Goal: Task Accomplishment & Management: Use online tool/utility

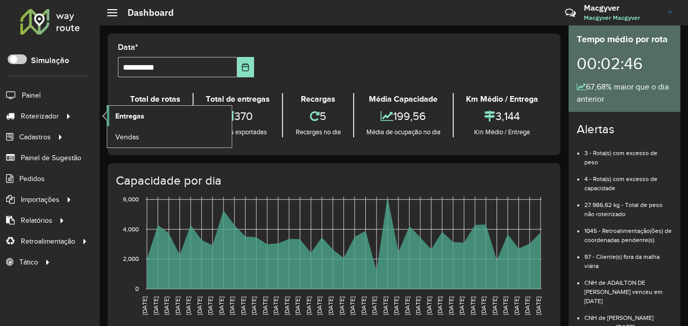
click at [120, 117] on span "Entregas" at bounding box center [129, 116] width 29 height 11
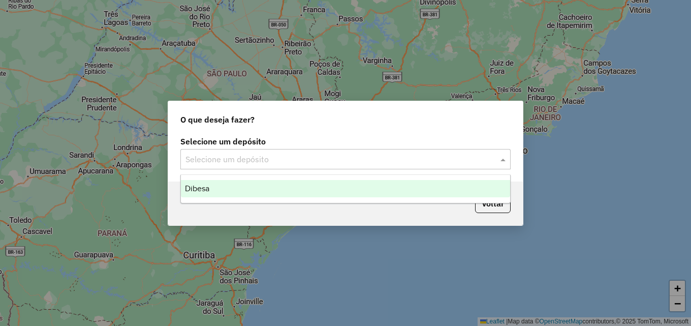
click at [314, 159] on input "text" at bounding box center [335, 159] width 300 height 12
click at [229, 189] on div "Dibesa" at bounding box center [345, 188] width 329 height 17
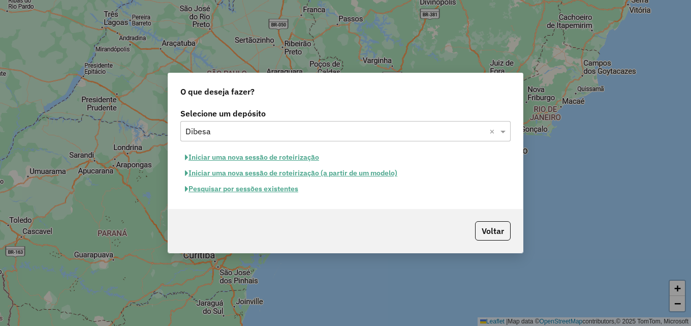
click at [247, 158] on button "Iniciar uma nova sessão de roteirização" at bounding box center [251, 157] width 143 height 16
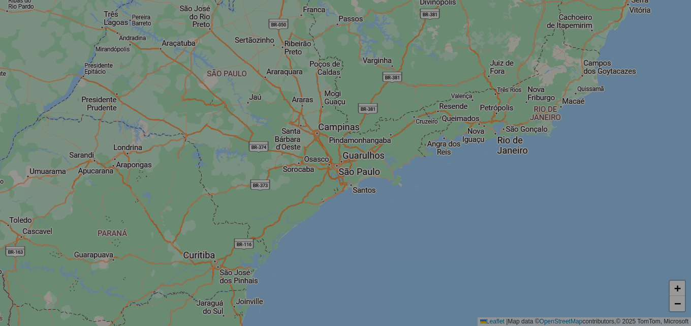
select select "*"
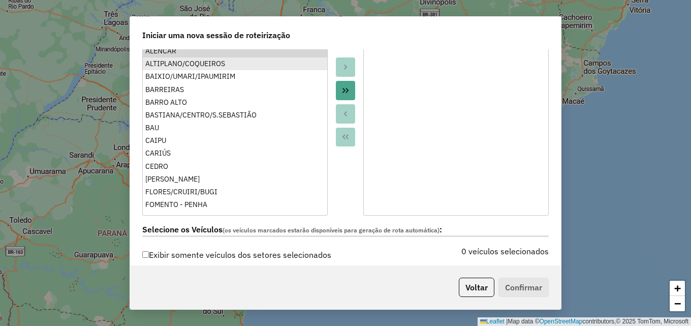
click at [208, 60] on ul "ALENCAR ALTIPLANO/COQUEIROS BAIXIO/UMARI/IPAUMIRIM BARREIRAS BARRO ALTO BASTIAN…" at bounding box center [235, 125] width 184 height 163
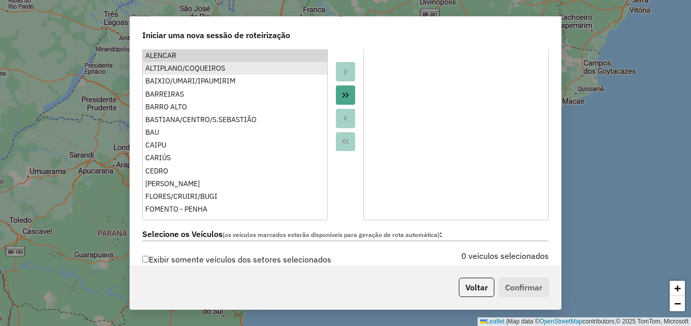
click at [205, 73] on div "ALTIPLANO/COQUEIROS" at bounding box center [234, 68] width 179 height 11
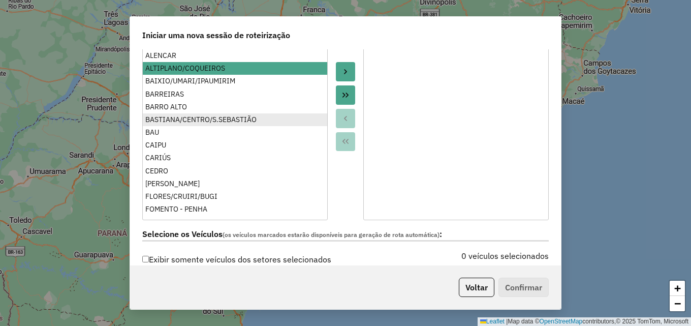
click at [202, 117] on div "BASTIANA/CENTRO/S.SEBASTIÃO" at bounding box center [234, 119] width 179 height 11
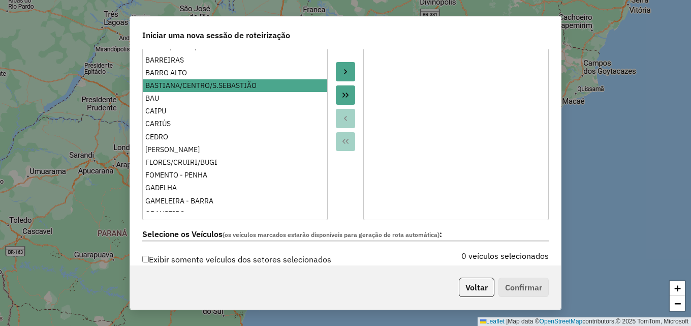
scroll to position [51, 0]
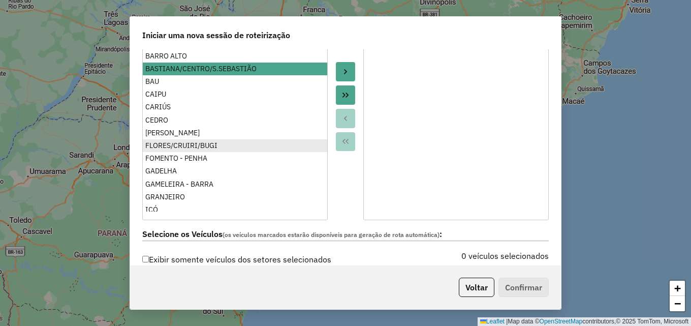
click at [194, 148] on div "FLORES/CRUIRI/BUGI" at bounding box center [234, 145] width 179 height 11
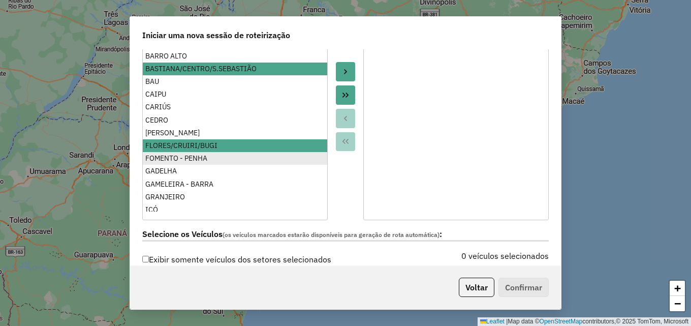
click at [186, 158] on div "FOMENTO - PENHA" at bounding box center [234, 158] width 179 height 11
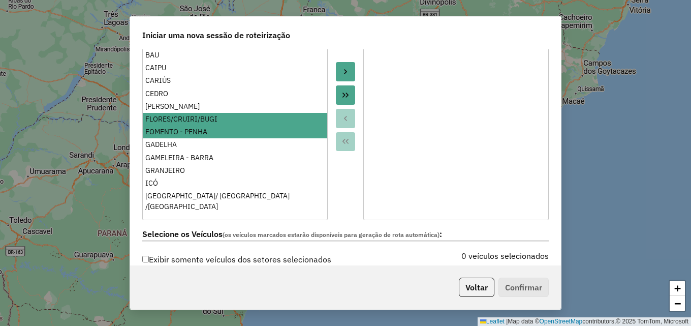
scroll to position [102, 0]
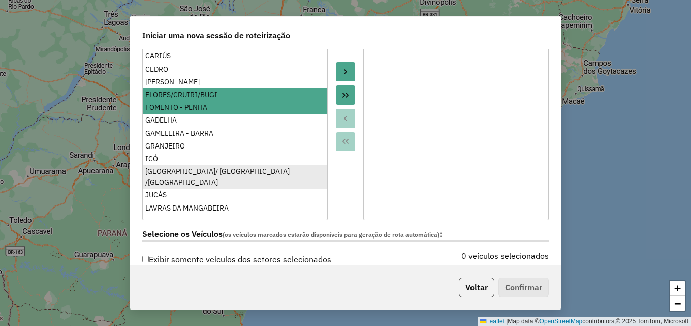
click at [186, 166] on li "JARDIM OASIS/ JPII /LAGOA SECA" at bounding box center [235, 176] width 184 height 23
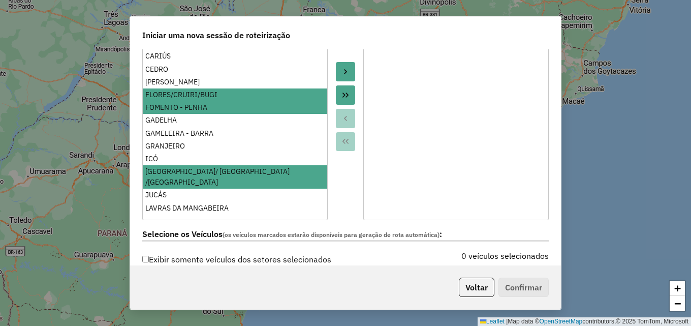
scroll to position [152, 0]
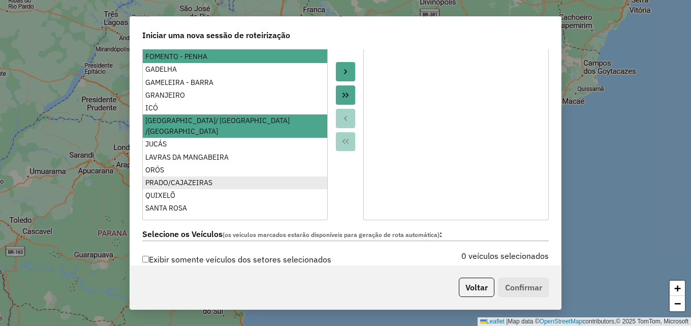
click at [183, 177] on div "PRADO/CAJAZEIRAS" at bounding box center [234, 182] width 179 height 11
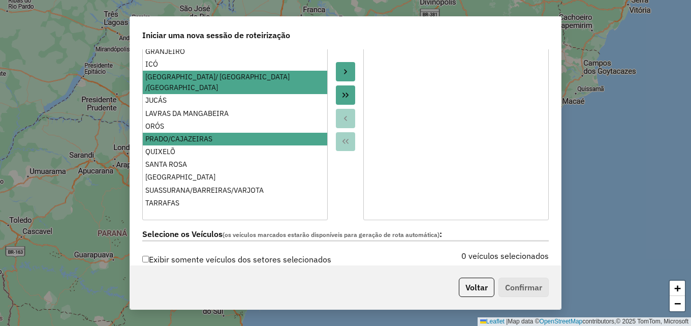
scroll to position [46, 0]
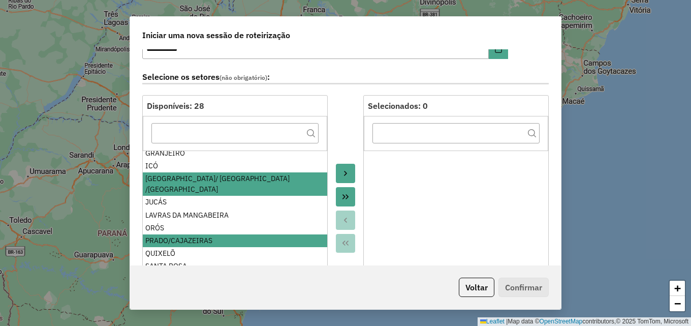
click at [343, 168] on button "Move to Target" at bounding box center [345, 173] width 19 height 19
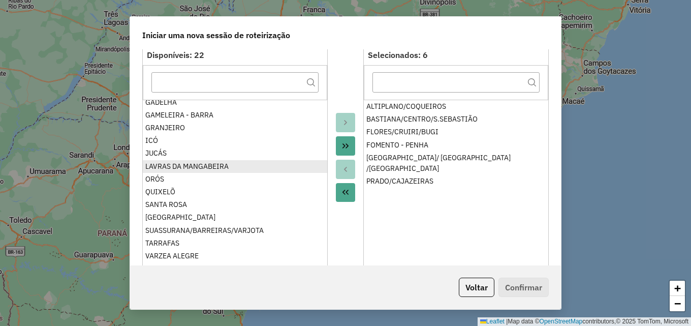
scroll to position [0, 0]
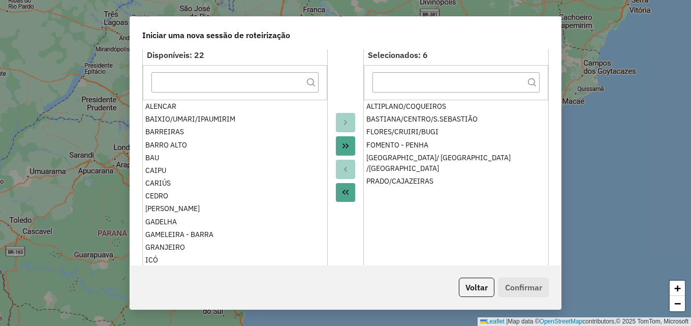
click at [198, 161] on ul "ALENCAR BAIXIO/UMARI/IPAUMIRIM BARREIRAS BARRO ALTO BAU CAIPU CARIÚS CEDRO FARI…" at bounding box center [235, 181] width 184 height 163
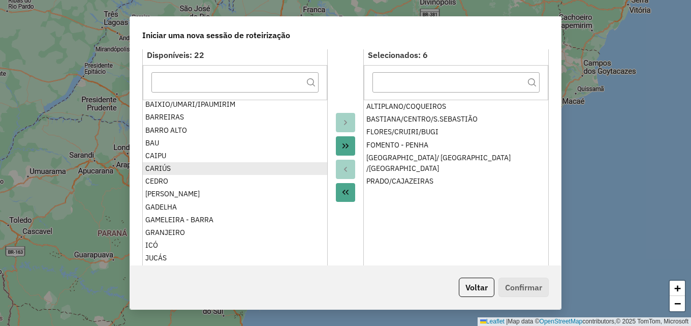
scroll to position [51, 0]
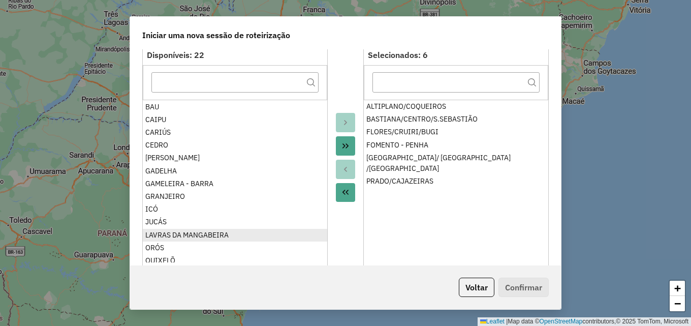
click at [187, 236] on div "LAVRAS DA MANGABEIRA" at bounding box center [234, 235] width 179 height 11
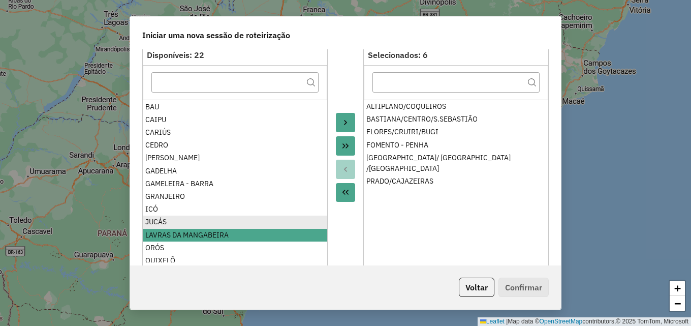
click at [166, 219] on div "JUCÁS" at bounding box center [234, 221] width 179 height 11
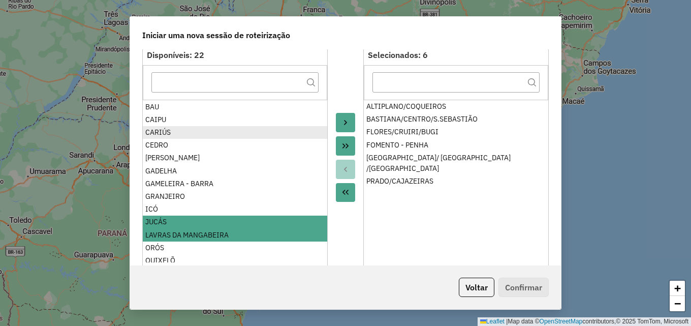
click at [176, 129] on div "CARIÚS" at bounding box center [234, 132] width 179 height 11
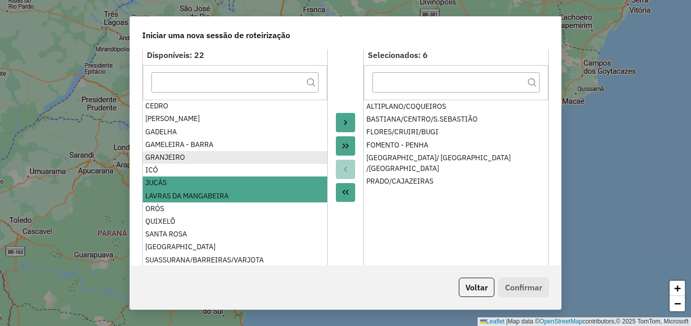
scroll to position [102, 0]
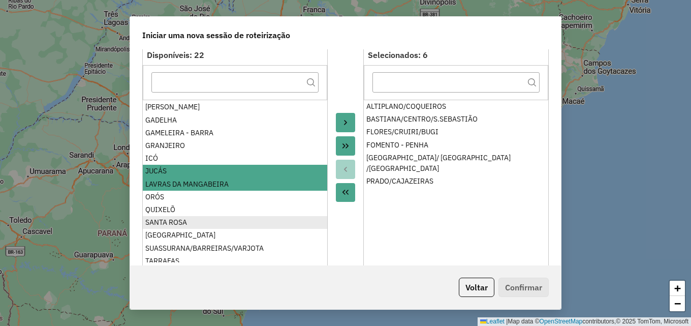
click at [175, 217] on div "SANTA ROSA" at bounding box center [234, 222] width 179 height 11
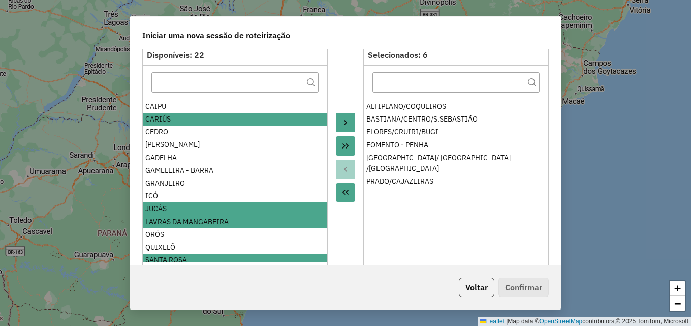
scroll to position [0, 0]
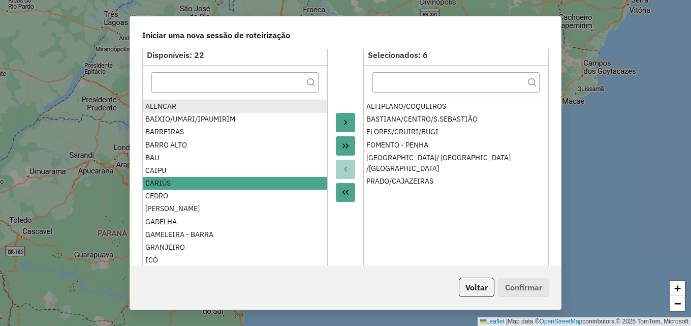
click at [177, 103] on div "ALENCAR" at bounding box center [234, 106] width 179 height 11
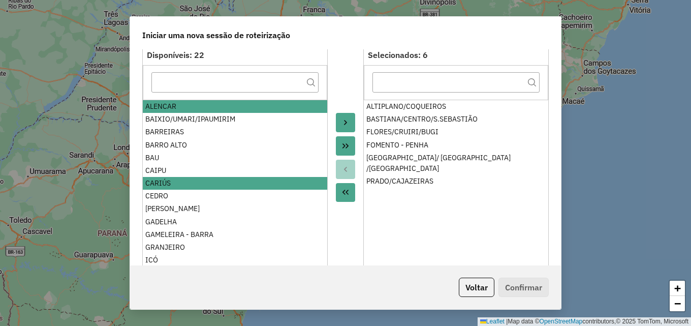
click at [341, 117] on button "Move to Target" at bounding box center [345, 122] width 19 height 19
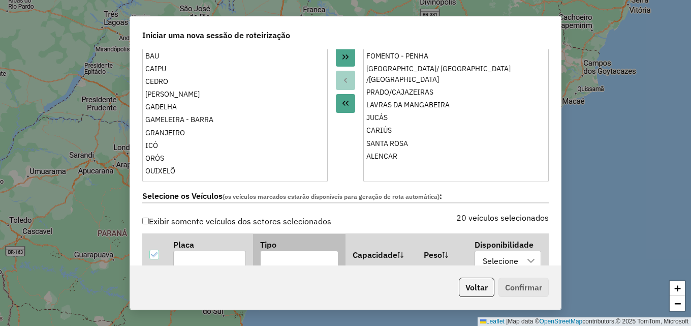
scroll to position [300, 0]
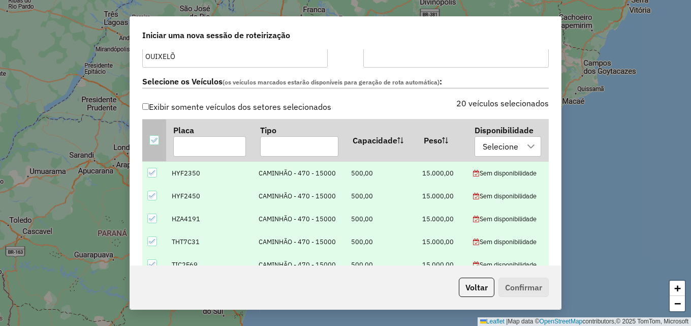
click at [153, 137] on icon at bounding box center [153, 140] width 7 height 7
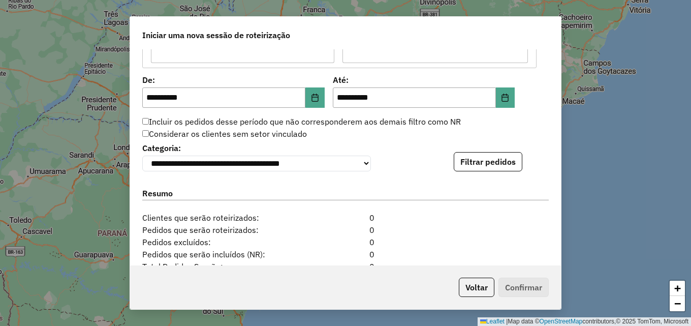
scroll to position [961, 0]
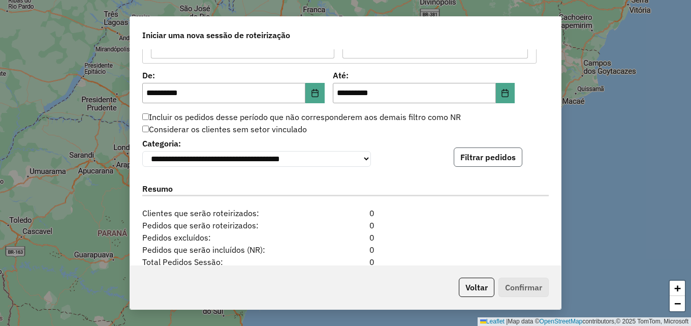
click at [481, 161] on button "Filtrar pedidos" at bounding box center [488, 156] width 69 height 19
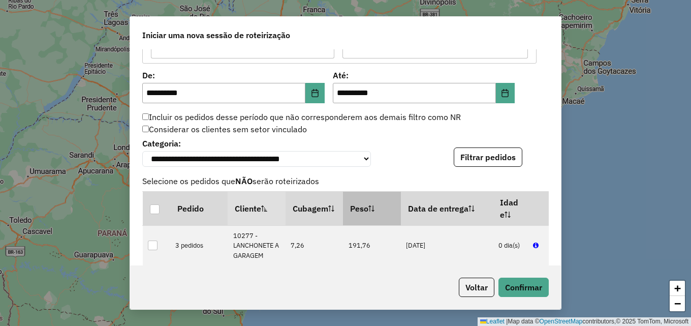
click at [355, 214] on th "Peso" at bounding box center [372, 208] width 58 height 34
click at [356, 210] on th "Peso" at bounding box center [372, 208] width 58 height 34
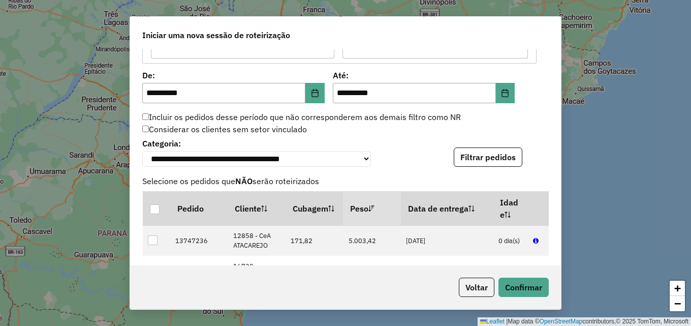
scroll to position [1063, 0]
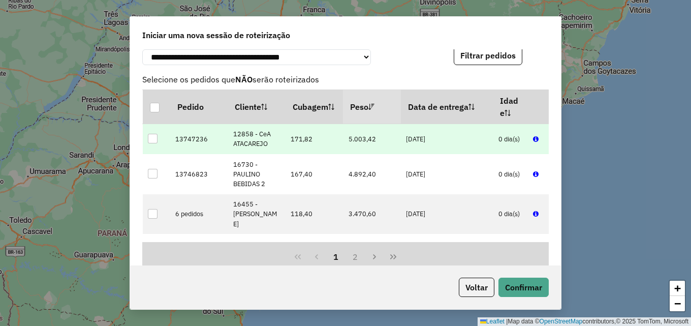
click at [149, 139] on div at bounding box center [153, 139] width 10 height 10
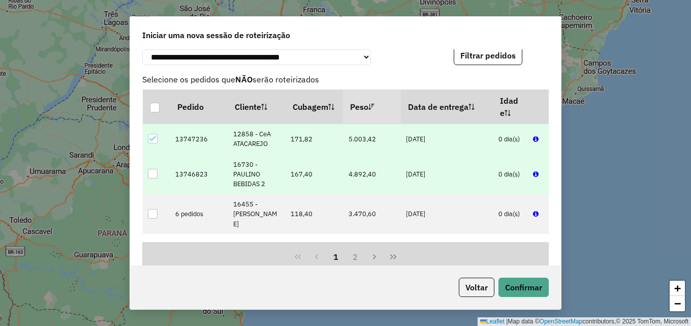
click at [151, 179] on div at bounding box center [153, 174] width 10 height 10
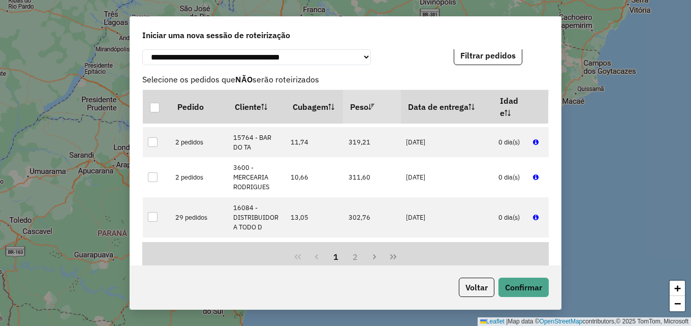
scroll to position [1982, 0]
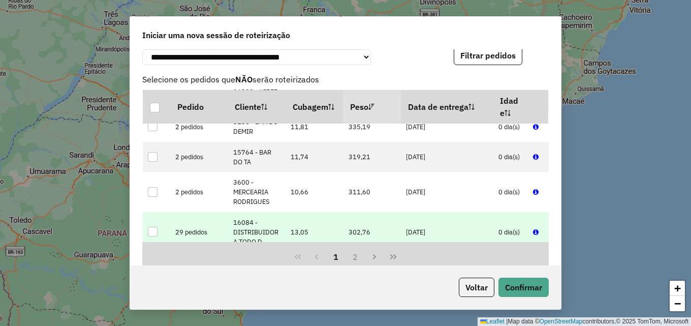
click at [152, 227] on div at bounding box center [153, 232] width 10 height 10
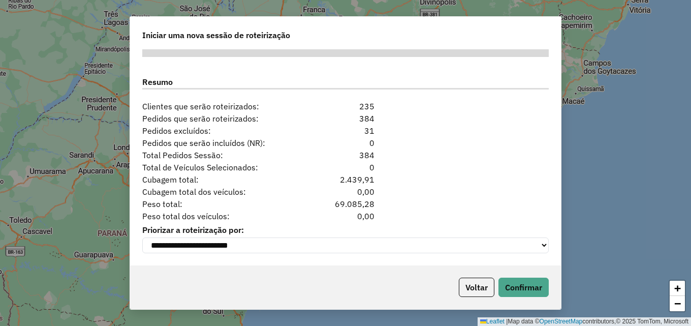
scroll to position [1283, 0]
click at [532, 289] on button "Confirmar" at bounding box center [523, 286] width 50 height 19
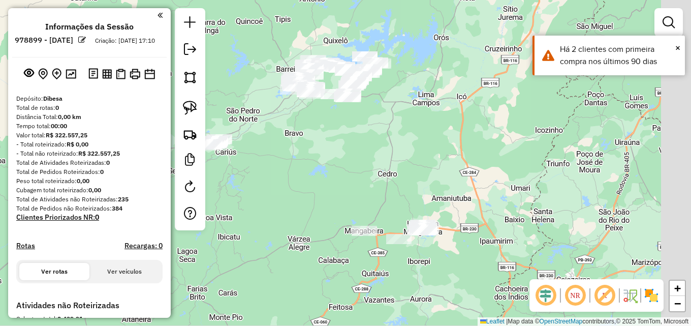
drag, startPoint x: 435, startPoint y: 201, endPoint x: 411, endPoint y: 162, distance: 45.8
click at [411, 162] on div "Janela de atendimento Grade de atendimento Capacidade Transportadoras Veículos …" at bounding box center [345, 163] width 691 height 326
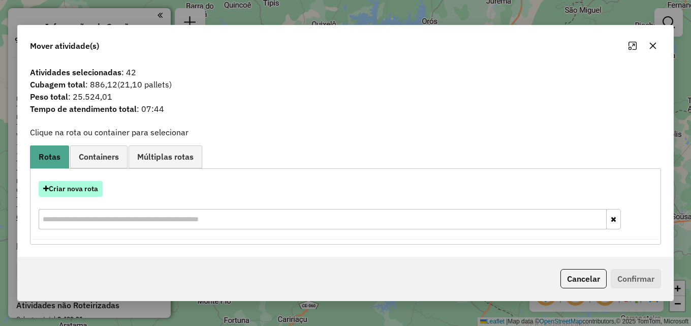
click at [88, 191] on button "Criar nova rota" at bounding box center [71, 189] width 64 height 16
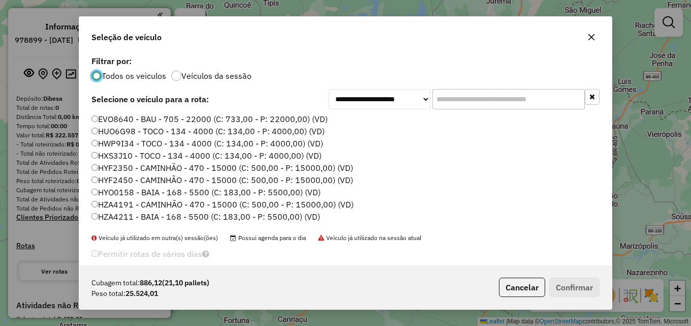
scroll to position [6, 3]
click at [491, 104] on input "text" at bounding box center [508, 99] width 152 height 20
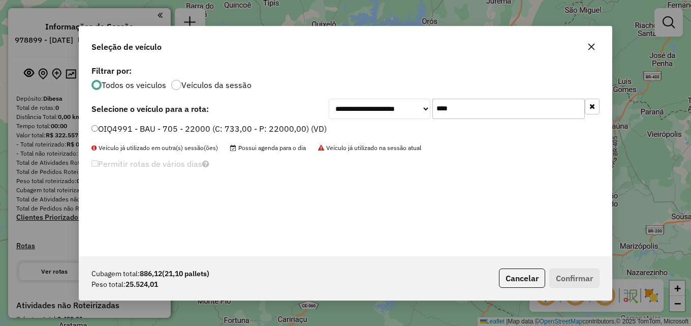
type input "****"
click at [290, 132] on label "OIQ4991 - BAU - 705 - 22000 (C: 733,00 - P: 22000,00) (VD)" at bounding box center [208, 128] width 235 height 12
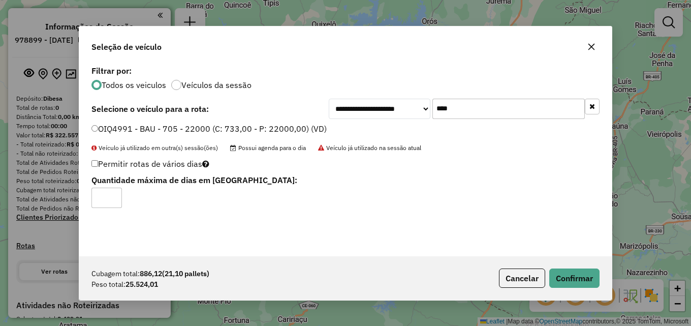
type input "*"
click at [112, 196] on input "*" at bounding box center [106, 198] width 30 height 20
click at [572, 275] on button "Confirmar" at bounding box center [574, 277] width 50 height 19
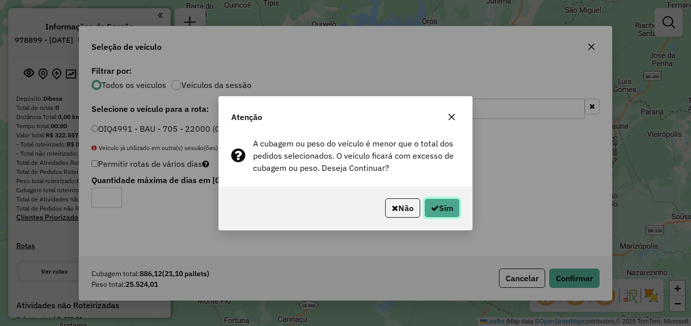
click at [438, 208] on button "Sim" at bounding box center [442, 207] width 36 height 19
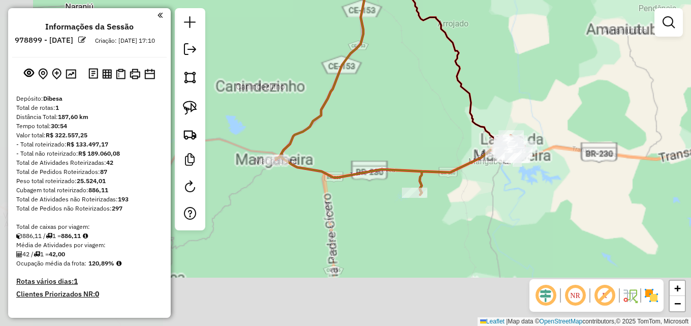
drag, startPoint x: 380, startPoint y: 228, endPoint x: 488, endPoint y: 174, distance: 120.7
click at [489, 174] on div "Janela de atendimento Grade de atendimento Capacidade Transportadoras Veículos …" at bounding box center [345, 163] width 691 height 326
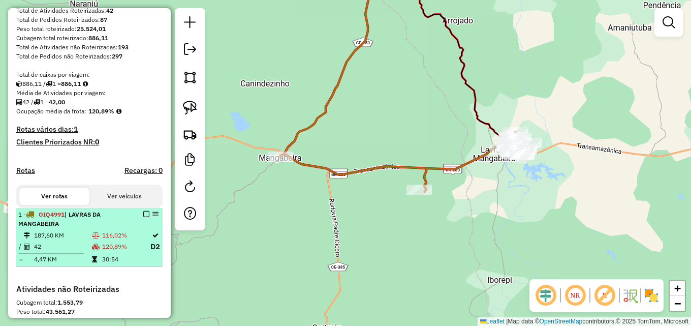
scroll to position [152, 0]
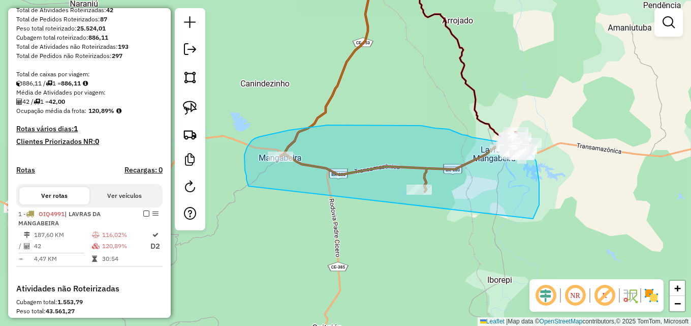
drag, startPoint x: 246, startPoint y: 176, endPoint x: 533, endPoint y: 218, distance: 289.7
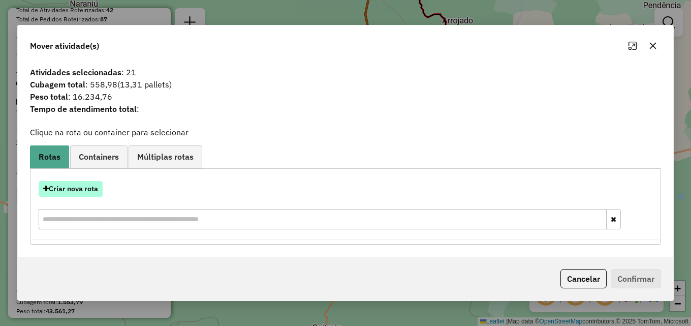
click at [80, 188] on button "Criar nova rota" at bounding box center [71, 189] width 64 height 16
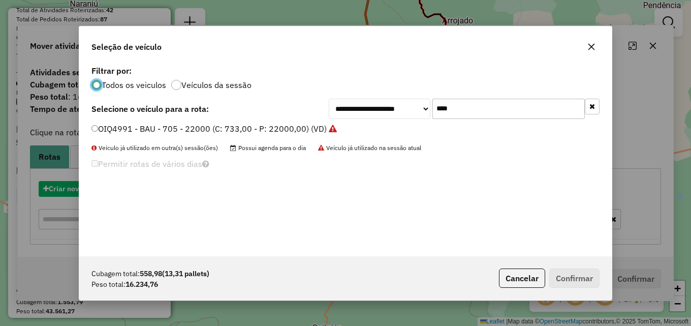
scroll to position [6, 3]
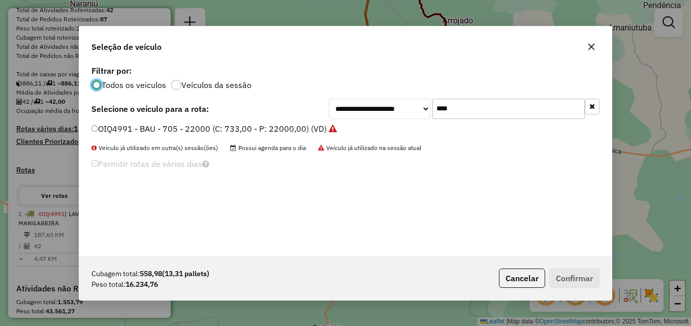
drag, startPoint x: 470, startPoint y: 111, endPoint x: 239, endPoint y: 127, distance: 231.7
click at [248, 128] on div "**********" at bounding box center [345, 159] width 533 height 193
type input "****"
click at [219, 134] on label "OSN7563 - BAU - 705 - 22000 (C: 733,00 - P: 22000,00) (VD)" at bounding box center [209, 128] width 237 height 12
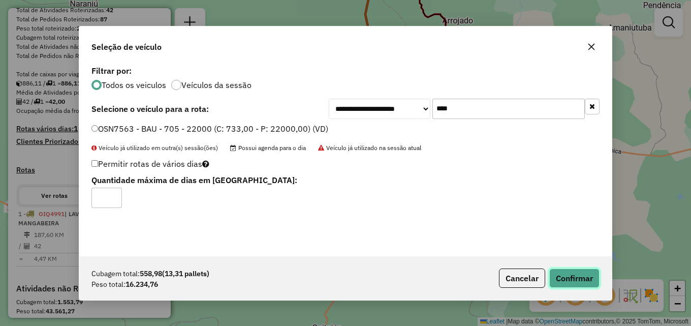
click at [585, 273] on button "Confirmar" at bounding box center [574, 277] width 50 height 19
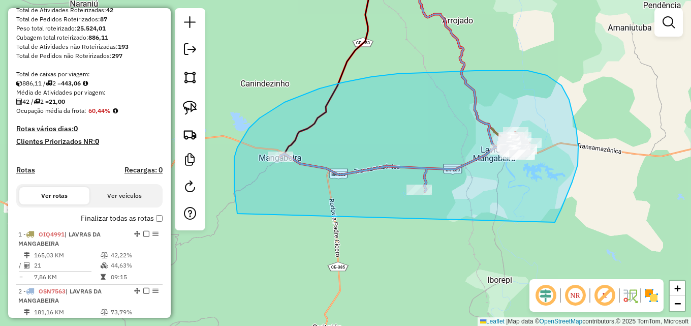
drag, startPoint x: 237, startPoint y: 211, endPoint x: 555, endPoint y: 222, distance: 317.8
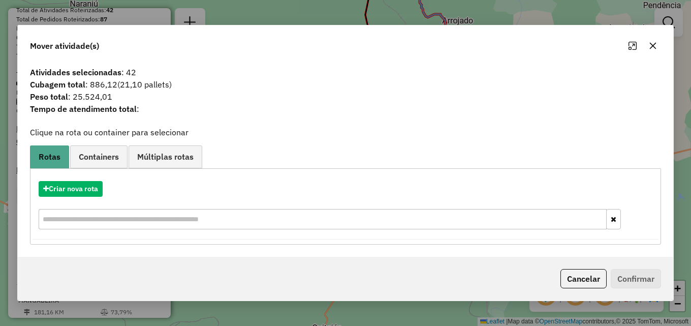
drag, startPoint x: 249, startPoint y: 13, endPoint x: 332, endPoint y: 8, distance: 82.5
click at [249, 12] on div "Mover atividade(s) Atividades selecionadas : 42 Cubagem total : 886,12 (21,10 p…" at bounding box center [345, 163] width 691 height 326
click at [654, 45] on icon "button" at bounding box center [653, 46] width 8 height 8
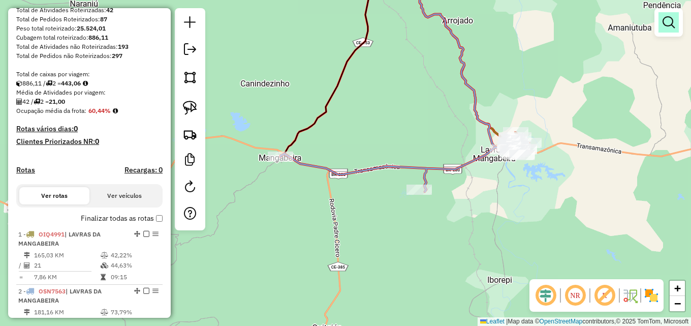
click at [669, 25] on em at bounding box center [669, 22] width 12 height 12
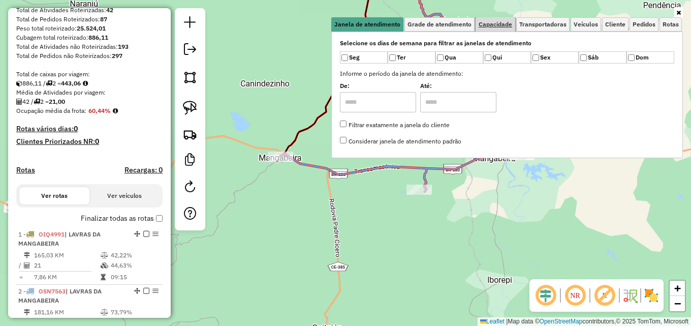
click at [496, 26] on span "Capacidade" at bounding box center [496, 24] width 34 height 6
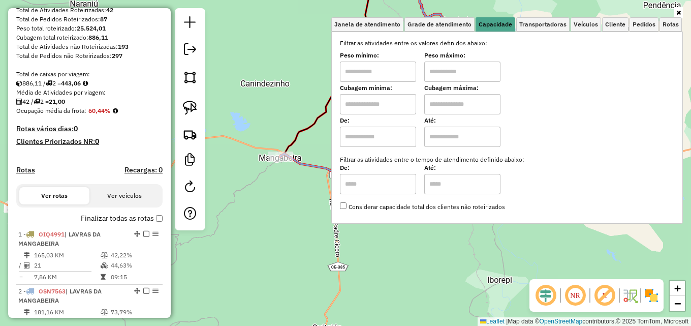
click at [386, 77] on input "text" at bounding box center [378, 71] width 76 height 20
type input "******"
click at [468, 70] on input "text" at bounding box center [462, 71] width 76 height 20
type input "********"
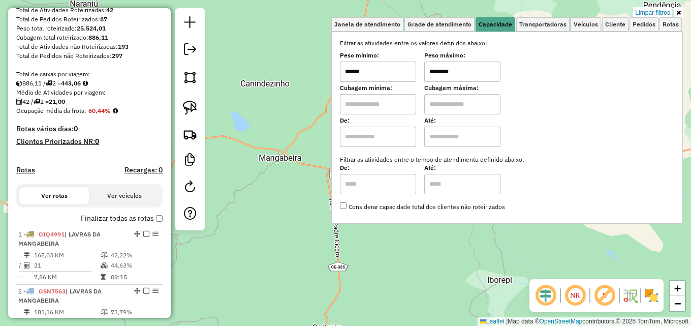
click at [677, 12] on icon at bounding box center [678, 13] width 5 height 6
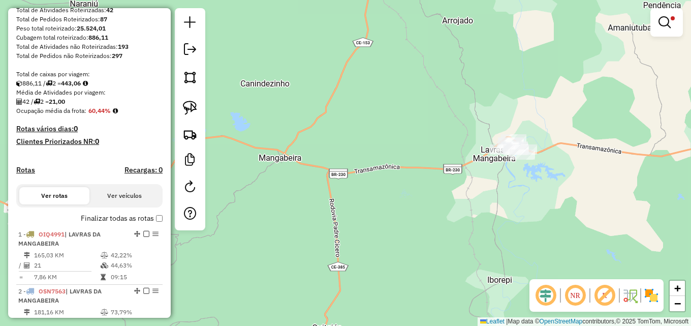
drag, startPoint x: 511, startPoint y: 89, endPoint x: 518, endPoint y: 115, distance: 26.9
click at [511, 90] on div "Limpar filtros Janela de atendimento Grade de atendimento Capacidade Transporta…" at bounding box center [345, 163] width 691 height 326
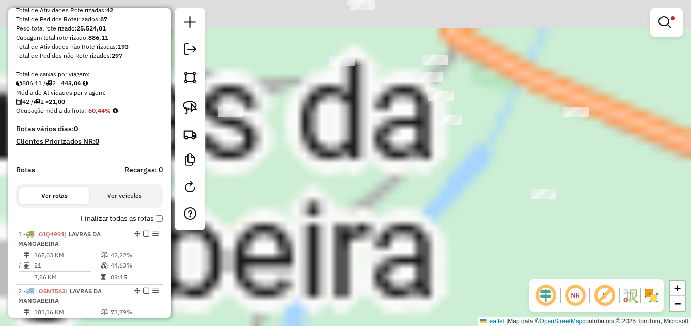
drag, startPoint x: 448, startPoint y: 102, endPoint x: 451, endPoint y: 238, distance: 136.2
click at [451, 238] on div "Limpar filtros Janela de atendimento Grade de atendimento Capacidade Transporta…" at bounding box center [345, 163] width 691 height 326
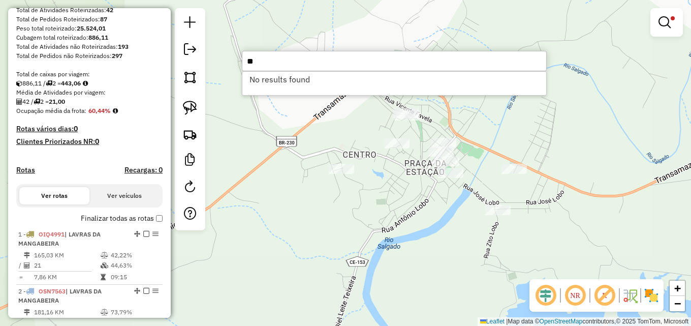
type input "*"
drag, startPoint x: 327, startPoint y: 60, endPoint x: 56, endPoint y: 57, distance: 270.9
click at [59, 57] on hb-router-mapa "Informações da Sessão 978899 - 14/08/2025 Criação: 13/08/2025 17:10 Depósito: D…" at bounding box center [345, 163] width 691 height 326
drag, startPoint x: 313, startPoint y: 66, endPoint x: 103, endPoint y: 65, distance: 209.4
click at [103, 65] on hb-router-mapa "Informações da Sessão 978899 - 14/08/2025 Criação: 13/08/2025 17:10 Depósito: D…" at bounding box center [345, 163] width 691 height 326
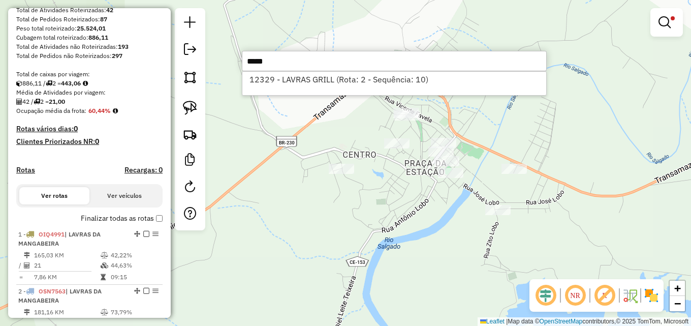
drag, startPoint x: 298, startPoint y: 58, endPoint x: 123, endPoint y: 67, distance: 174.5
click at [127, 68] on hb-router-mapa "Informações da Sessão 978899 - 14/08/2025 Criação: 13/08/2025 17:10 Depósito: D…" at bounding box center [345, 163] width 691 height 326
drag, startPoint x: 224, startPoint y: 60, endPoint x: 37, endPoint y: 52, distance: 186.6
click at [44, 56] on hb-router-mapa "Informações da Sessão 978899 - 14/08/2025 Criação: 13/08/2025 17:10 Depósito: D…" at bounding box center [345, 163] width 691 height 326
drag, startPoint x: 284, startPoint y: 60, endPoint x: 88, endPoint y: 53, distance: 195.8
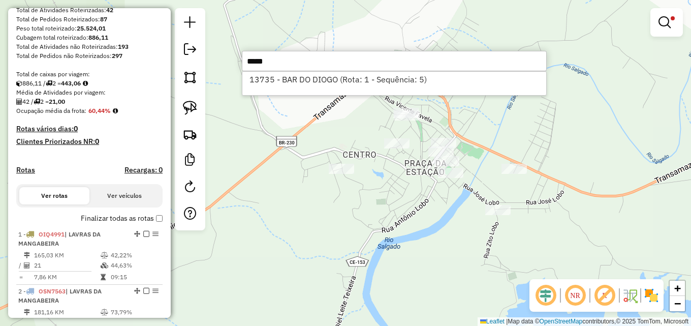
click at [102, 54] on hb-router-mapa "Informações da Sessão 978899 - 14/08/2025 Criação: 13/08/2025 17:10 Depósito: D…" at bounding box center [345, 163] width 691 height 326
drag, startPoint x: 286, startPoint y: 61, endPoint x: 49, endPoint y: 62, distance: 237.3
click at [49, 62] on hb-router-mapa "Informações da Sessão 978899 - 14/08/2025 Criação: 13/08/2025 17:10 Depósito: D…" at bounding box center [345, 163] width 691 height 326
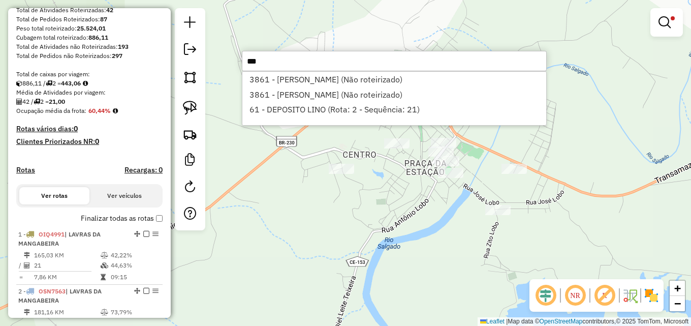
drag, startPoint x: 269, startPoint y: 62, endPoint x: 130, endPoint y: 64, distance: 139.2
click at [150, 62] on hb-router-mapa "Informações da Sessão 978899 - 14/08/2025 Criação: 13/08/2025 17:10 Depósito: D…" at bounding box center [345, 163] width 691 height 326
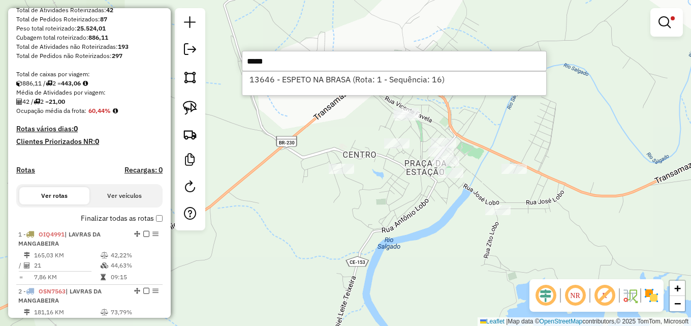
drag, startPoint x: 274, startPoint y: 61, endPoint x: 12, endPoint y: 49, distance: 262.5
click at [27, 50] on hb-router-mapa "Informações da Sessão 978899 - 14/08/2025 Criação: 13/08/2025 17:10 Depósito: D…" at bounding box center [345, 163] width 691 height 326
type input "*****"
click at [292, 139] on div "Limpar filtros Janela de atendimento Grade de atendimento Capacidade Transporta…" at bounding box center [345, 163] width 691 height 326
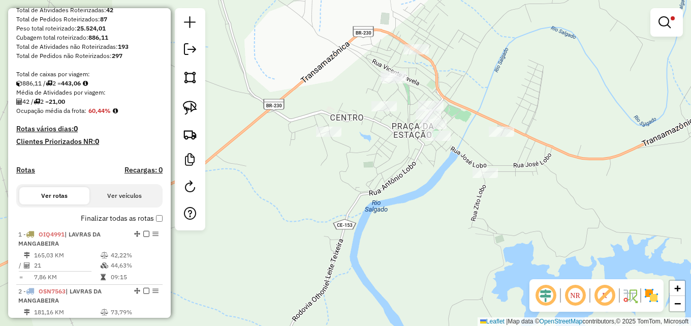
drag, startPoint x: 566, startPoint y: 123, endPoint x: 553, endPoint y: 86, distance: 39.2
click at [553, 86] on div "Limpar filtros Janela de atendimento Grade de atendimento Capacidade Transporta…" at bounding box center [345, 163] width 691 height 326
click at [669, 25] on em at bounding box center [665, 22] width 12 height 12
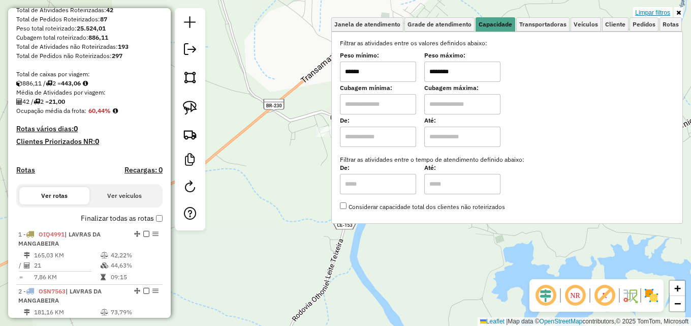
click at [658, 14] on link "Limpar filtros" at bounding box center [652, 12] width 39 height 11
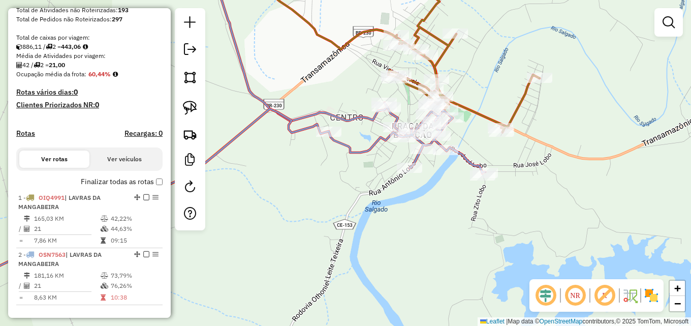
scroll to position [203, 0]
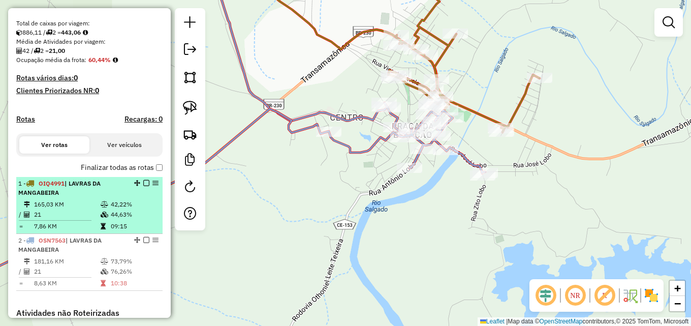
click at [93, 209] on td "165,03 KM" at bounding box center [67, 204] width 67 height 10
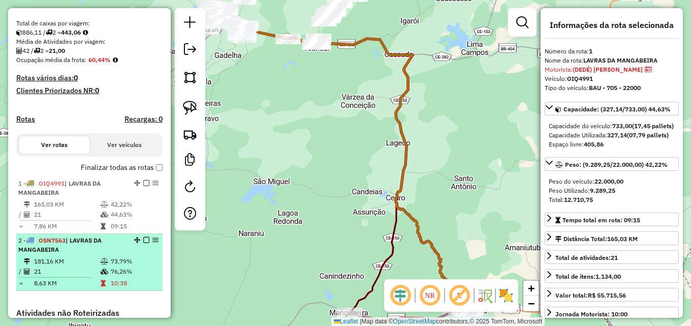
click at [82, 254] on div "2 - OSN7563 | LAVRAS DA MANGABEIRA" at bounding box center [72, 245] width 108 height 18
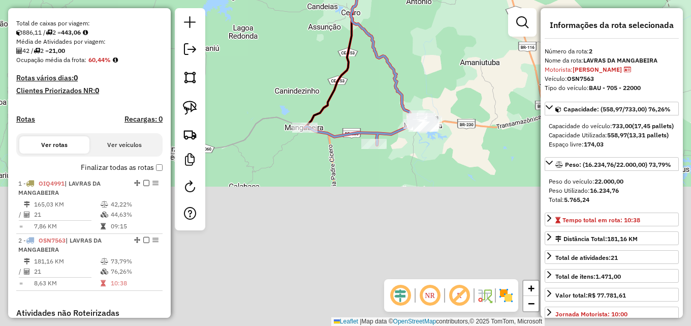
drag, startPoint x: 346, startPoint y: 261, endPoint x: 301, endPoint y: 87, distance: 179.1
click at [298, 88] on div "Janela de atendimento Grade de atendimento Capacidade Transportadoras Veículos …" at bounding box center [345, 163] width 691 height 326
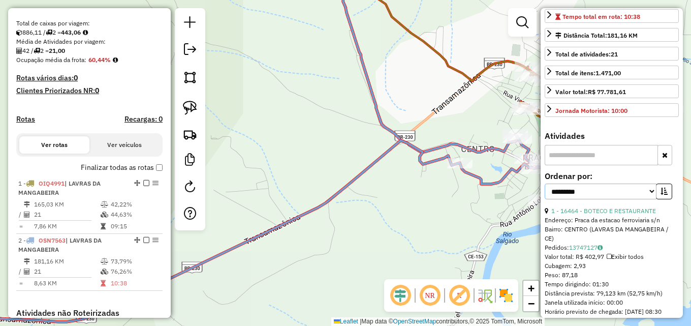
click at [639, 199] on select "**********" at bounding box center [601, 191] width 112 height 16
select select "*********"
click at [545, 199] on select "**********" at bounding box center [601, 191] width 112 height 16
click at [661, 195] on icon "button" at bounding box center [664, 191] width 7 height 7
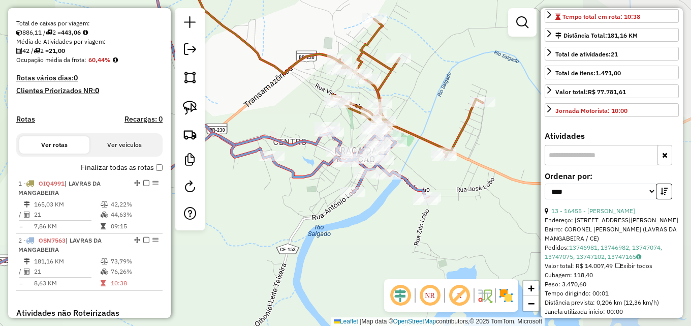
drag, startPoint x: 349, startPoint y: 229, endPoint x: 367, endPoint y: 217, distance: 21.9
click at [266, 223] on div "Janela de atendimento Grade de atendimento Capacidade Transportadoras Veículos …" at bounding box center [345, 163] width 691 height 326
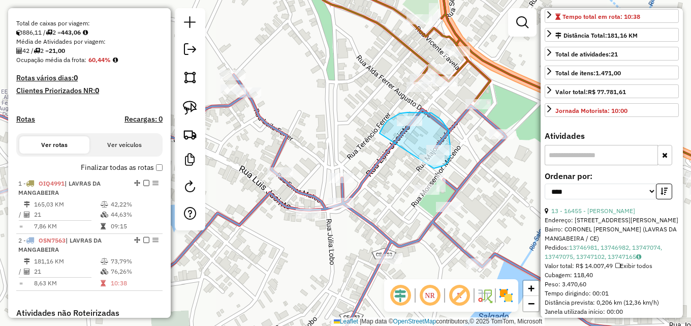
drag, startPoint x: 380, startPoint y: 132, endPoint x: 431, endPoint y: 169, distance: 62.6
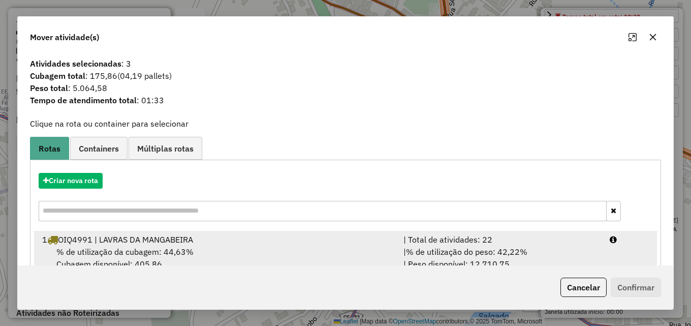
drag, startPoint x: 481, startPoint y: 243, endPoint x: 519, endPoint y: 247, distance: 38.9
click at [484, 242] on div "| Total de atividades: 22" at bounding box center [500, 239] width 206 height 12
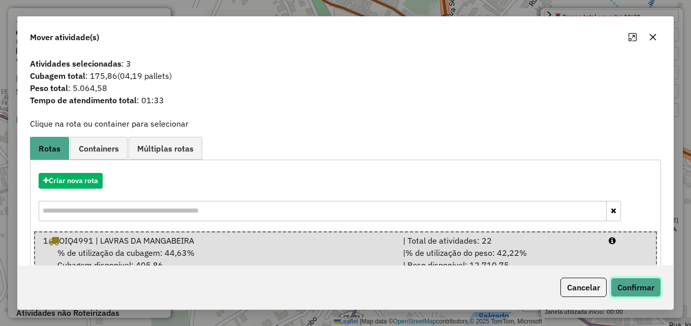
click at [632, 284] on button "Confirmar" at bounding box center [636, 286] width 50 height 19
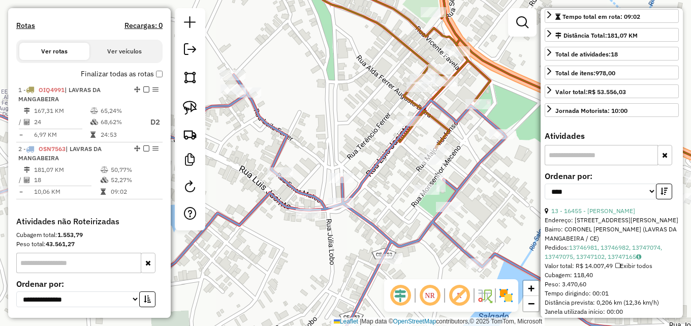
scroll to position [388, 0]
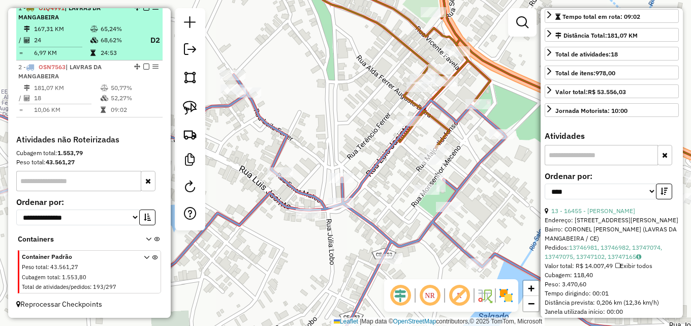
click at [123, 33] on td "65,24%" at bounding box center [120, 29] width 41 height 10
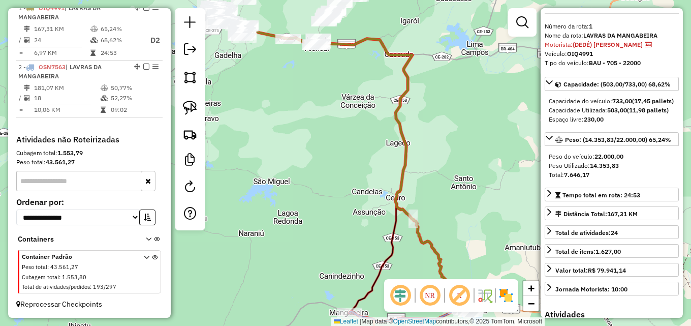
scroll to position [0, 0]
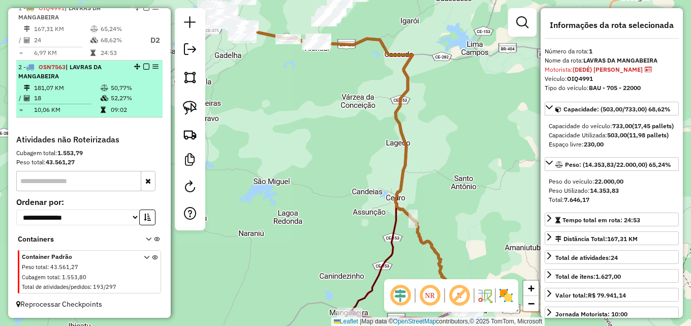
click at [115, 90] on td "50,77%" at bounding box center [134, 88] width 48 height 10
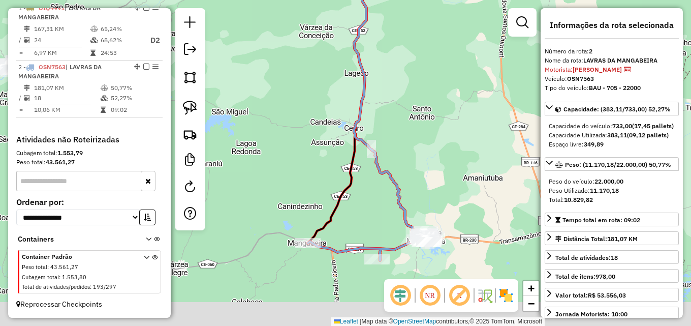
drag, startPoint x: 312, startPoint y: 83, endPoint x: 323, endPoint y: 47, distance: 37.1
click at [273, 13] on div "Janela de atendimento Grade de atendimento Capacidade Transportadoras Veículos …" at bounding box center [345, 163] width 691 height 326
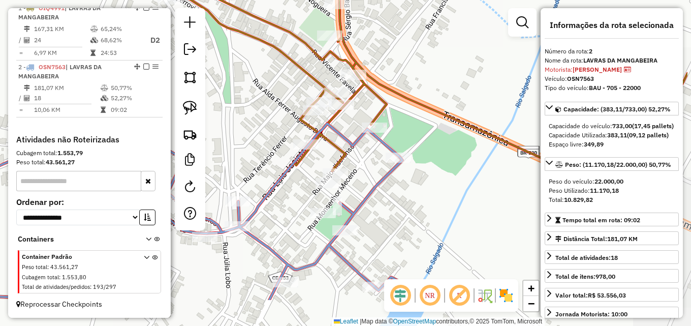
drag, startPoint x: 410, startPoint y: 204, endPoint x: 337, endPoint y: 146, distance: 93.2
click at [337, 146] on icon at bounding box center [417, 62] width 542 height 307
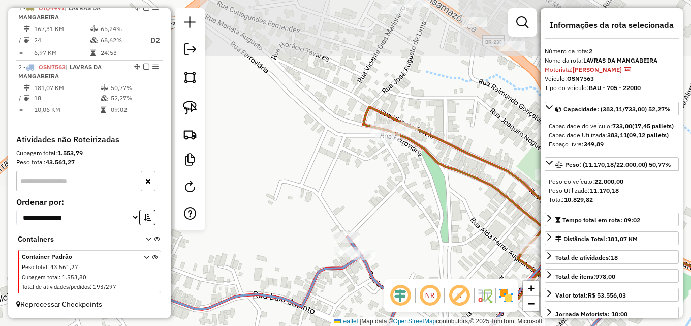
drag, startPoint x: 271, startPoint y: 85, endPoint x: 388, endPoint y: 160, distance: 138.7
click at [486, 222] on div "Janela de atendimento Grade de atendimento Capacidade Transportadoras Veículos …" at bounding box center [345, 163] width 691 height 326
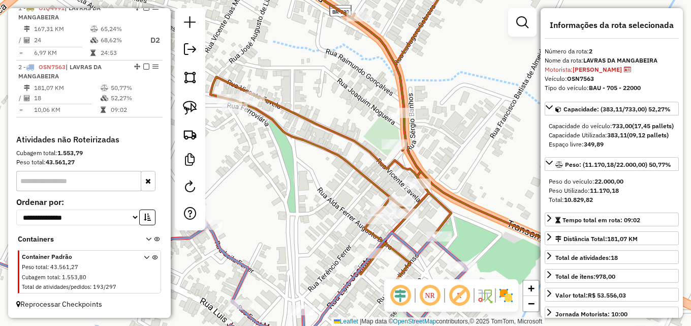
drag, startPoint x: 404, startPoint y: 187, endPoint x: 316, endPoint y: 161, distance: 92.6
click at [269, 161] on div "Janela de atendimento Grade de atendimento Capacidade Transportadoras Veículos …" at bounding box center [345, 163] width 691 height 326
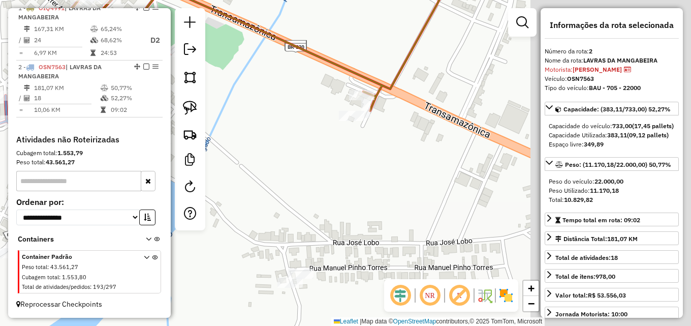
drag, startPoint x: 463, startPoint y: 210, endPoint x: 170, endPoint y: -6, distance: 363.7
click at [170, 0] on html "Aguarde... Pop-up bloqueado! Seu navegador bloqueou automáticamente a abertura …" at bounding box center [345, 163] width 691 height 326
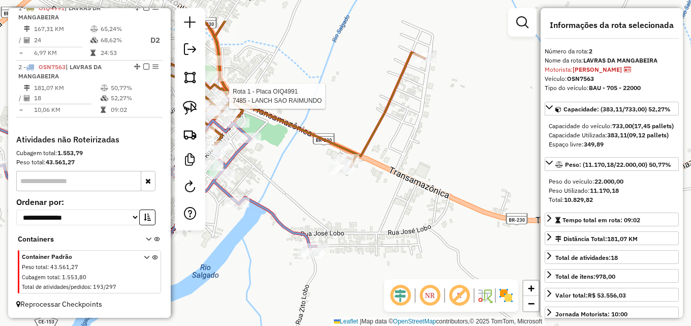
drag, startPoint x: 347, startPoint y: 149, endPoint x: 353, endPoint y: 203, distance: 53.8
click at [353, 203] on div "Rota 1 - Placa OIQ4991 7485 - LANCH SAO RAIMUNDO Janela de atendimento Grade de…" at bounding box center [345, 163] width 691 height 326
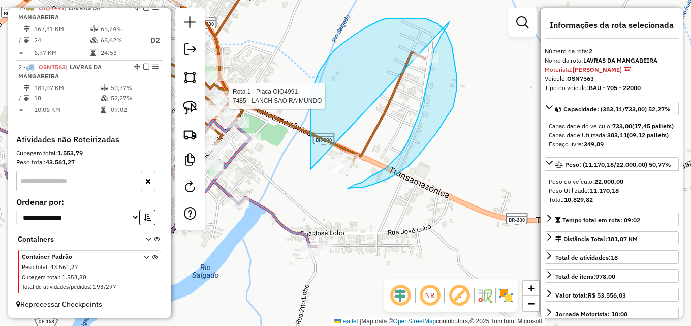
drag, startPoint x: 310, startPoint y: 165, endPoint x: 455, endPoint y: 13, distance: 209.9
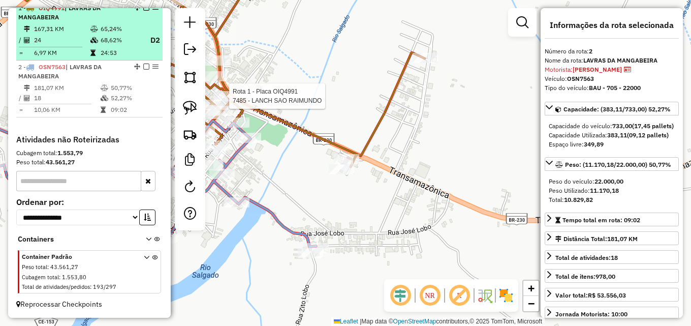
click at [74, 32] on td "167,31 KM" at bounding box center [62, 29] width 56 height 10
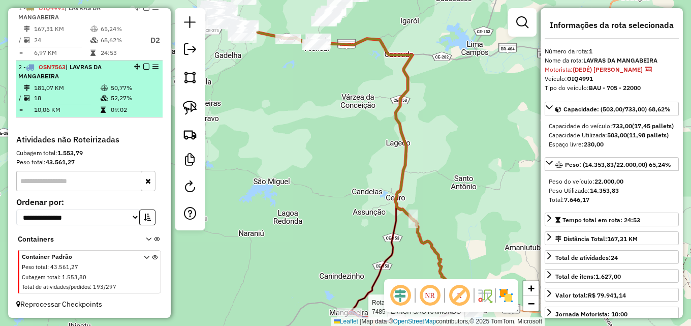
drag, startPoint x: 78, startPoint y: 31, endPoint x: 159, endPoint y: 80, distance: 94.4
click at [82, 34] on table "167,31 KM 65,24% / 24 68,62% D2 = 6,97 KM 24:53" at bounding box center [89, 41] width 142 height 35
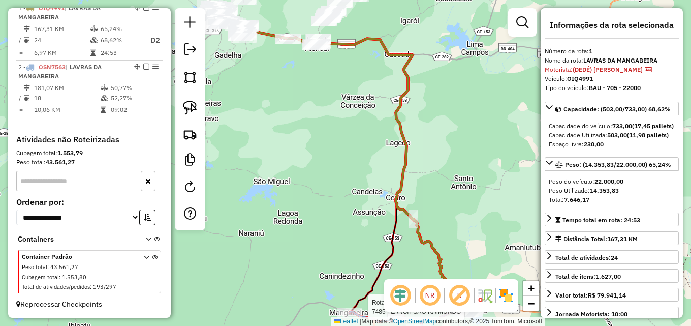
drag, startPoint x: 311, startPoint y: 172, endPoint x: 242, endPoint y: 37, distance: 151.8
click at [242, 38] on div "Rota 1 - Placa OIQ4991 7485 - LANCH SAO RAIMUNDO Janela de atendimento Grade de…" at bounding box center [345, 163] width 691 height 326
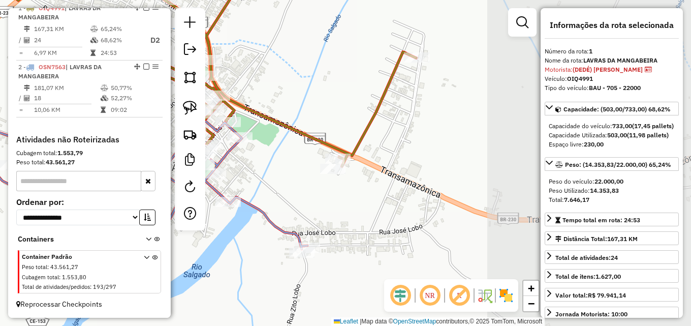
drag, startPoint x: 498, startPoint y: 178, endPoint x: 281, endPoint y: 165, distance: 217.4
click at [281, 165] on div "Janela de atendimento Grade de atendimento Capacidade Transportadoras Veículos …" at bounding box center [345, 163] width 691 height 326
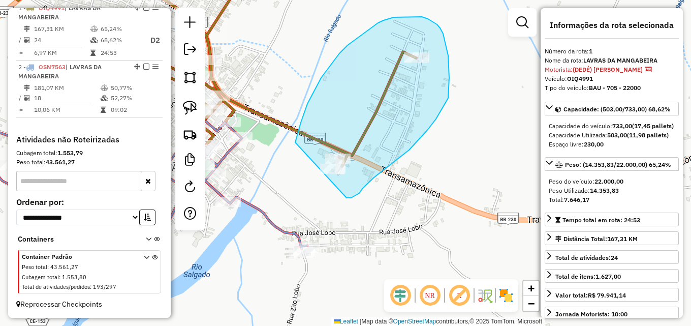
drag, startPoint x: 321, startPoint y: 78, endPoint x: 322, endPoint y: 191, distance: 113.3
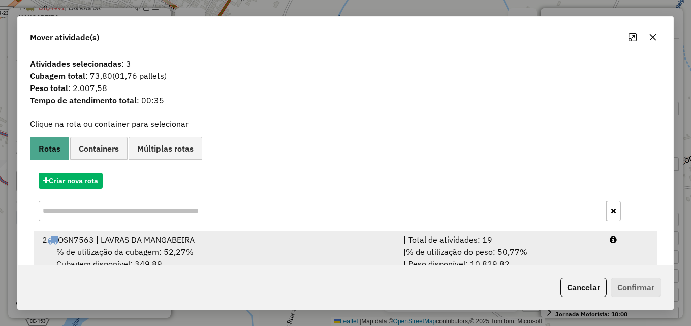
click at [290, 238] on div "2 OSN7563 | LAVRAS DA MANGABEIRA" at bounding box center [216, 239] width 361 height 12
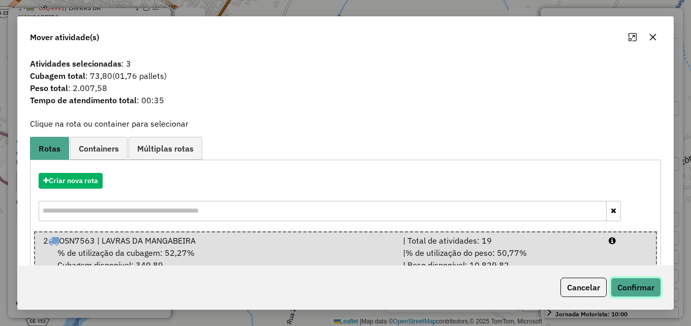
click at [638, 288] on button "Confirmar" at bounding box center [636, 286] width 50 height 19
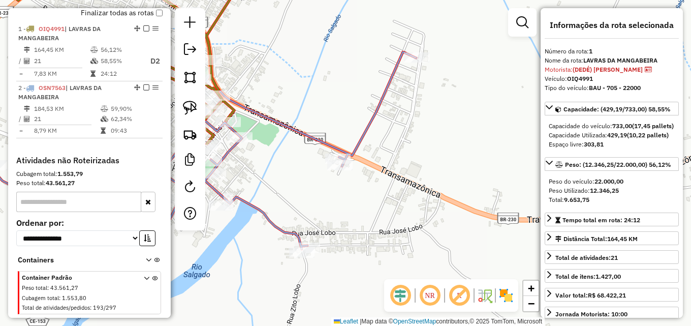
scroll to position [381, 0]
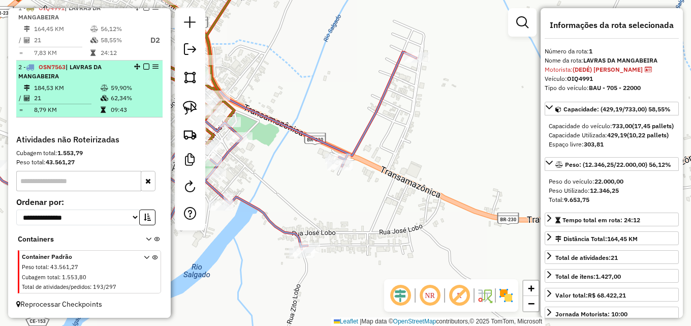
click at [58, 80] on span "| LAVRAS DA MANGABEIRA" at bounding box center [59, 71] width 83 height 17
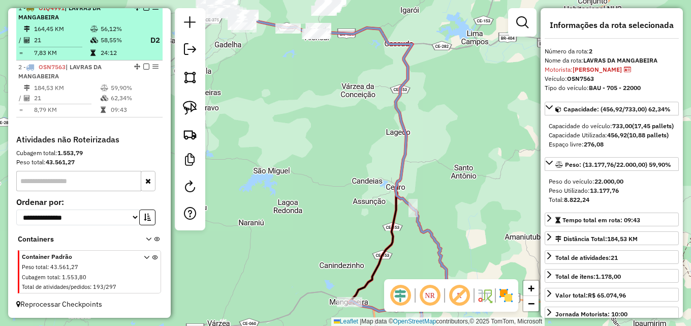
click at [81, 33] on td "164,45 KM" at bounding box center [62, 29] width 56 height 10
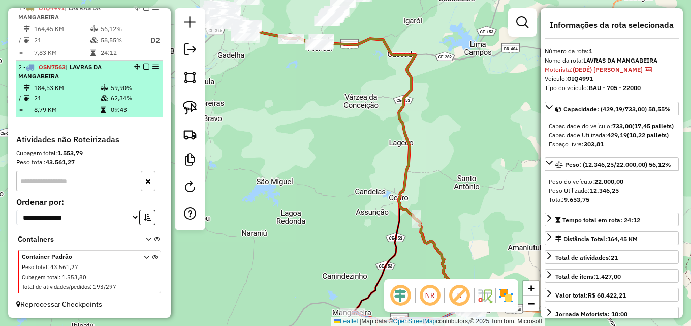
click at [97, 93] on td "184,53 KM" at bounding box center [67, 88] width 67 height 10
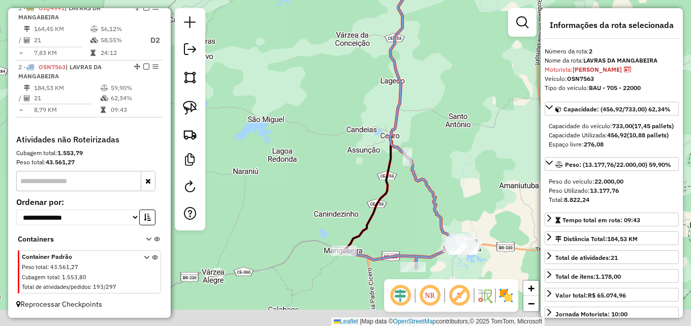
drag, startPoint x: 291, startPoint y: 178, endPoint x: 299, endPoint y: 83, distance: 95.3
click at [265, 49] on div "Janela de atendimento Grade de atendimento Capacidade Transportadoras Veículos …" at bounding box center [345, 163] width 691 height 326
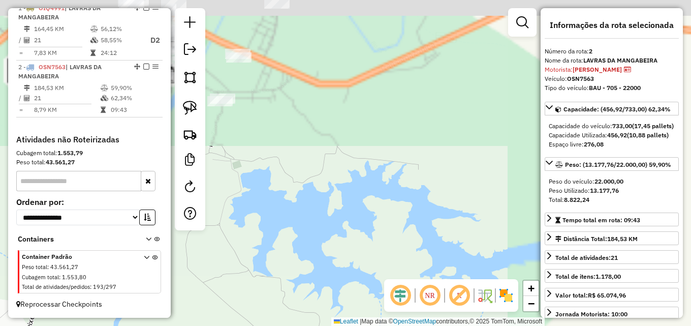
drag, startPoint x: 419, startPoint y: 77, endPoint x: 318, endPoint y: 278, distance: 224.7
click at [321, 284] on div "Janela de atendimento Grade de atendimento Capacidade Transportadoras Veículos …" at bounding box center [345, 163] width 691 height 326
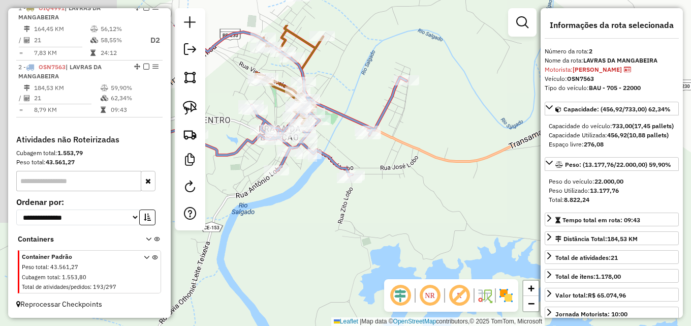
drag, startPoint x: 374, startPoint y: 210, endPoint x: 452, endPoint y: 241, distance: 83.9
click at [450, 240] on div "Janela de atendimento Grade de atendimento Capacidade Transportadoras Veículos …" at bounding box center [345, 163] width 691 height 326
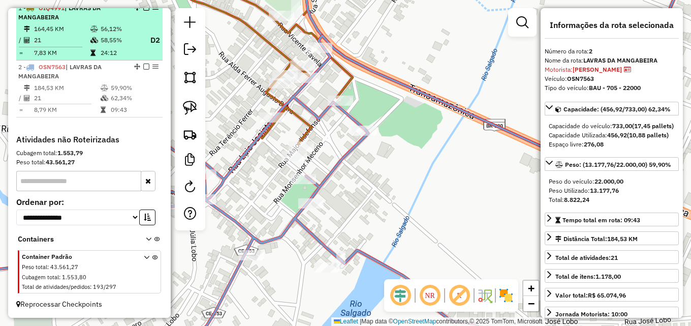
click at [124, 47] on td "58,55%" at bounding box center [120, 40] width 41 height 13
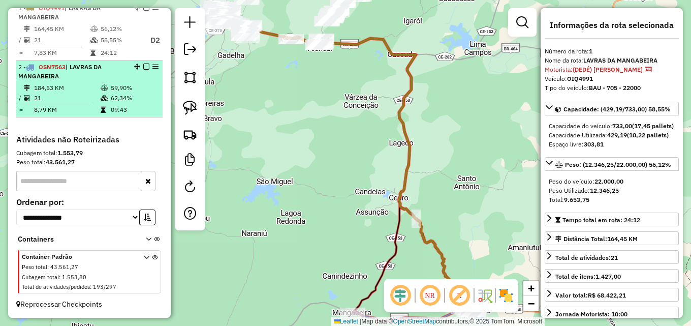
drag, startPoint x: 123, startPoint y: 92, endPoint x: 132, endPoint y: 97, distance: 10.0
click at [124, 93] on td "59,90%" at bounding box center [134, 88] width 48 height 10
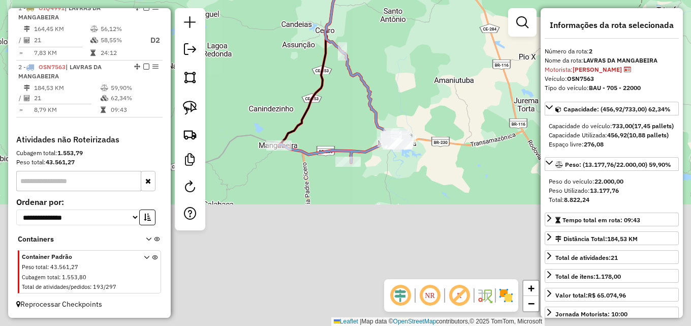
drag, startPoint x: 312, startPoint y: 126, endPoint x: 285, endPoint y: 24, distance: 105.3
click at [266, 15] on div "Janela de atendimento Grade de atendimento Capacidade Transportadoras Veículos …" at bounding box center [345, 163] width 691 height 326
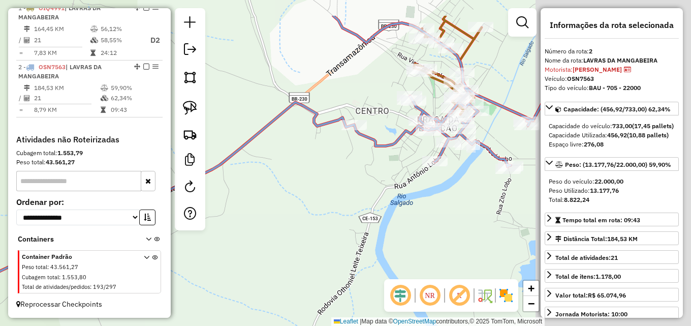
drag, startPoint x: 479, startPoint y: 157, endPoint x: 152, endPoint y: 268, distance: 345.5
click at [155, 264] on hb-router-mapa "Informações da Sessão 978899 - 14/08/2025 Criação: 13/08/2025 17:10 Depósito: D…" at bounding box center [345, 163] width 691 height 326
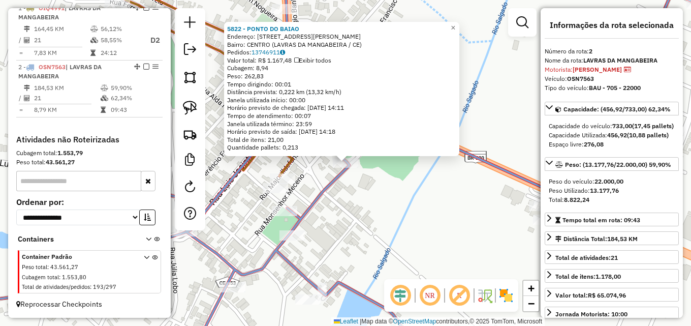
scroll to position [388, 0]
click at [380, 211] on div "5822 - PONTO DO BAIAO Endereço: R ANTONIO AMANCIO 116, 116 Bairro: CENTRO (LAVR…" at bounding box center [345, 163] width 691 height 326
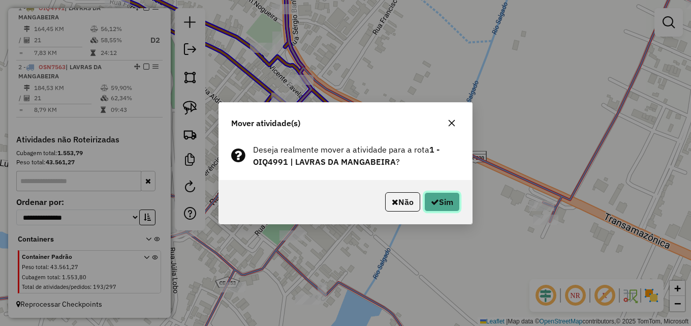
click at [445, 203] on button "Sim" at bounding box center [442, 201] width 36 height 19
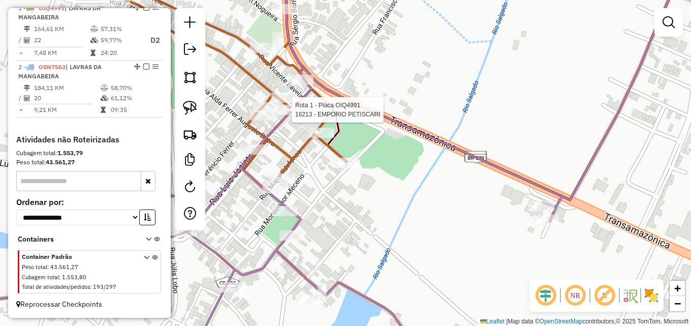
select select "*********"
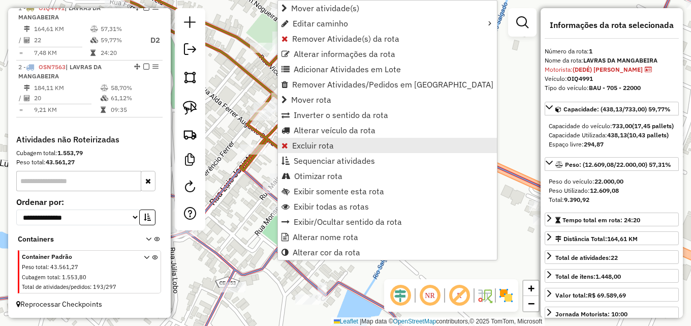
scroll to position [381, 0]
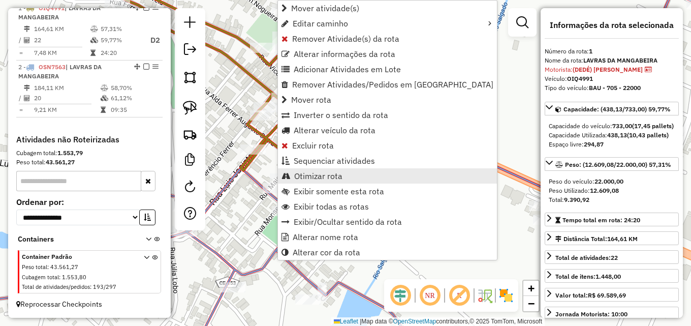
click at [314, 177] on span "Otimizar rota" at bounding box center [318, 176] width 48 height 8
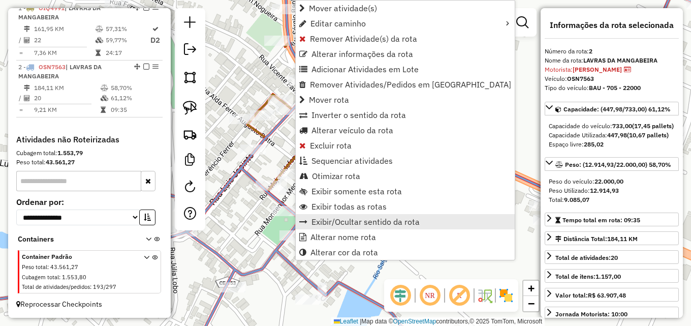
scroll to position [388, 0]
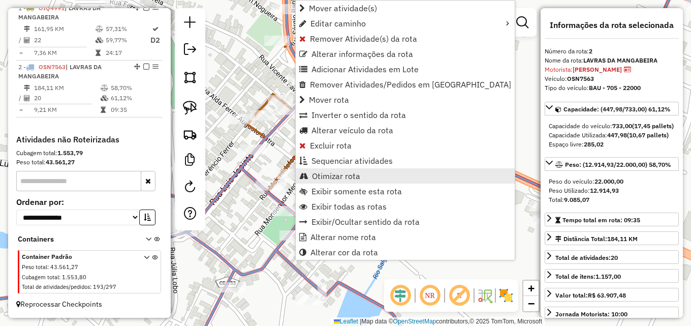
click at [339, 170] on link "Otimizar rota" at bounding box center [405, 175] width 219 height 15
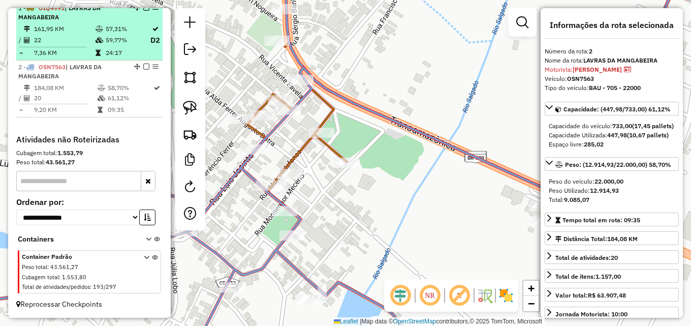
click at [98, 33] on td at bounding box center [100, 29] width 10 height 10
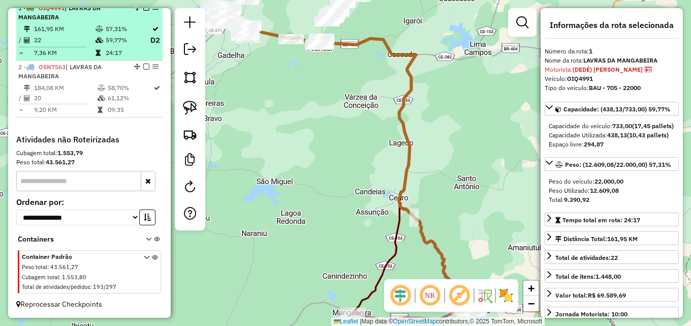
click at [110, 35] on td "59,77%" at bounding box center [127, 40] width 45 height 13
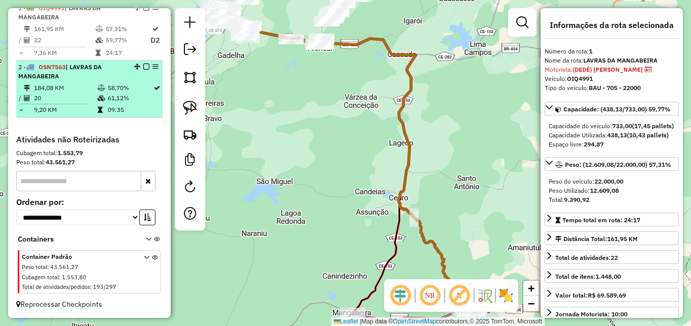
click at [111, 81] on div "2 - OSN7563 | LAVRAS DA MANGABEIRA" at bounding box center [72, 72] width 108 height 18
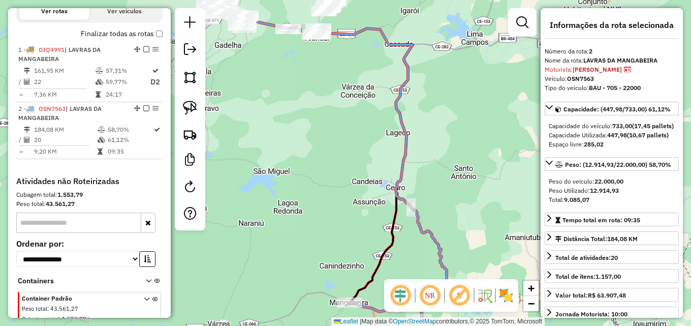
scroll to position [299, 0]
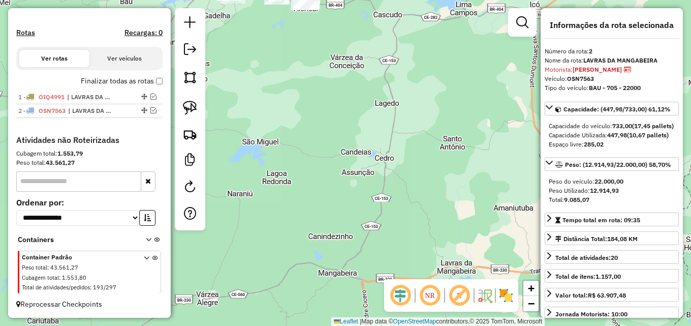
drag, startPoint x: 285, startPoint y: 131, endPoint x: 273, endPoint y: 98, distance: 35.0
click at [273, 99] on div "Janela de atendimento Grade de atendimento Capacidade Transportadoras Veículos …" at bounding box center [345, 163] width 691 height 326
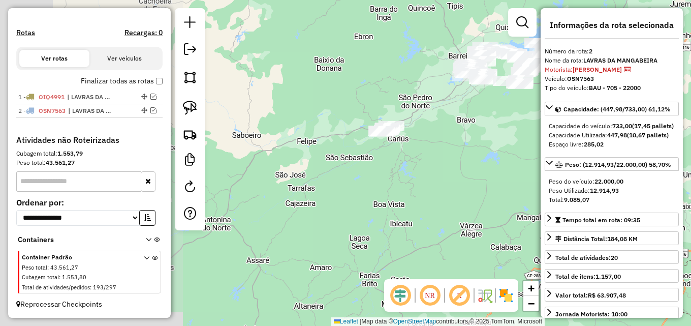
drag, startPoint x: 315, startPoint y: 128, endPoint x: 579, endPoint y: 131, distance: 263.7
click at [579, 131] on hb-router-mapa "**********" at bounding box center [345, 163] width 691 height 326
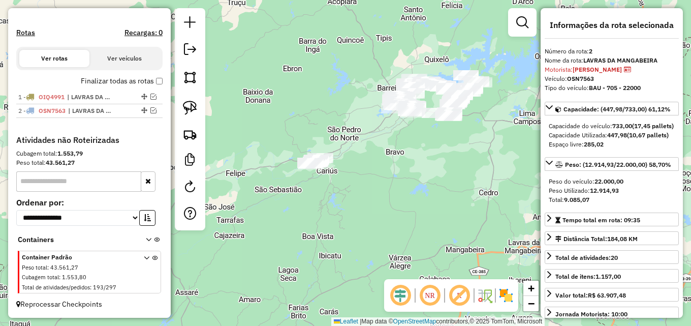
drag, startPoint x: 395, startPoint y: 177, endPoint x: 350, endPoint y: 183, distance: 45.6
click at [350, 183] on div "Janela de atendimento Grade de atendimento Capacidade Transportadoras Veículos …" at bounding box center [345, 163] width 691 height 326
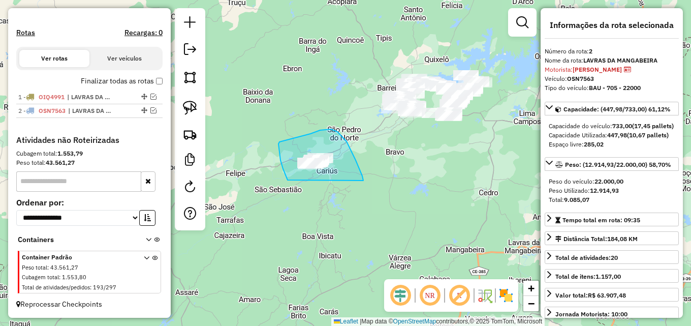
drag, startPoint x: 288, startPoint y: 180, endPoint x: 364, endPoint y: 188, distance: 76.7
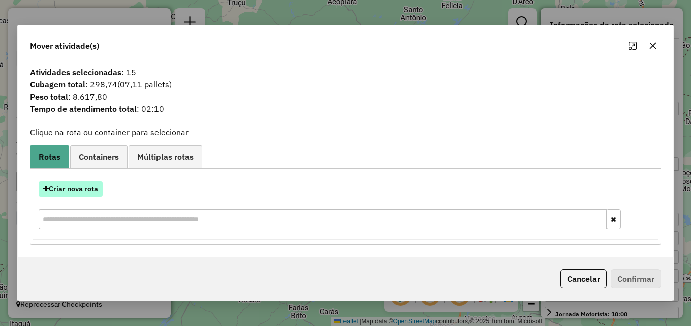
click at [79, 185] on button "Criar nova rota" at bounding box center [71, 189] width 64 height 16
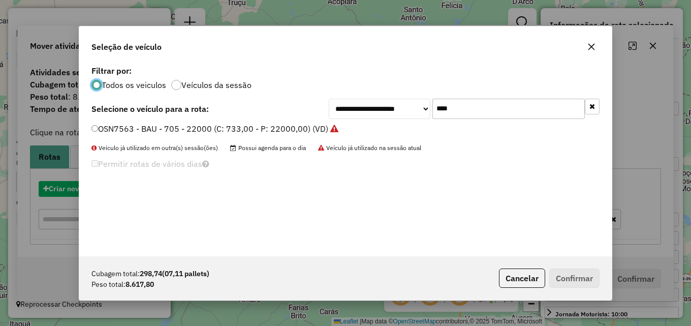
scroll to position [6, 3]
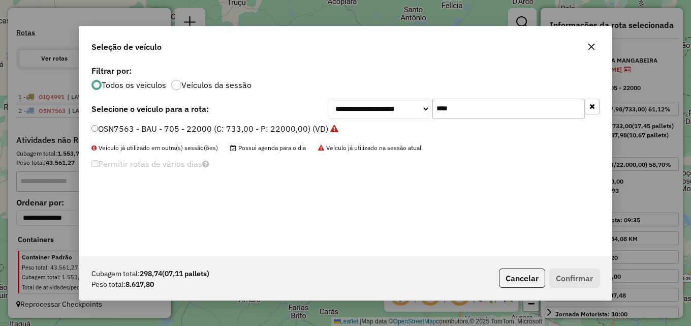
drag, startPoint x: 482, startPoint y: 110, endPoint x: 361, endPoint y: 109, distance: 121.5
click at [361, 109] on div "**********" at bounding box center [464, 109] width 271 height 20
type input "***"
click at [258, 129] on label "SAU3J08 - BAIA - 14.500KG (C: 490,00 - P: 14500,00) (VD)" at bounding box center [205, 128] width 228 height 12
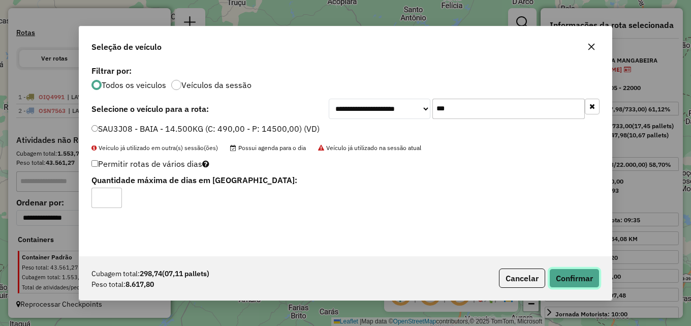
click at [583, 277] on button "Confirmar" at bounding box center [574, 277] width 50 height 19
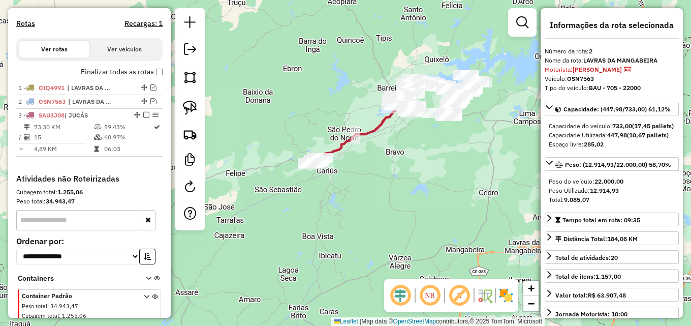
scroll to position [347, 0]
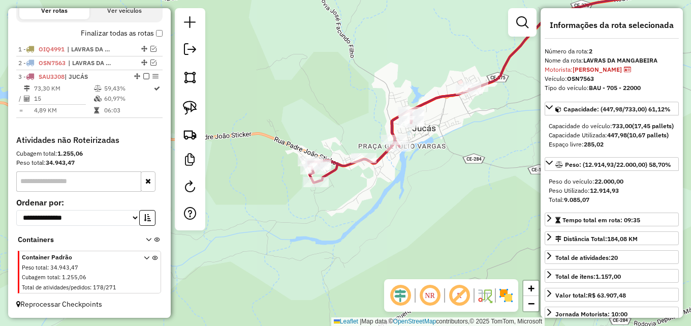
drag, startPoint x: 294, startPoint y: 131, endPoint x: 237, endPoint y: 104, distance: 63.0
click at [237, 104] on div "Rota 3 - Placa SAU3J08 13565 - MERC DO GILVAM 3 Janela de atendimento Grade de …" at bounding box center [345, 163] width 691 height 326
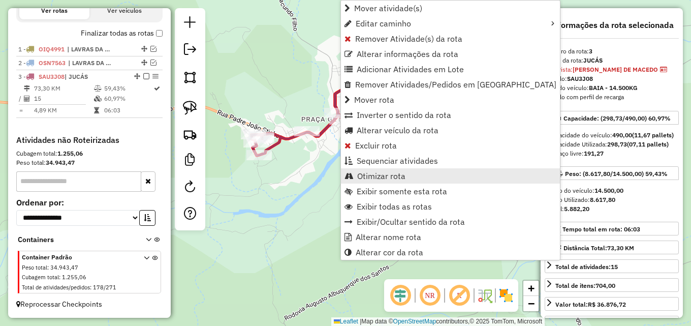
click at [377, 175] on span "Otimizar rota" at bounding box center [381, 176] width 48 height 8
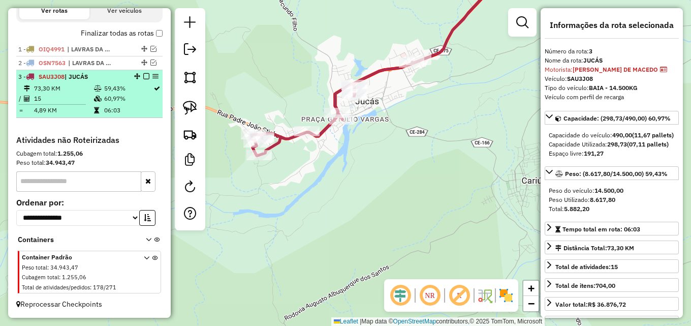
click at [131, 97] on td "60,97%" at bounding box center [128, 98] width 49 height 10
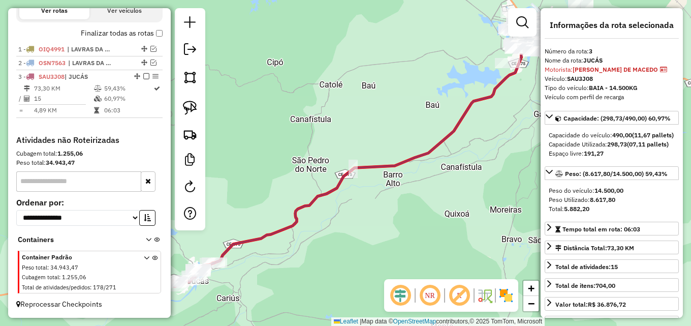
drag, startPoint x: 319, startPoint y: 108, endPoint x: 358, endPoint y: 79, distance: 48.8
click at [357, 79] on div "Janela de atendimento Grade de atendimento Capacidade Transportadoras Veículos …" at bounding box center [345, 163] width 691 height 326
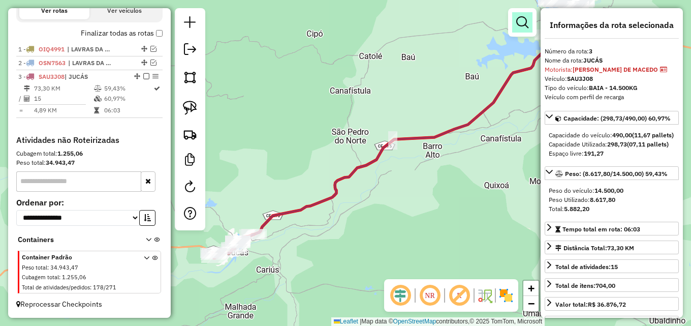
click at [519, 26] on em at bounding box center [522, 22] width 12 height 12
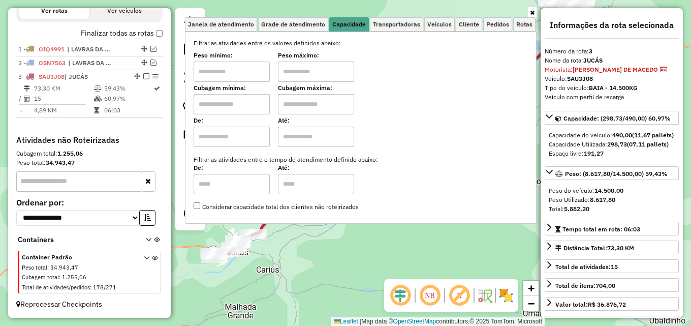
click at [533, 14] on icon at bounding box center [532, 13] width 5 height 6
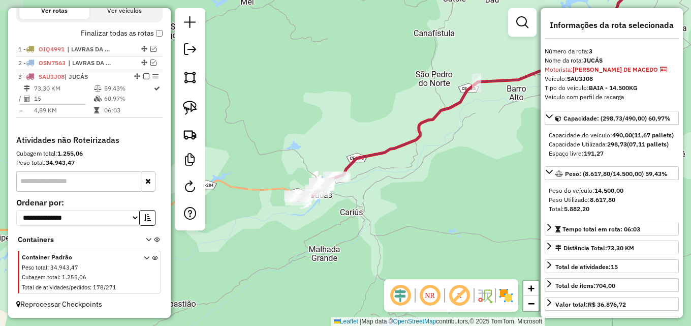
drag, startPoint x: 295, startPoint y: 102, endPoint x: 379, endPoint y: 44, distance: 101.6
click at [379, 44] on div "Janela de atendimento Grade de atendimento Capacidade Transportadoras Veículos …" at bounding box center [345, 163] width 691 height 326
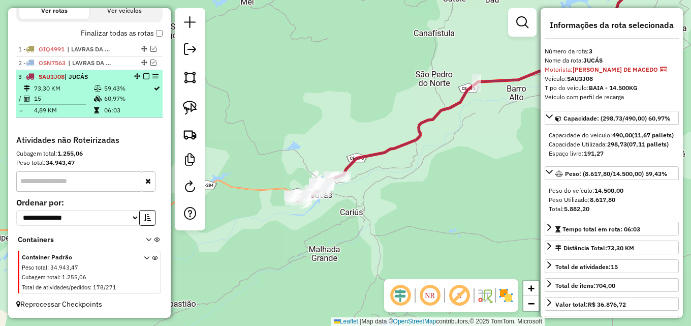
click at [107, 91] on td "59,43%" at bounding box center [128, 88] width 49 height 10
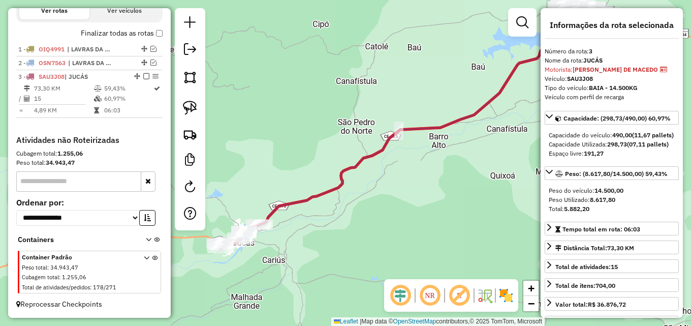
drag, startPoint x: 302, startPoint y: 102, endPoint x: 392, endPoint y: 36, distance: 112.0
click at [387, 39] on div "Janela de atendimento Grade de atendimento Capacidade Transportadoras Veículos …" at bounding box center [345, 163] width 691 height 326
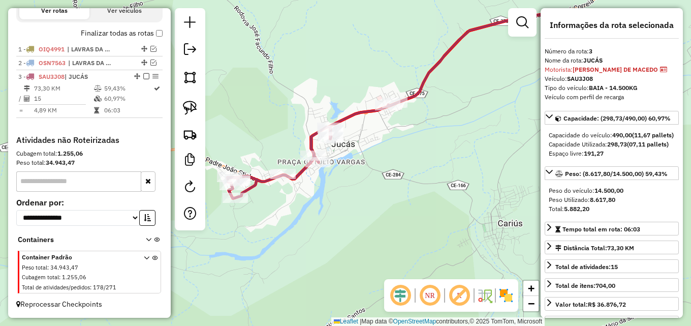
drag, startPoint x: 292, startPoint y: 128, endPoint x: 338, endPoint y: 173, distance: 65.0
click at [338, 173] on div "Janela de atendimento Grade de atendimento Capacidade Transportadoras Veículos …" at bounding box center [345, 163] width 691 height 326
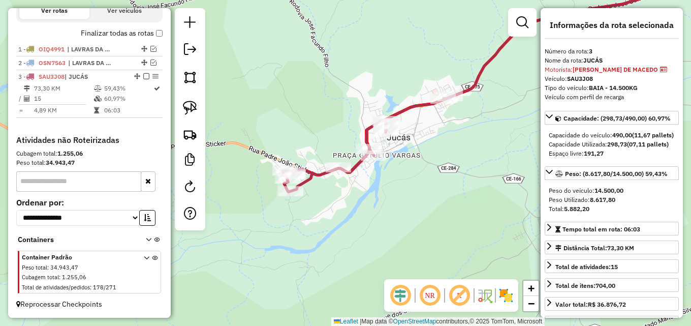
drag, startPoint x: 322, startPoint y: 185, endPoint x: 377, endPoint y: 178, distance: 55.3
click at [377, 178] on div "Janela de atendimento Grade de atendimento Capacidade Transportadoras Veículos …" at bounding box center [345, 163] width 691 height 326
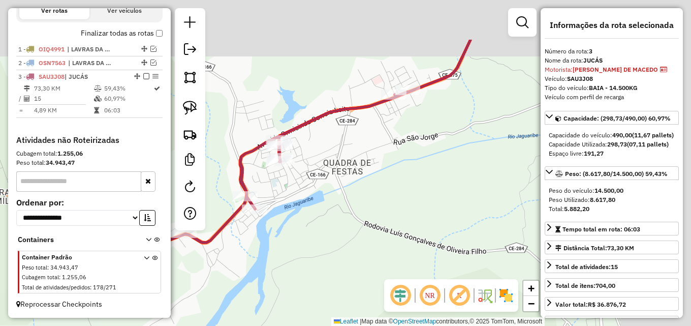
drag, startPoint x: 442, startPoint y: 119, endPoint x: 325, endPoint y: 193, distance: 138.2
click at [325, 193] on div "Janela de atendimento Grade de atendimento Capacidade Transportadoras Veículos …" at bounding box center [345, 163] width 691 height 326
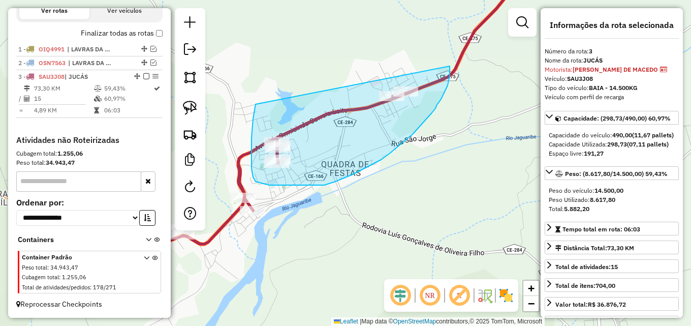
drag, startPoint x: 256, startPoint y: 104, endPoint x: 450, endPoint y: 66, distance: 197.8
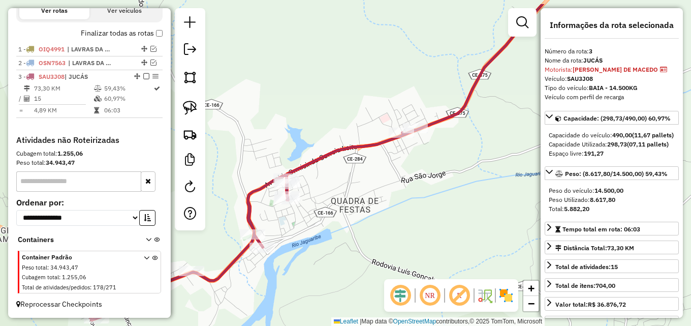
drag, startPoint x: 226, startPoint y: 163, endPoint x: 270, endPoint y: 146, distance: 46.8
click at [270, 146] on div "Janela de atendimento Grade de atendimento Capacidade Transportadoras Veículos …" at bounding box center [345, 163] width 691 height 326
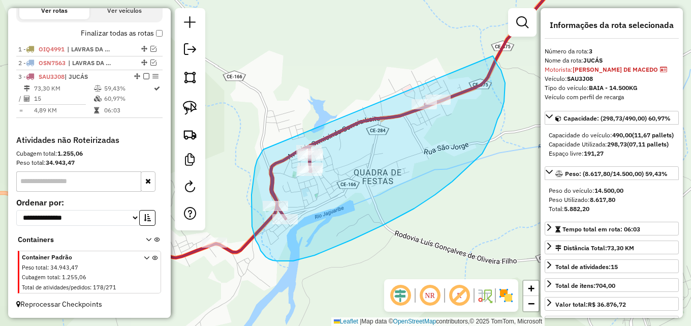
drag, startPoint x: 253, startPoint y: 185, endPoint x: 492, endPoint y: 54, distance: 272.6
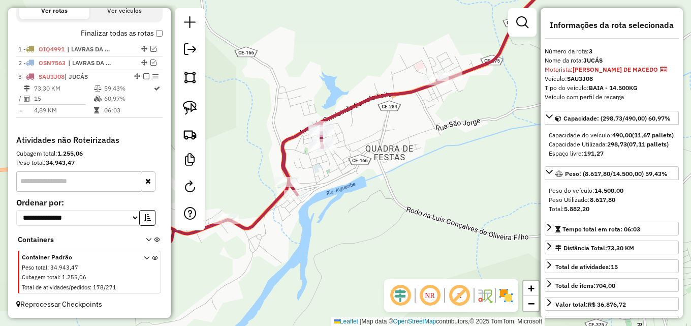
drag, startPoint x: 285, startPoint y: 109, endPoint x: 304, endPoint y: 89, distance: 28.0
click at [298, 91] on div "Janela de atendimento Grade de atendimento Capacidade Transportadoras Veículos …" at bounding box center [345, 163] width 691 height 326
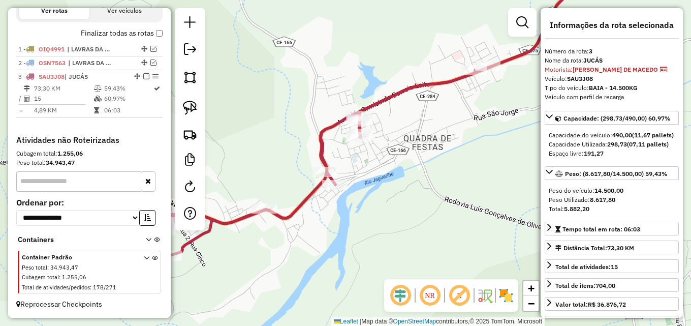
drag, startPoint x: 309, startPoint y: 68, endPoint x: 346, endPoint y: 58, distance: 37.7
click at [346, 58] on div "Janela de atendimento Grade de atendimento Capacidade Transportadoras Veículos …" at bounding box center [345, 163] width 691 height 326
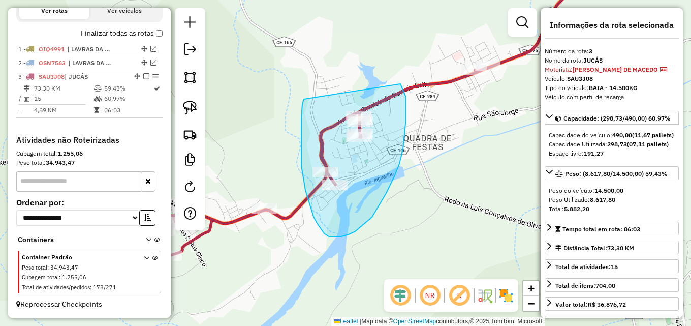
drag, startPoint x: 304, startPoint y: 99, endPoint x: 399, endPoint y: 83, distance: 96.9
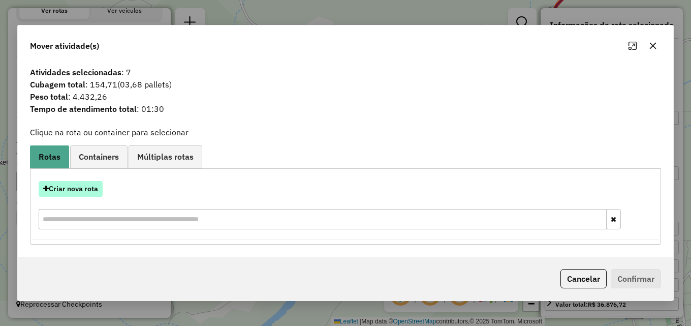
click at [75, 188] on button "Criar nova rota" at bounding box center [71, 189] width 64 height 16
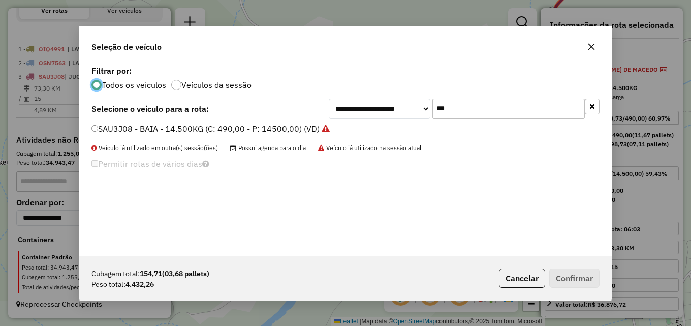
scroll to position [6, 3]
drag, startPoint x: 449, startPoint y: 109, endPoint x: 215, endPoint y: 117, distance: 234.4
click at [215, 117] on div "**********" at bounding box center [345, 109] width 508 height 20
type input "****"
drag, startPoint x: 177, startPoint y: 124, endPoint x: 171, endPoint y: 128, distance: 7.1
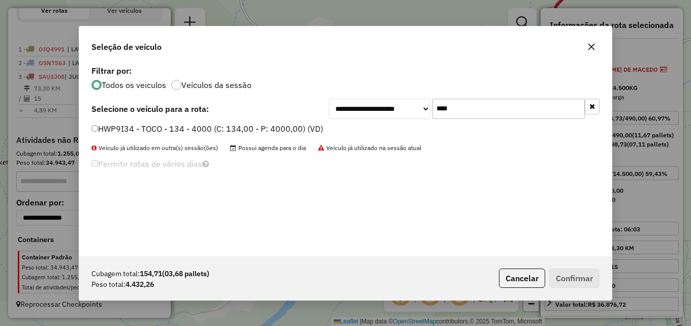
click at [177, 125] on label "HWP9I34 - TOCO - 134 - 4000 (C: 134,00 - P: 4000,00) (VD)" at bounding box center [207, 128] width 232 height 12
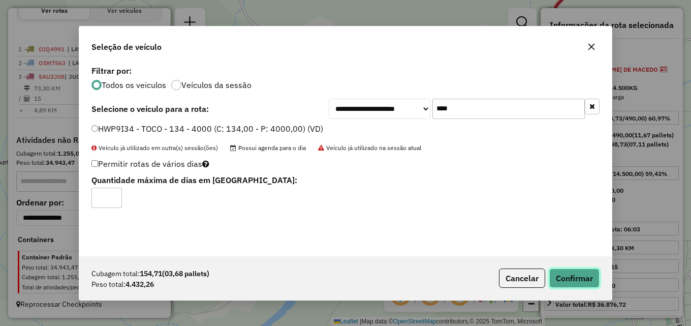
click at [579, 268] on button "Confirmar" at bounding box center [574, 277] width 50 height 19
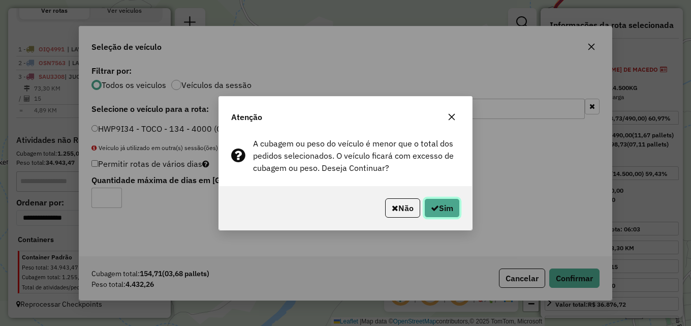
click at [440, 204] on button "Sim" at bounding box center [442, 207] width 36 height 19
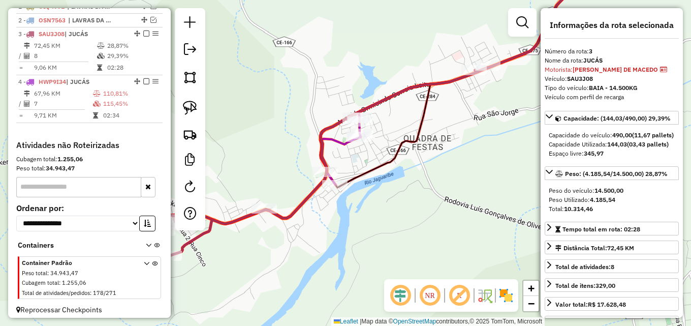
scroll to position [407, 0]
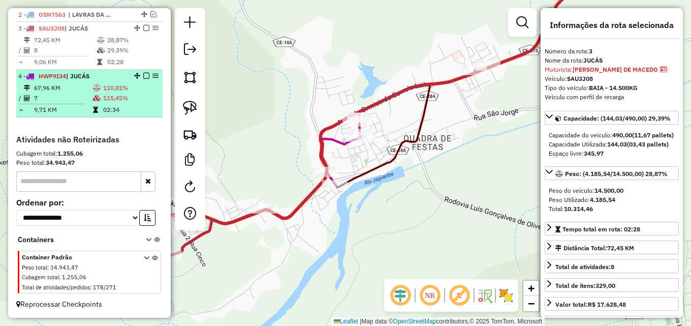
click at [116, 101] on td "115,45%" at bounding box center [131, 98] width 56 height 10
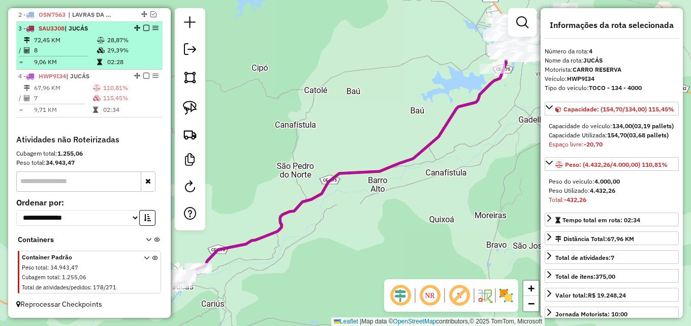
click at [110, 51] on td "29,39%" at bounding box center [132, 50] width 51 height 10
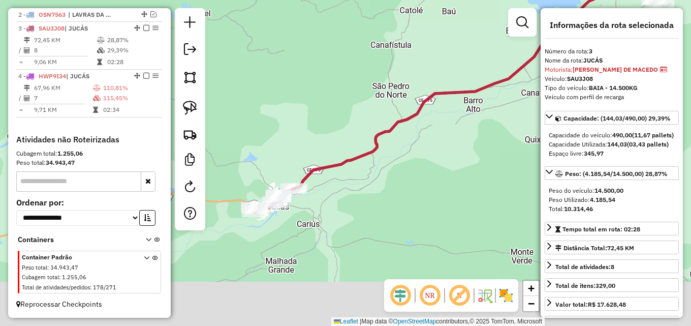
drag, startPoint x: 286, startPoint y: 134, endPoint x: 371, endPoint y: 58, distance: 114.1
click at [371, 58] on div "Janela de atendimento Grade de atendimento Capacidade Transportadoras Veículos …" at bounding box center [345, 163] width 691 height 326
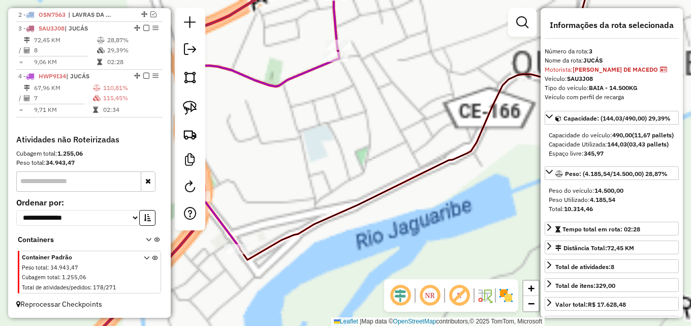
drag, startPoint x: 277, startPoint y: 163, endPoint x: 448, endPoint y: 95, distance: 184.0
click at [448, 93] on div "Janela de atendimento Grade de atendimento Capacidade Transportadoras Veículos …" at bounding box center [345, 163] width 691 height 326
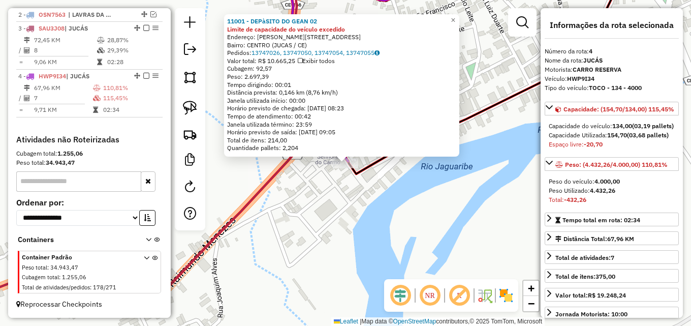
click at [377, 227] on div "11001 - DEPàSITO DO GEAN 02 Limite de capacidade do veículo excedido Endereço: …" at bounding box center [345, 163] width 691 height 326
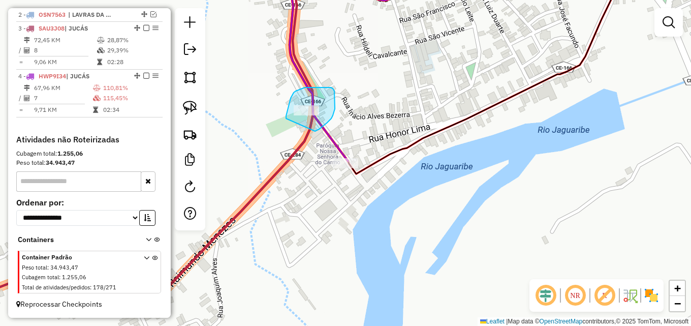
drag, startPoint x: 287, startPoint y: 113, endPoint x: 306, endPoint y: 135, distance: 29.5
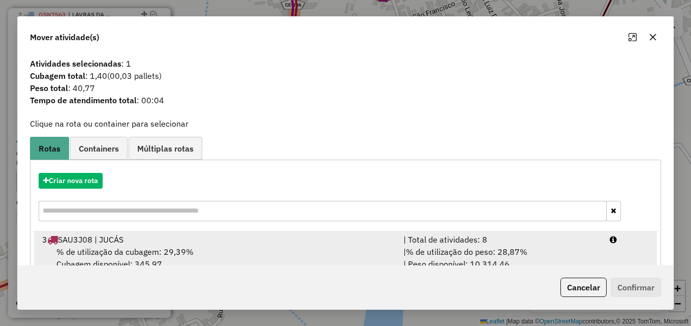
drag, startPoint x: 217, startPoint y: 238, endPoint x: 239, endPoint y: 243, distance: 22.4
click at [219, 239] on div "3 SAU3J08 | JUCÁS" at bounding box center [216, 239] width 361 height 12
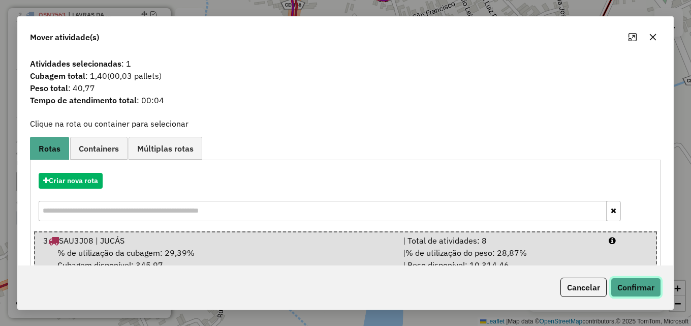
click at [626, 279] on button "Confirmar" at bounding box center [636, 286] width 50 height 19
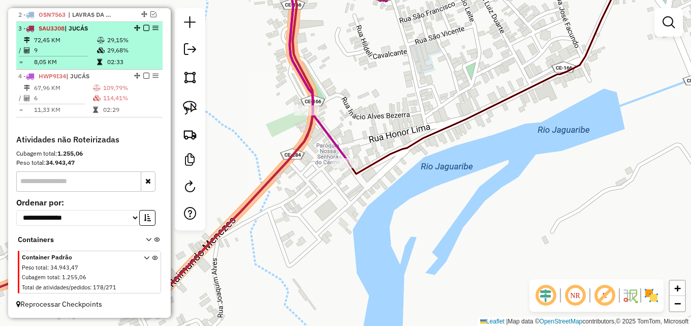
click at [143, 28] on em at bounding box center [146, 28] width 6 height 6
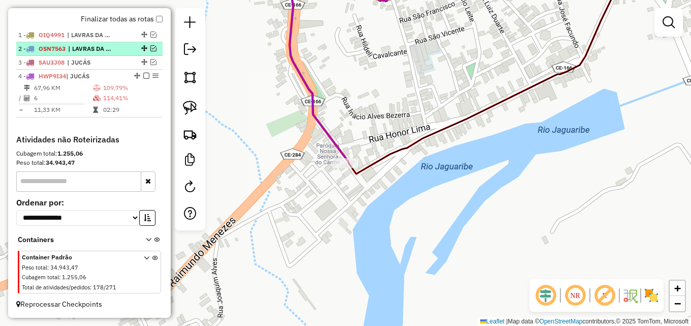
scroll to position [373, 0]
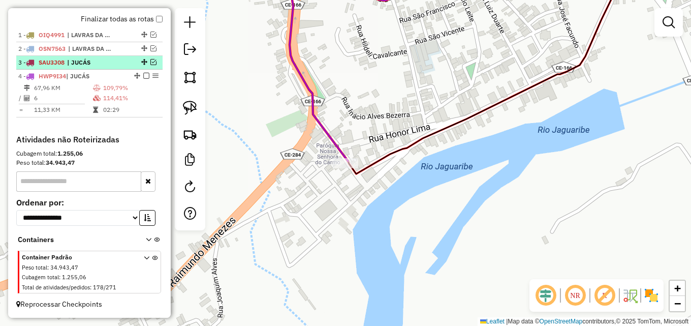
click at [150, 61] on em at bounding box center [153, 62] width 6 height 6
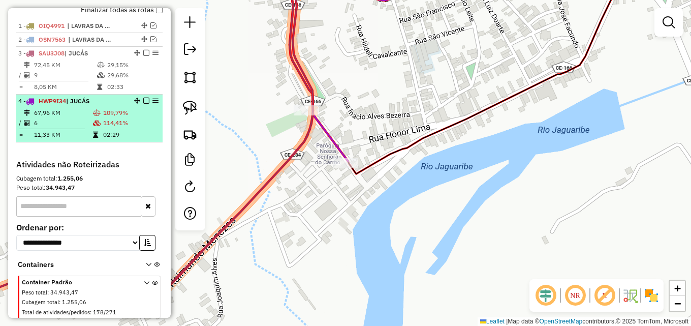
scroll to position [407, 0]
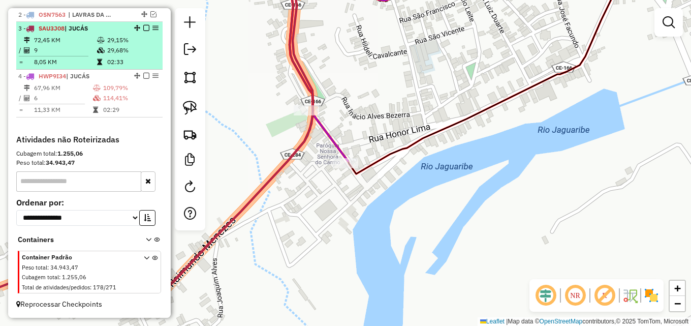
click at [113, 57] on td "02:33" at bounding box center [132, 62] width 51 height 10
select select "*********"
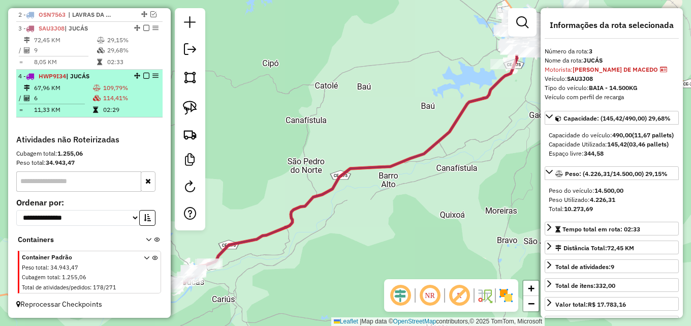
click at [109, 102] on td "114,41%" at bounding box center [131, 98] width 56 height 10
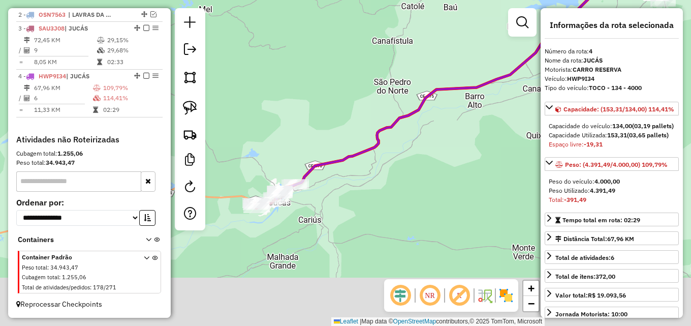
drag, startPoint x: 357, startPoint y: 87, endPoint x: 385, endPoint y: 73, distance: 31.1
click at [389, 59] on div "Janela de atendimento Grade de atendimento Capacidade Transportadoras Veículos …" at bounding box center [345, 163] width 691 height 326
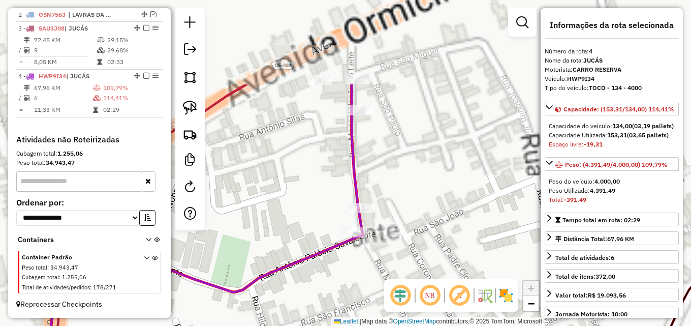
drag, startPoint x: 310, startPoint y: 103, endPoint x: 278, endPoint y: 184, distance: 87.4
click at [278, 184] on div "Janela de atendimento Grade de atendimento Capacidade Transportadoras Veículos …" at bounding box center [345, 163] width 691 height 326
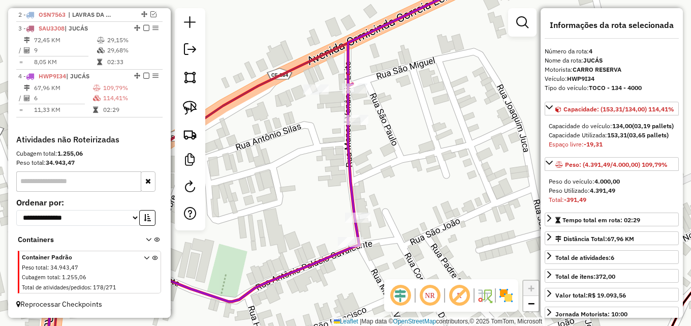
drag, startPoint x: 379, startPoint y: 191, endPoint x: 388, endPoint y: 101, distance: 90.4
click at [382, 104] on div "Rota 4 - Placa HWP9I34 13388 - DEP KG Janela de atendimento Grade de atendiment…" at bounding box center [345, 163] width 691 height 326
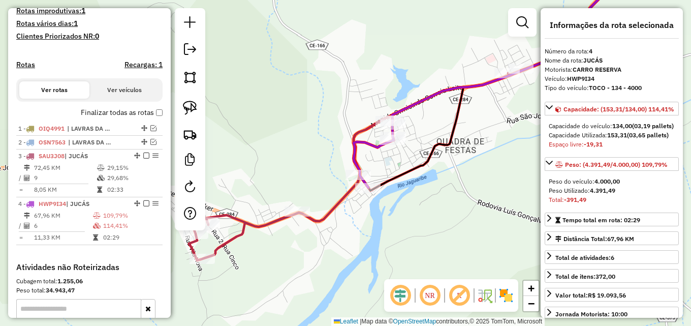
scroll to position [255, 0]
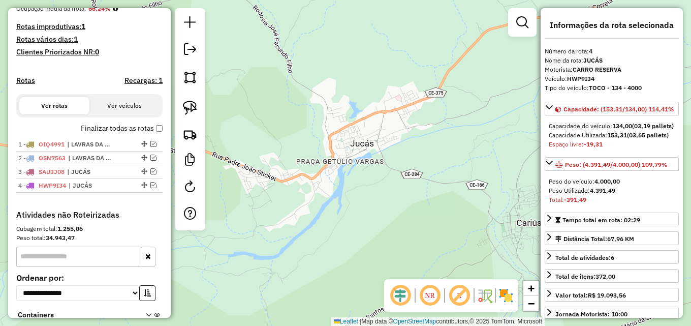
drag, startPoint x: 437, startPoint y: 161, endPoint x: 248, endPoint y: 137, distance: 190.5
click at [250, 137] on div "Janela de atendimento Grade de atendimento Capacidade Transportadoras Veículos …" at bounding box center [345, 163] width 691 height 326
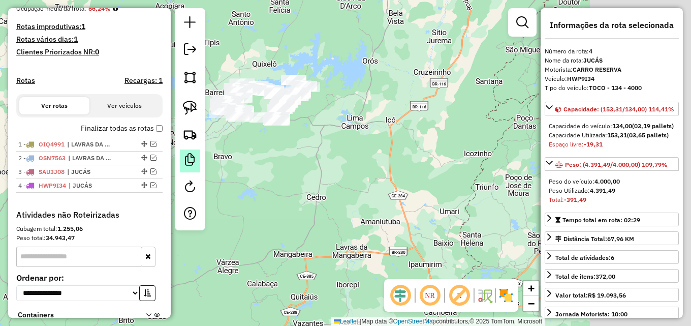
drag, startPoint x: 373, startPoint y: 139, endPoint x: 195, endPoint y: 158, distance: 179.3
click at [192, 158] on hb-router-mapa "Informações da Sessão 978899 - 14/08/2025 Criação: 13/08/2025 17:10 Depósito: D…" at bounding box center [345, 163] width 691 height 326
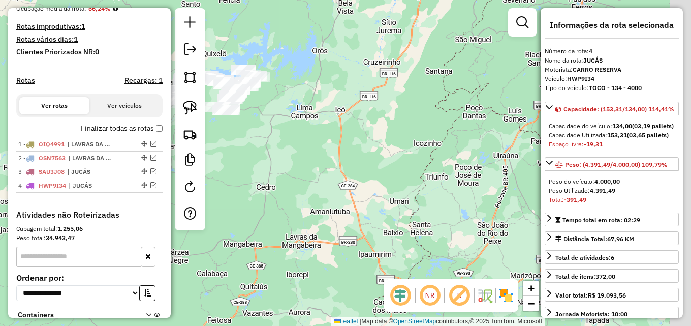
drag, startPoint x: 325, startPoint y: 154, endPoint x: 241, endPoint y: 139, distance: 84.7
click at [242, 139] on div "Janela de atendimento Grade de atendimento Capacidade Transportadoras Veículos …" at bounding box center [345, 163] width 691 height 326
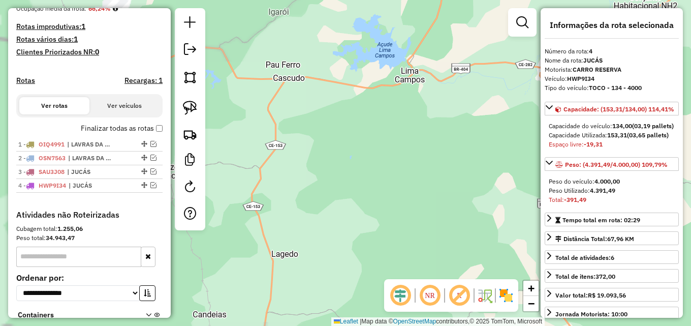
drag, startPoint x: 254, startPoint y: 105, endPoint x: 604, endPoint y: 225, distance: 369.6
click at [603, 224] on hb-router-mapa "Informações da Sessão 978899 - 14/08/2025 Criação: 13/08/2025 17:10 Depósito: D…" at bounding box center [345, 163] width 691 height 326
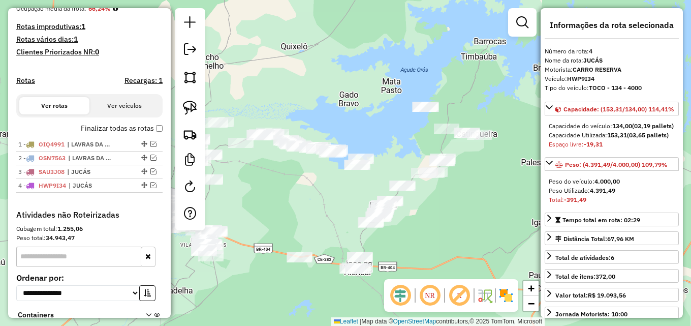
drag, startPoint x: 327, startPoint y: 138, endPoint x: 412, endPoint y: 262, distance: 150.1
click at [412, 262] on div "Janela de atendimento Grade de atendimento Capacidade Transportadoras Veículos …" at bounding box center [345, 163] width 691 height 326
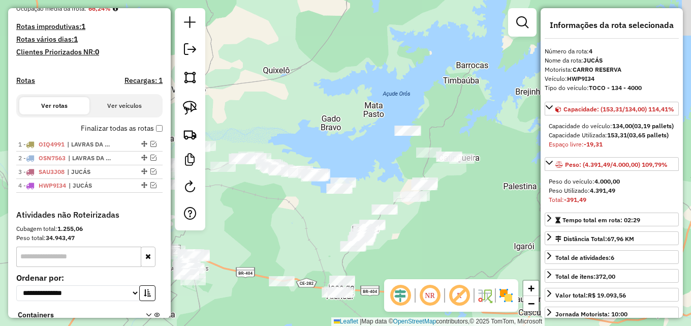
drag, startPoint x: 383, startPoint y: 176, endPoint x: 365, endPoint y: 200, distance: 30.1
click at [365, 200] on div "Janela de atendimento Grade de atendimento Capacidade Transportadoras Veículos …" at bounding box center [345, 163] width 691 height 326
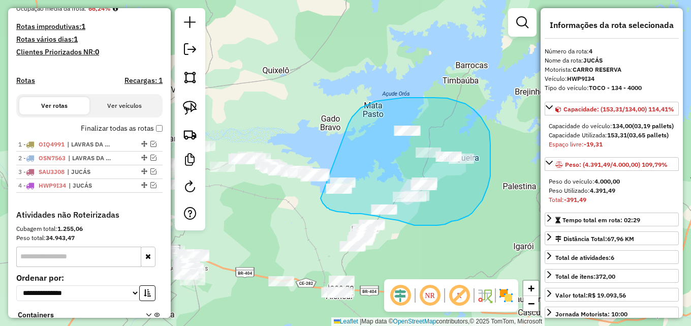
drag, startPoint x: 352, startPoint y: 117, endPoint x: 321, endPoint y: 198, distance: 87.2
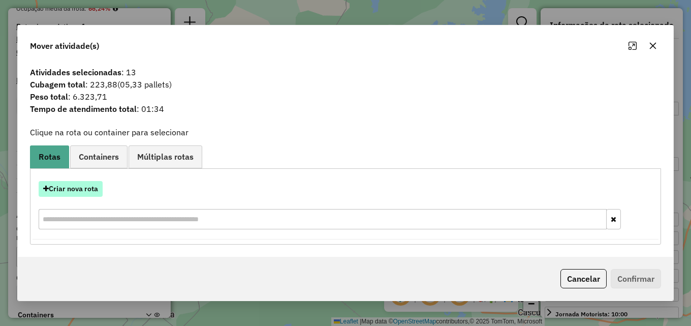
click at [86, 186] on button "Criar nova rota" at bounding box center [71, 189] width 64 height 16
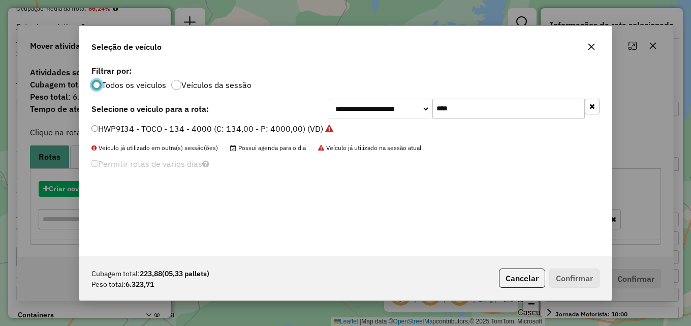
scroll to position [6, 3]
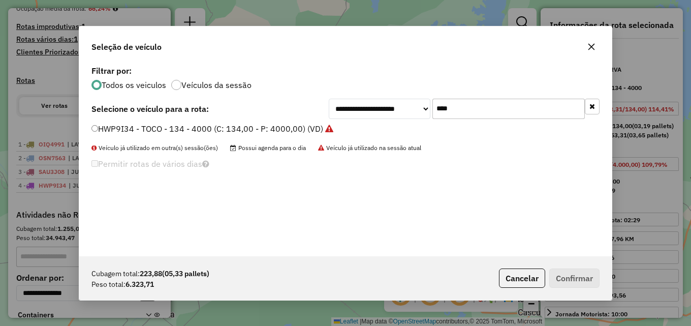
drag, startPoint x: 366, startPoint y: 104, endPoint x: 296, endPoint y: 105, distance: 70.1
click at [296, 104] on div "**********" at bounding box center [345, 109] width 508 height 20
type input "***"
click at [260, 129] on label "SBP2H59 - BAIA - 14.500KG (C: 490,00 - P: 14500,00) (VD)" at bounding box center [205, 128] width 229 height 12
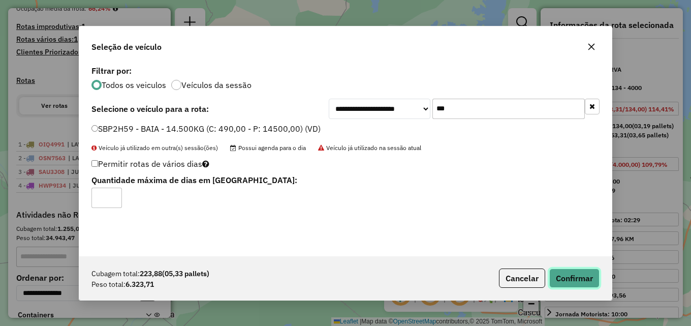
click at [577, 273] on button "Confirmar" at bounding box center [574, 277] width 50 height 19
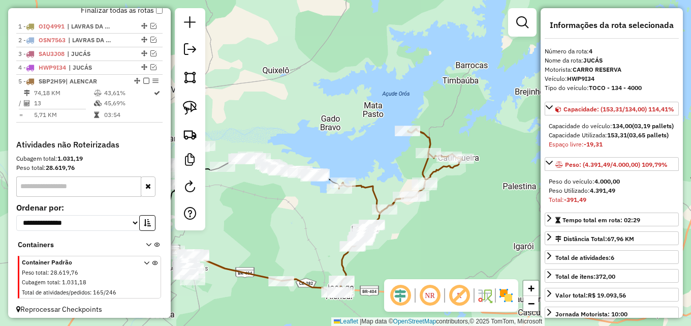
scroll to position [387, 0]
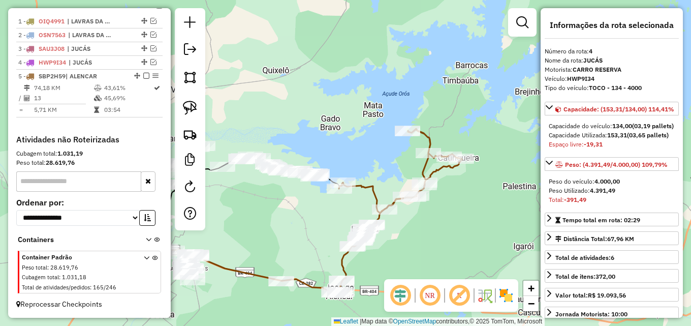
drag, startPoint x: 419, startPoint y: 280, endPoint x: 470, endPoint y: 180, distance: 112.5
click at [466, 168] on hb-router-mapa "Informações da Sessão 978899 - 14/08/2025 Criação: 13/08/2025 17:10 Depósito: D…" at bounding box center [345, 163] width 691 height 326
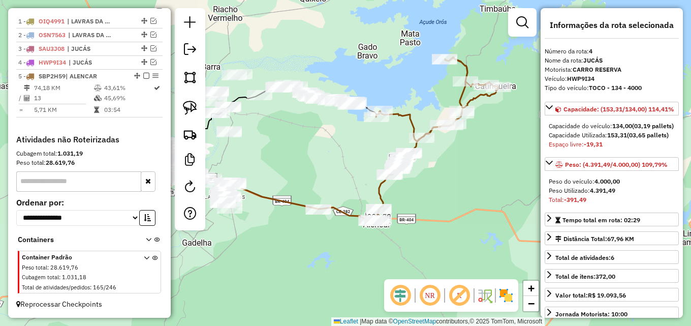
drag, startPoint x: 462, startPoint y: 220, endPoint x: 499, endPoint y: 147, distance: 81.6
click at [499, 147] on div "Janela de atendimento Grade de atendimento Capacidade Transportadoras Veículos …" at bounding box center [345, 163] width 691 height 326
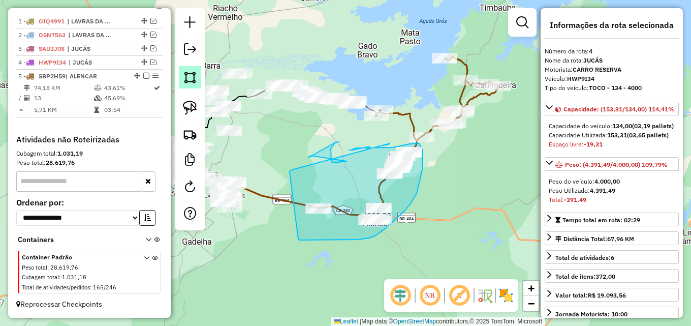
click at [188, 80] on img at bounding box center [190, 77] width 14 height 14
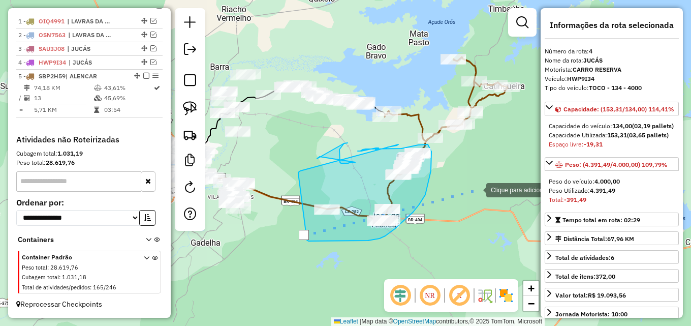
click at [476, 189] on div "Clique para adicionar um ponto. Janela de atendimento Grade de atendimento Capa…" at bounding box center [345, 163] width 691 height 326
drag, startPoint x: 474, startPoint y: 187, endPoint x: 457, endPoint y: 182, distance: 17.4
click at [478, 175] on div "Clique para adicionar um ponto. Janela de atendimento Grade de atendimento Capa…" at bounding box center [345, 163] width 691 height 326
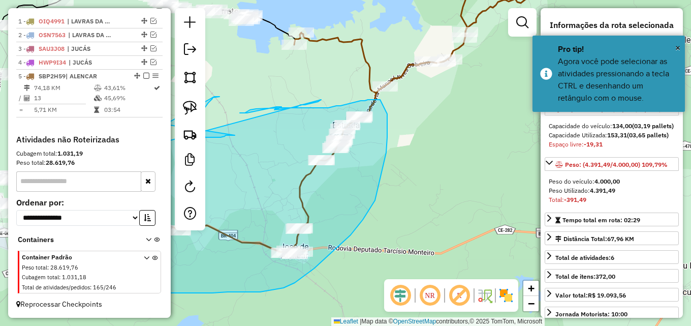
click at [401, 195] on div "Janela de atendimento Grade de atendimento Capacidade Transportadoras Veículos …" at bounding box center [345, 163] width 691 height 326
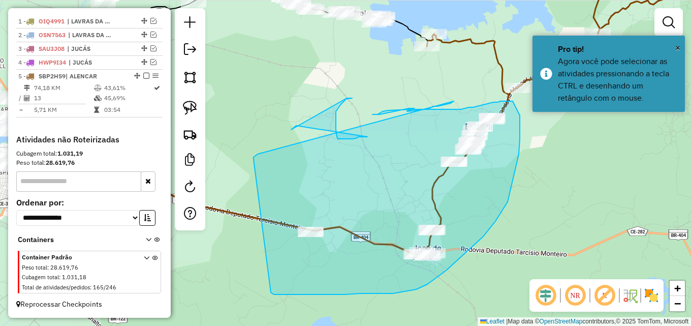
drag, startPoint x: 407, startPoint y: 201, endPoint x: 539, endPoint y: 203, distance: 132.6
click at [539, 203] on div "Janela de atendimento Grade de atendimento Capacidade Transportadoras Veículos …" at bounding box center [345, 163] width 691 height 326
click at [195, 84] on link at bounding box center [190, 77] width 22 height 22
drag, startPoint x: 251, startPoint y: 87, endPoint x: 282, endPoint y: 90, distance: 31.7
click at [254, 87] on div at bounding box center [250, 87] width 20 height 20
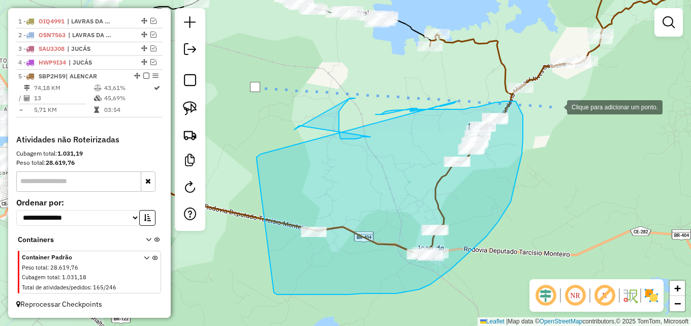
click at [557, 106] on div at bounding box center [557, 106] width 20 height 20
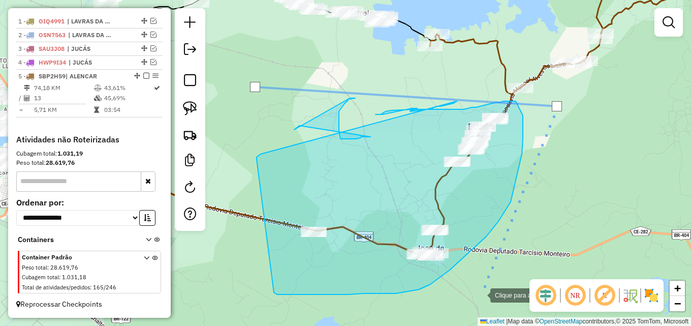
click at [480, 294] on div at bounding box center [480, 294] width 20 height 20
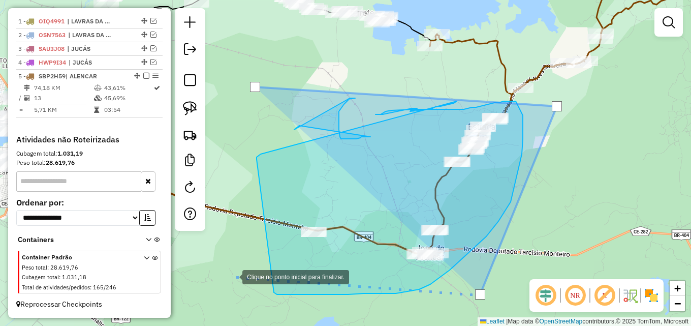
drag, startPoint x: 232, startPoint y: 276, endPoint x: 233, endPoint y: 249, distance: 26.9
click at [232, 272] on div at bounding box center [232, 276] width 20 height 20
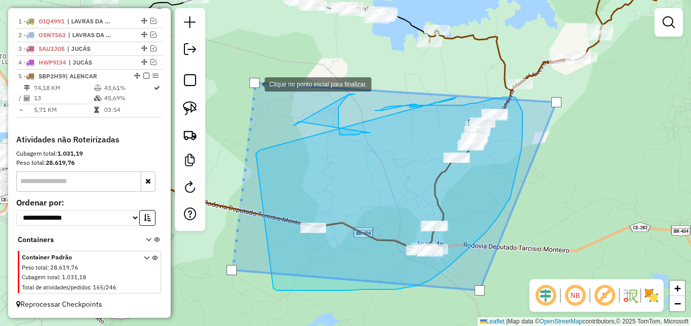
click at [255, 83] on div at bounding box center [254, 83] width 10 height 10
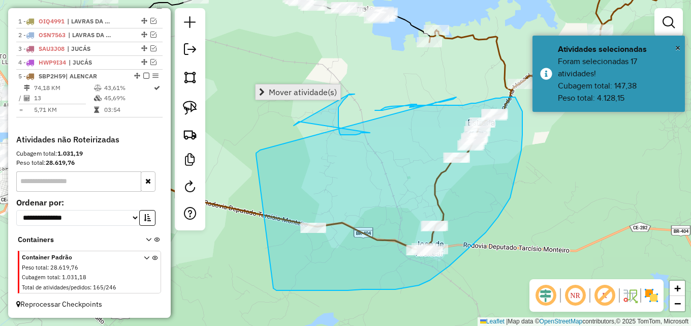
click at [295, 96] on span "Mover atividade(s)" at bounding box center [303, 92] width 68 height 8
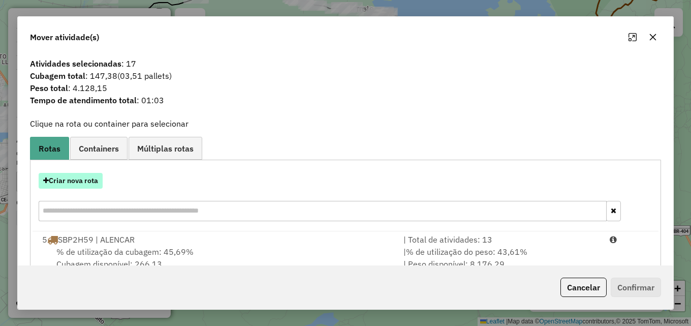
click at [81, 183] on button "Criar nova rota" at bounding box center [71, 181] width 64 height 16
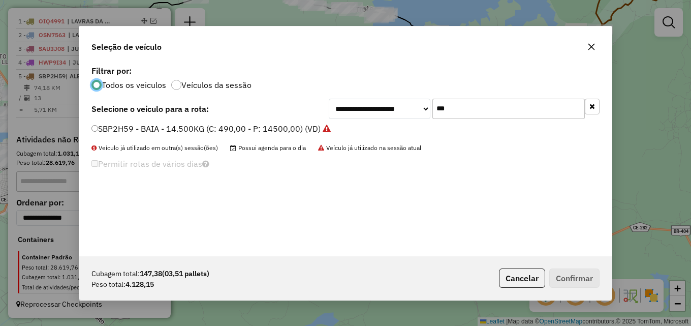
scroll to position [6, 3]
drag, startPoint x: 467, startPoint y: 110, endPoint x: 368, endPoint y: 109, distance: 98.6
click at [384, 115] on div "**********" at bounding box center [464, 109] width 271 height 20
type input "****"
click at [275, 127] on label "OCQ2231 - BAIA - 168 - 5500 (C: 183,00 - P: 5500,00) (VD)" at bounding box center [206, 128] width 230 height 12
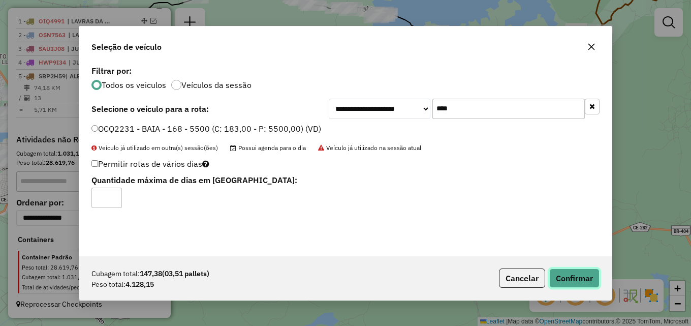
drag, startPoint x: 573, startPoint y: 276, endPoint x: 569, endPoint y: 272, distance: 5.7
click at [572, 275] on button "Confirmar" at bounding box center [574, 277] width 50 height 19
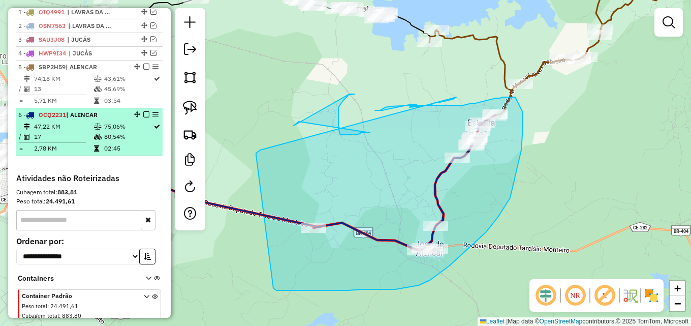
click at [127, 142] on td "80,54%" at bounding box center [128, 137] width 49 height 10
select select "*********"
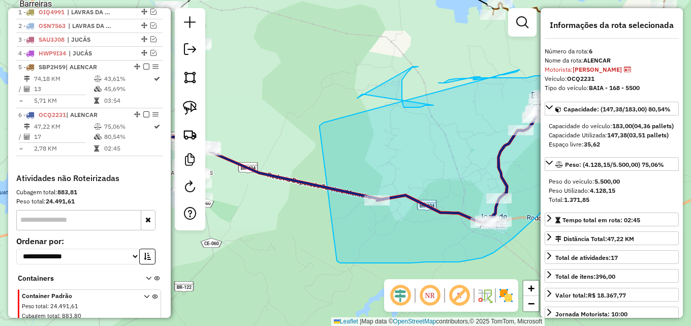
drag, startPoint x: 328, startPoint y: 148, endPoint x: 279, endPoint y: 126, distance: 53.7
click at [277, 126] on div "Janela de atendimento Grade de atendimento Capacidade Transportadoras Veículos …" at bounding box center [345, 163] width 691 height 326
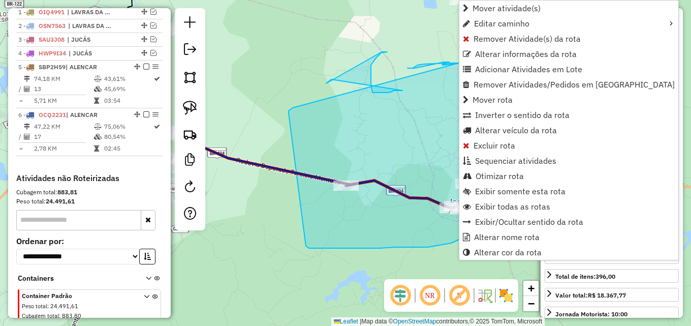
scroll to position [434, 0]
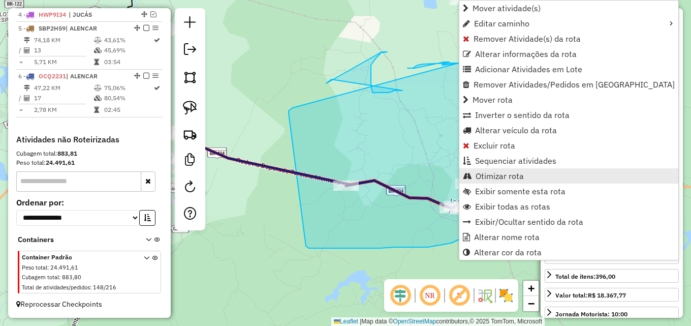
click at [488, 176] on span "Otimizar rota" at bounding box center [500, 176] width 48 height 8
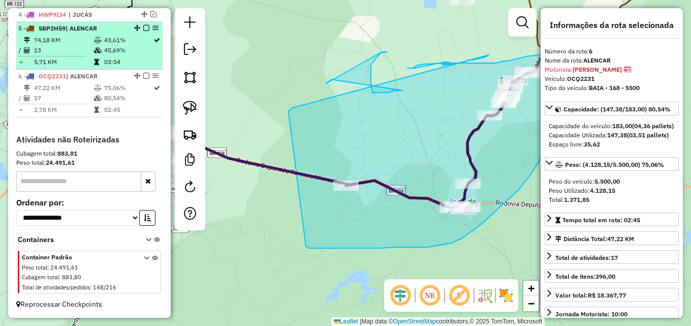
scroll to position [384, 0]
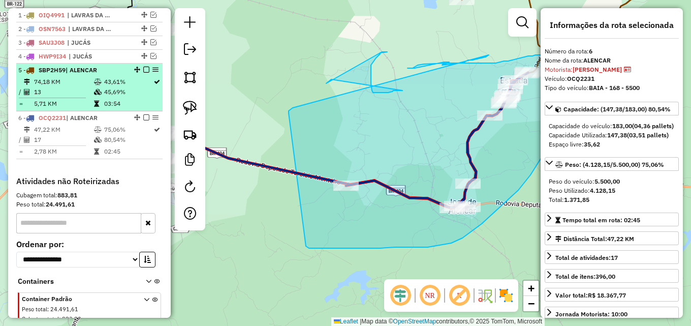
click at [144, 73] on em at bounding box center [146, 70] width 6 height 6
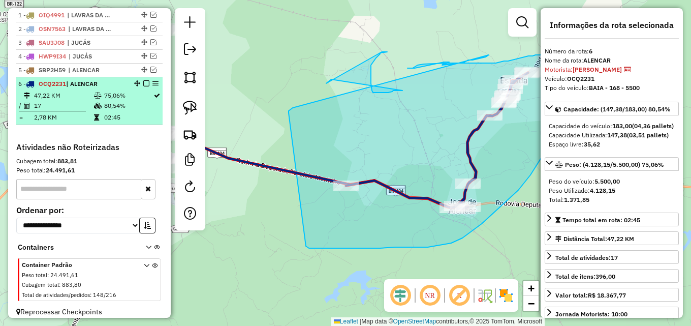
click at [144, 86] on em at bounding box center [146, 83] width 6 height 6
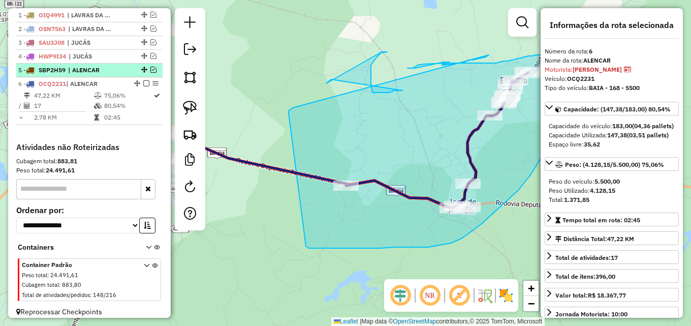
scroll to position [366, 0]
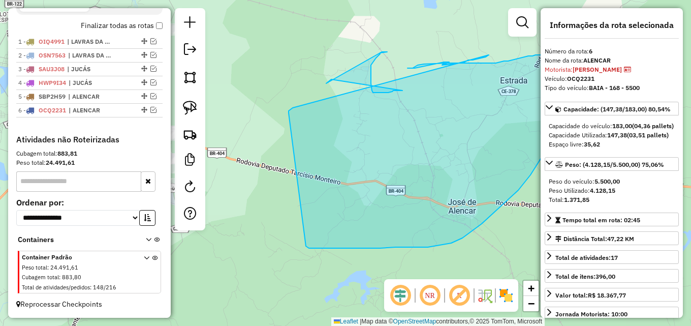
click at [286, 91] on div "Janela de atendimento Grade de atendimento Capacidade Transportadoras Veículos …" at bounding box center [345, 163] width 691 height 326
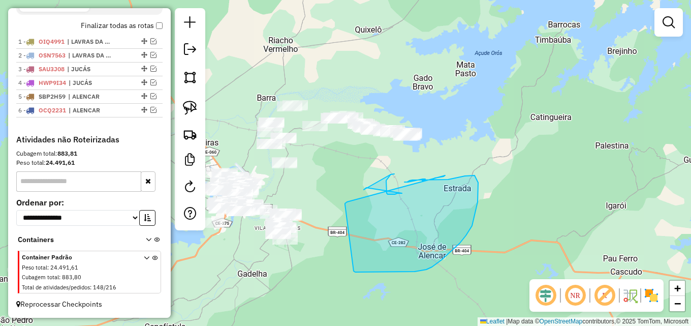
drag, startPoint x: 292, startPoint y: 95, endPoint x: 335, endPoint y: 197, distance: 111.1
click at [340, 198] on div "Janela de atendimento Grade de atendimento Capacidade Transportadoras Veículos …" at bounding box center [345, 163] width 691 height 326
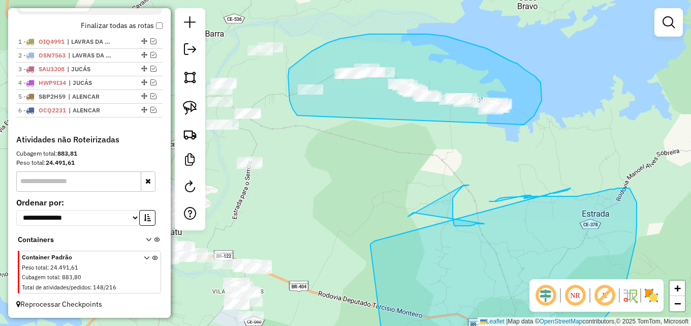
drag, startPoint x: 297, startPoint y: 115, endPoint x: 524, endPoint y: 124, distance: 226.8
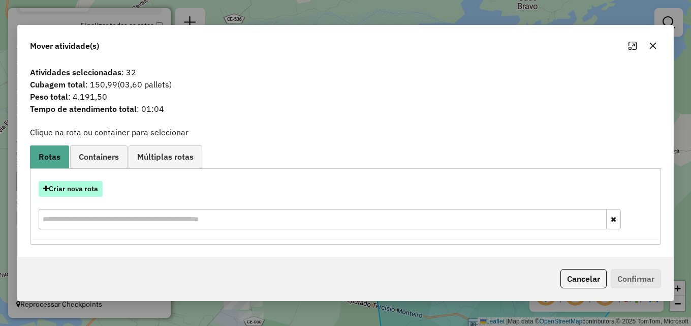
click at [85, 190] on button "Criar nova rota" at bounding box center [71, 189] width 64 height 16
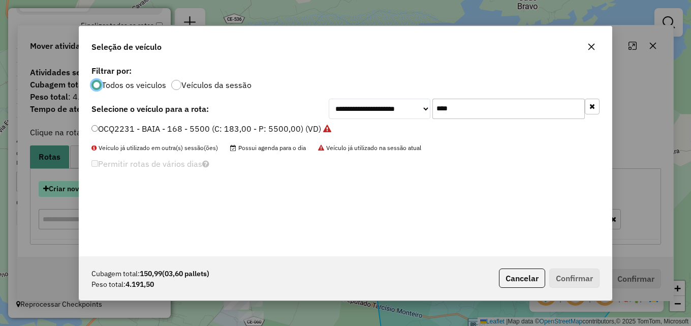
scroll to position [6, 3]
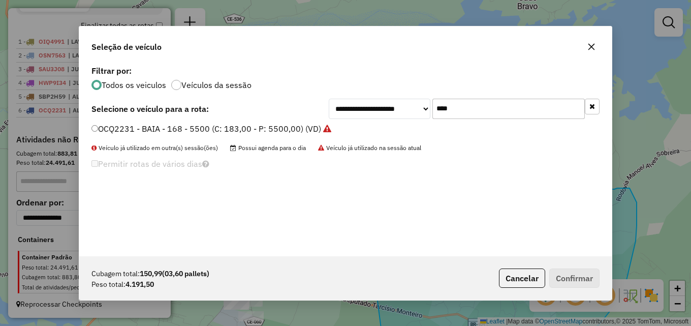
drag, startPoint x: 467, startPoint y: 109, endPoint x: 271, endPoint y: 104, distance: 196.7
click at [302, 109] on div "**********" at bounding box center [345, 109] width 508 height 20
type input "****"
click at [267, 127] on label "NRE5521 - BAIA - 168 - 5500 (C: 183,00 - P: 5500,00) (VD)" at bounding box center [205, 128] width 229 height 12
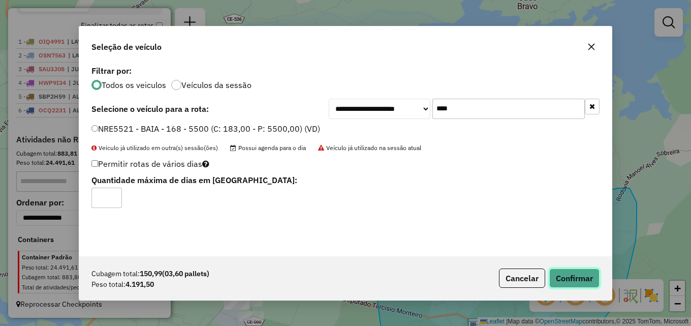
click at [583, 278] on button "Confirmar" at bounding box center [574, 277] width 50 height 19
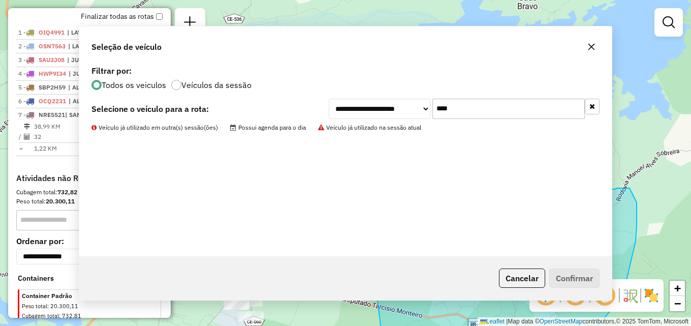
scroll to position [384, 0]
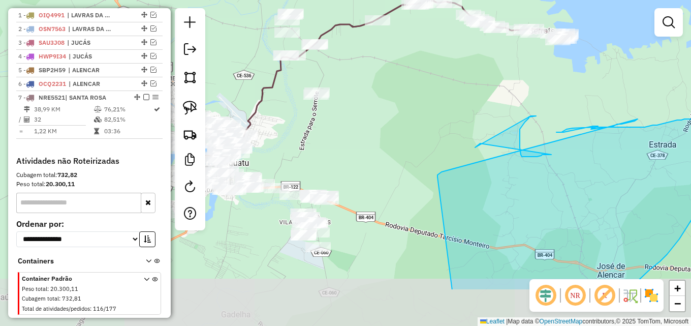
drag, startPoint x: 342, startPoint y: 183, endPoint x: 414, endPoint y: 113, distance: 100.3
click at [414, 113] on div "Janela de atendimento Grade de atendimento Capacidade Transportadoras Veículos …" at bounding box center [345, 163] width 691 height 326
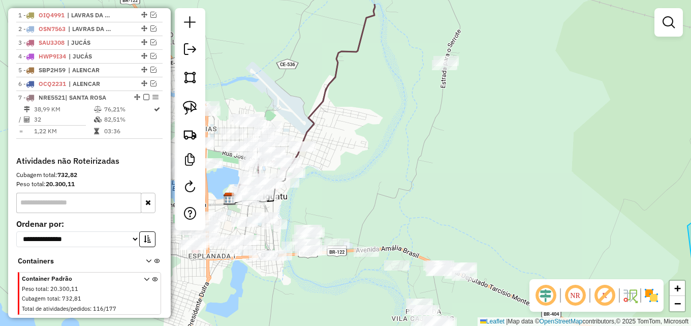
drag, startPoint x: 290, startPoint y: 144, endPoint x: 400, endPoint y: 211, distance: 128.8
click at [402, 211] on div "Janela de atendimento Grade de atendimento Capacidade Transportadoras Veículos …" at bounding box center [345, 163] width 691 height 326
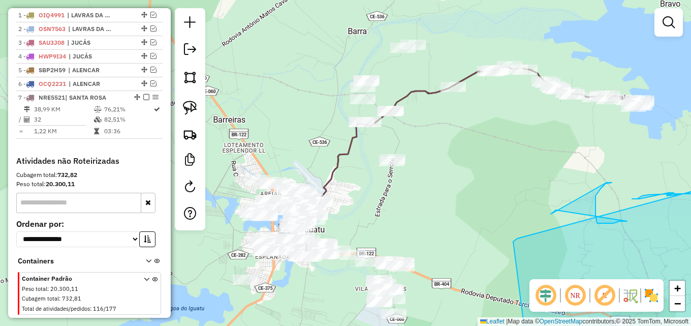
drag, startPoint x: 389, startPoint y: 200, endPoint x: 372, endPoint y: 209, distance: 18.4
click at [373, 209] on div "Janela de atendimento Grade de atendimento Capacidade Transportadoras Veículos …" at bounding box center [345, 163] width 691 height 326
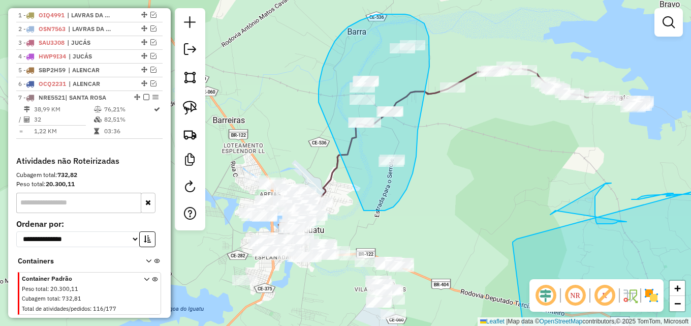
drag, startPoint x: 320, startPoint y: 81, endPoint x: 359, endPoint y: 208, distance: 133.4
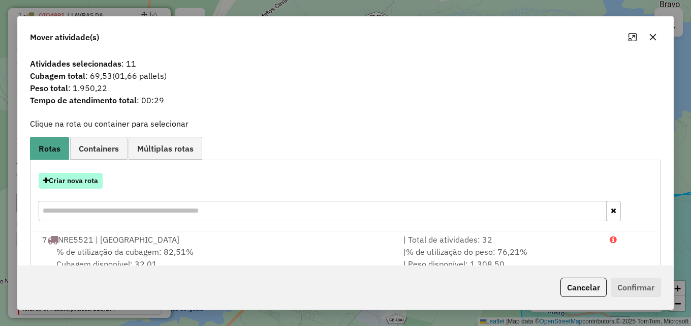
click at [74, 181] on button "Criar nova rota" at bounding box center [71, 181] width 64 height 16
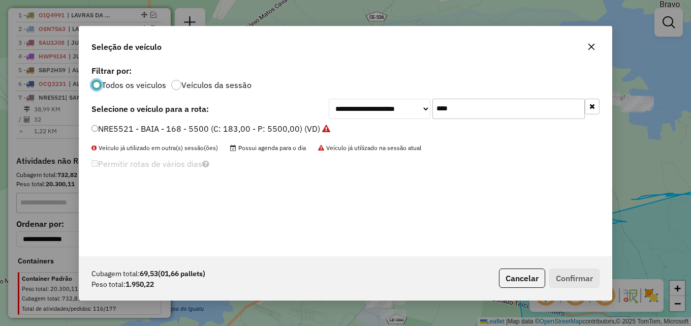
scroll to position [6, 3]
drag, startPoint x: 459, startPoint y: 106, endPoint x: 369, endPoint y: 106, distance: 89.4
click at [373, 106] on div "**********" at bounding box center [464, 109] width 271 height 20
type input "****"
click at [297, 130] on label "HYO0158 - BAIA - 168 - 5500 (C: 183,00 - P: 5500,00) (VD)" at bounding box center [205, 128] width 229 height 12
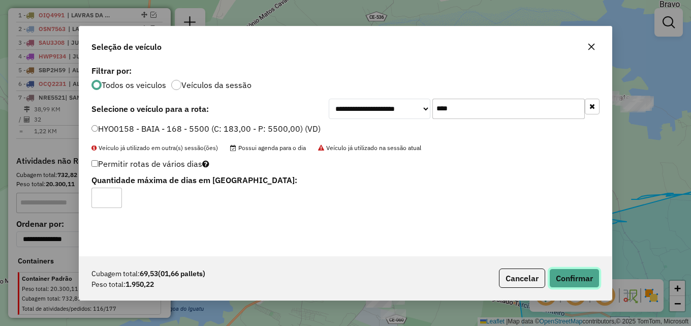
drag, startPoint x: 578, startPoint y: 275, endPoint x: 217, endPoint y: 52, distance: 424.4
click at [575, 269] on button "Confirmar" at bounding box center [574, 277] width 50 height 19
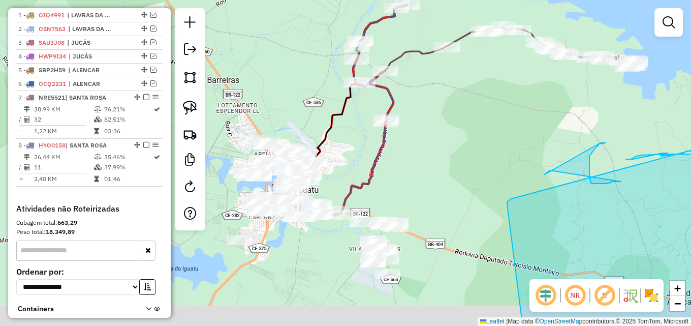
drag, startPoint x: 362, startPoint y: 175, endPoint x: 351, endPoint y: 103, distance: 73.0
click at [351, 104] on div "Janela de atendimento Grade de atendimento Capacidade Transportadoras Veículos …" at bounding box center [345, 163] width 691 height 326
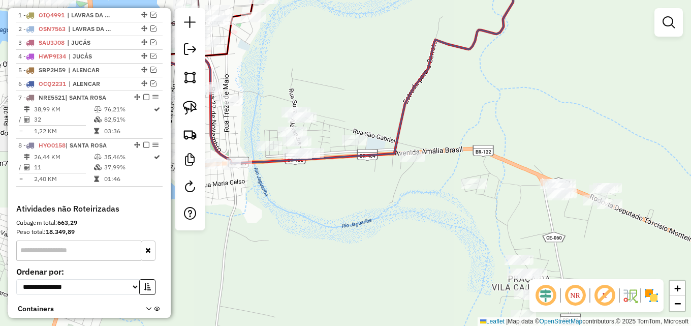
drag, startPoint x: 321, startPoint y: 173, endPoint x: 363, endPoint y: 196, distance: 47.7
click at [363, 196] on div "Janela de atendimento Grade de atendimento Capacidade Transportadoras Veículos …" at bounding box center [345, 163] width 691 height 326
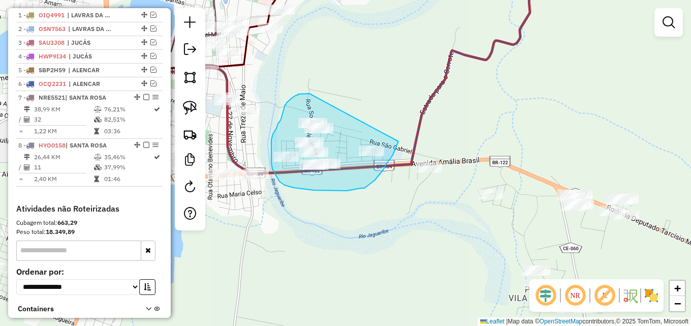
drag, startPoint x: 305, startPoint y: 93, endPoint x: 402, endPoint y: 135, distance: 105.4
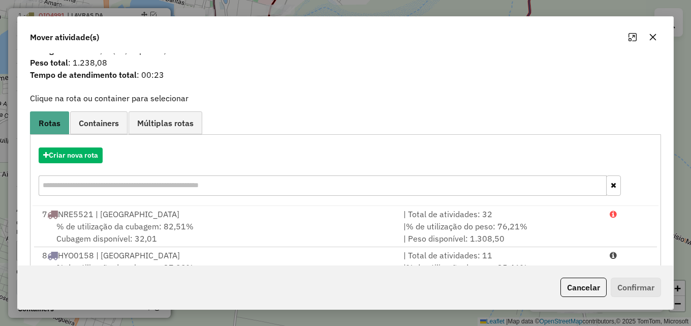
scroll to position [66, 0]
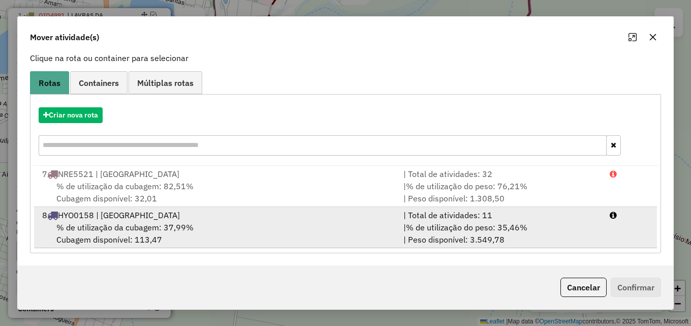
drag, startPoint x: 502, startPoint y: 231, endPoint x: 512, endPoint y: 229, distance: 11.0
click at [503, 231] on span "% de utilização do peso: 35,46%" at bounding box center [466, 227] width 121 height 10
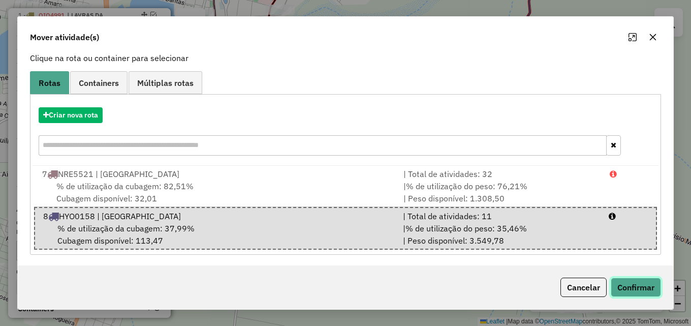
click at [635, 285] on button "Confirmar" at bounding box center [636, 286] width 50 height 19
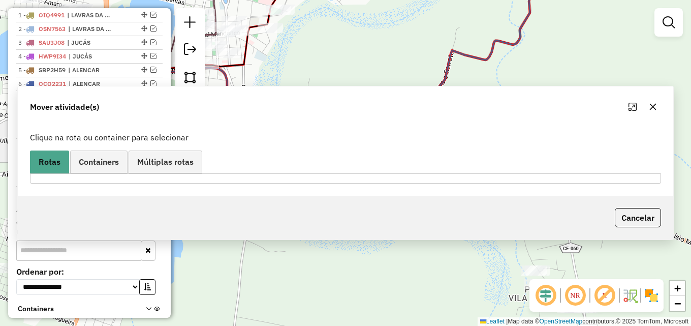
scroll to position [0, 0]
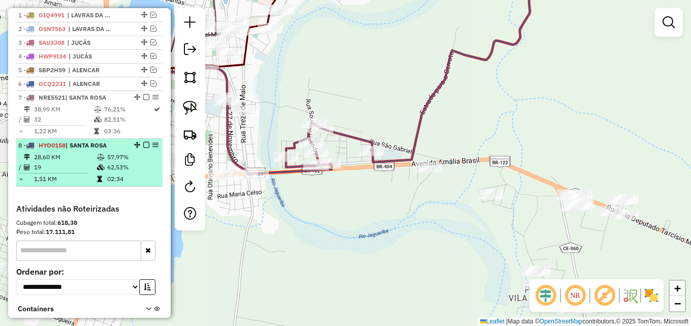
click at [92, 162] on td "28,60 KM" at bounding box center [65, 157] width 63 height 10
select select "*********"
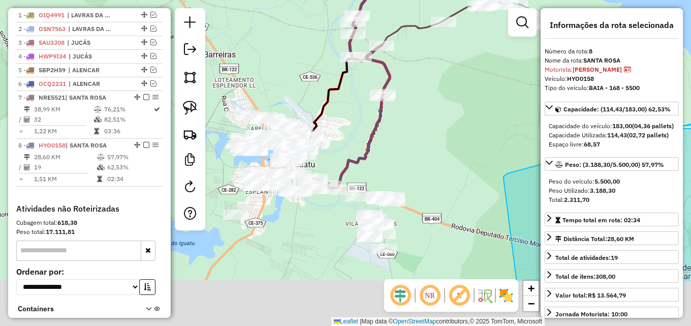
drag, startPoint x: 481, startPoint y: 229, endPoint x: 467, endPoint y: 142, distance: 87.5
click at [473, 144] on div "Janela de atendimento Grade de atendimento Capacidade Transportadoras Veículos …" at bounding box center [345, 163] width 691 height 326
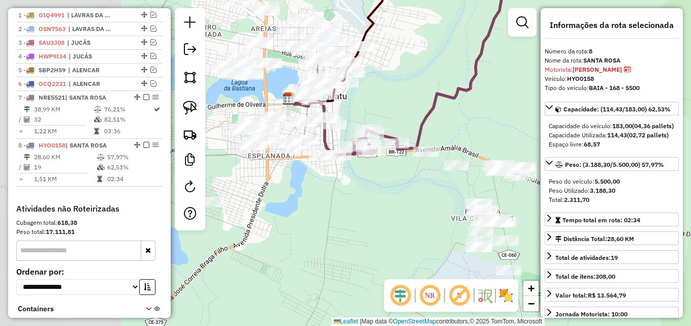
drag, startPoint x: 273, startPoint y: 203, endPoint x: 340, endPoint y: 185, distance: 69.5
click at [409, 196] on div "Janela de atendimento Grade de atendimento Capacidade Transportadoras Veículos …" at bounding box center [345, 163] width 691 height 326
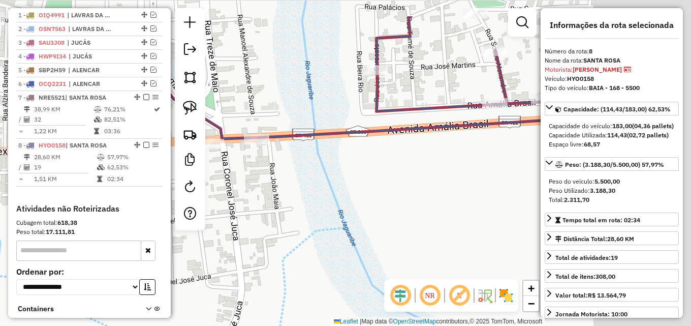
drag, startPoint x: 293, startPoint y: 184, endPoint x: 275, endPoint y: 193, distance: 19.3
click at [275, 193] on div "Janela de atendimento Grade de atendimento Capacidade Transportadoras Veículos …" at bounding box center [345, 163] width 691 height 326
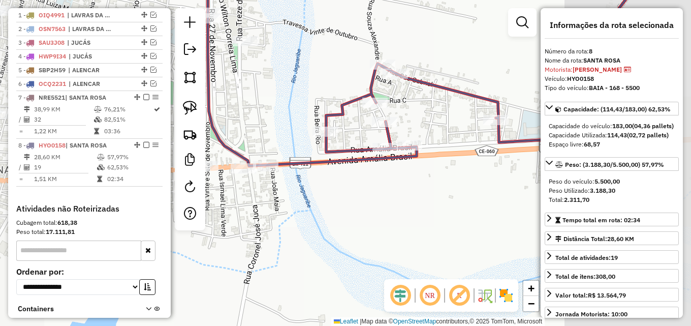
drag, startPoint x: 387, startPoint y: 199, endPoint x: 347, endPoint y: 178, distance: 45.4
click at [347, 179] on div "Janela de atendimento Grade de atendimento Capacidade Transportadoras Veículos …" at bounding box center [345, 163] width 691 height 326
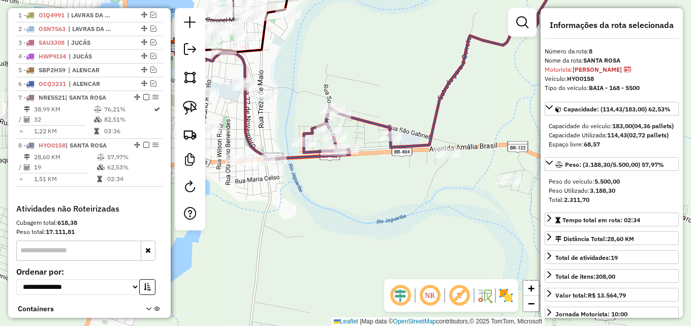
drag, startPoint x: 354, startPoint y: 196, endPoint x: 341, endPoint y: 193, distance: 13.1
click at [341, 193] on div "Janela de atendimento Grade de atendimento Capacidade Transportadoras Veículos …" at bounding box center [345, 163] width 691 height 326
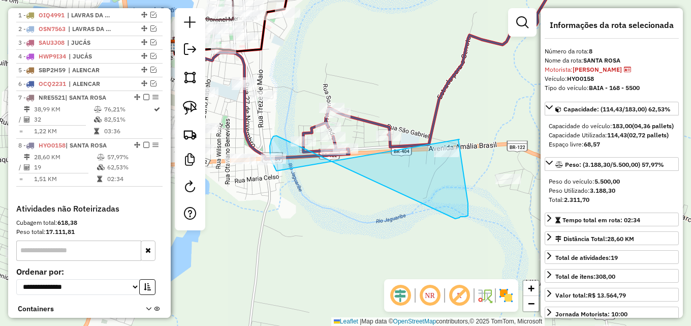
drag, startPoint x: 276, startPoint y: 136, endPoint x: 330, endPoint y: 181, distance: 70.3
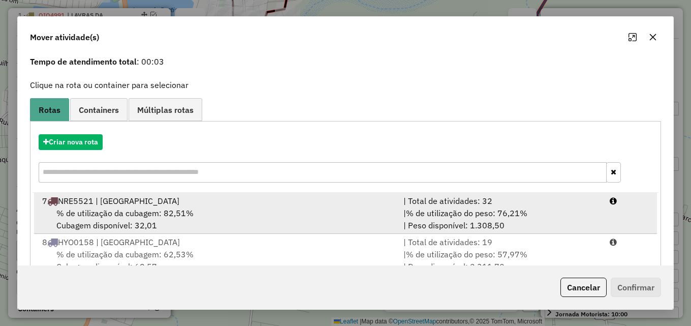
scroll to position [66, 0]
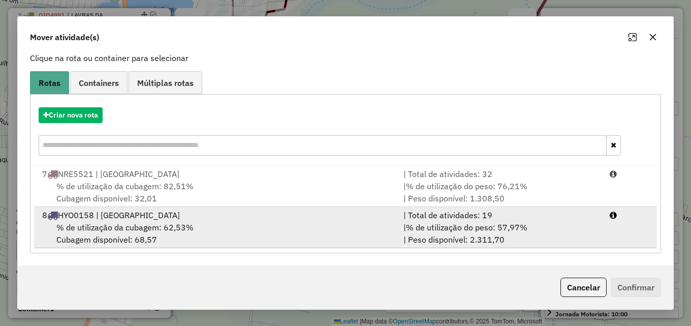
drag, startPoint x: 349, startPoint y: 219, endPoint x: 365, endPoint y: 222, distance: 16.0
click at [351, 219] on div "8 HYO0158 | SANTA ROSA" at bounding box center [216, 215] width 361 height 12
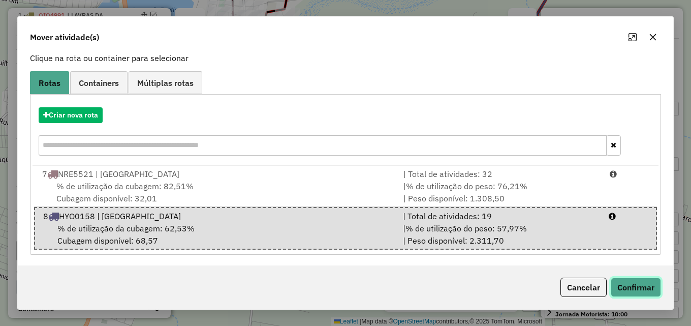
click at [638, 281] on button "Confirmar" at bounding box center [636, 286] width 50 height 19
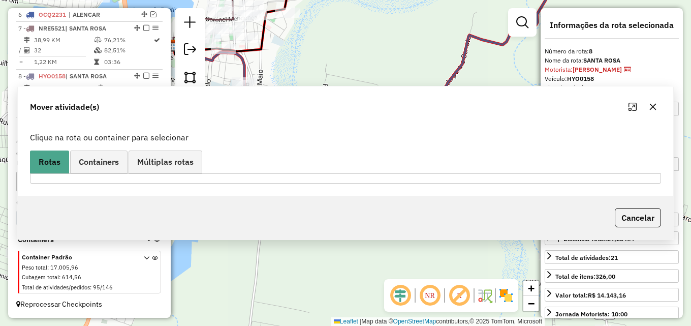
scroll to position [462, 0]
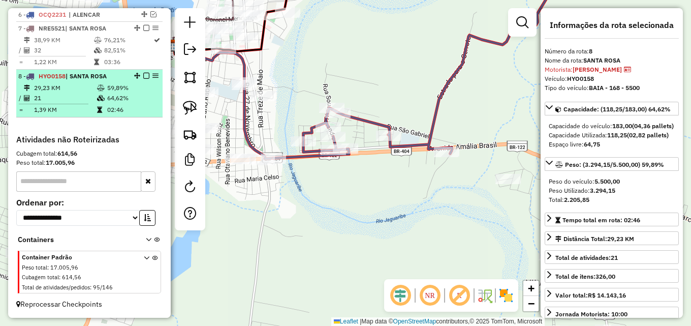
click at [150, 90] on td "59,89%" at bounding box center [132, 88] width 51 height 10
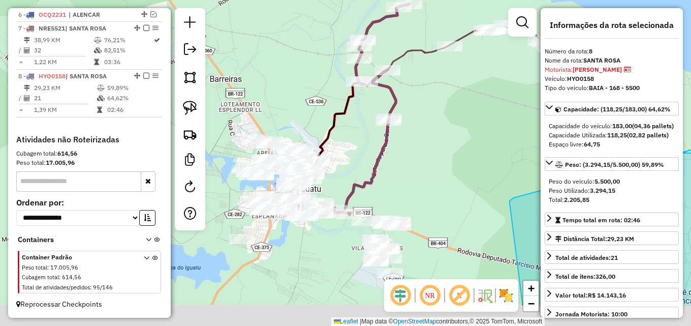
drag, startPoint x: 437, startPoint y: 212, endPoint x: 436, endPoint y: 159, distance: 53.4
click at [436, 159] on div "Janela de atendimento Grade de atendimento Capacidade Transportadoras Veículos …" at bounding box center [345, 163] width 691 height 326
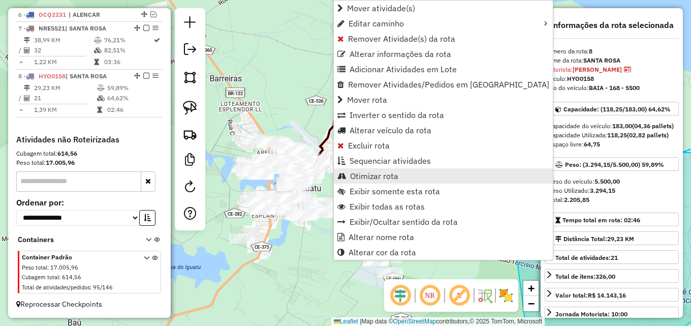
click at [366, 174] on span "Otimizar rota" at bounding box center [374, 176] width 48 height 8
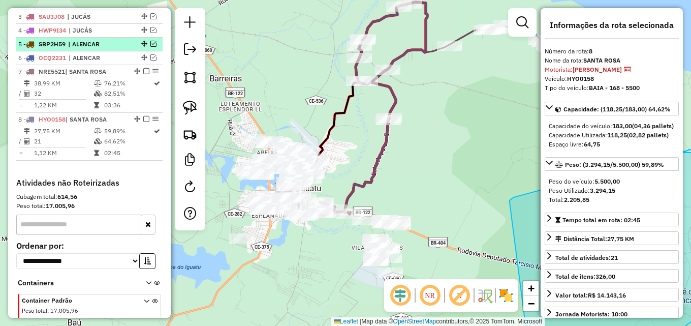
scroll to position [309, 0]
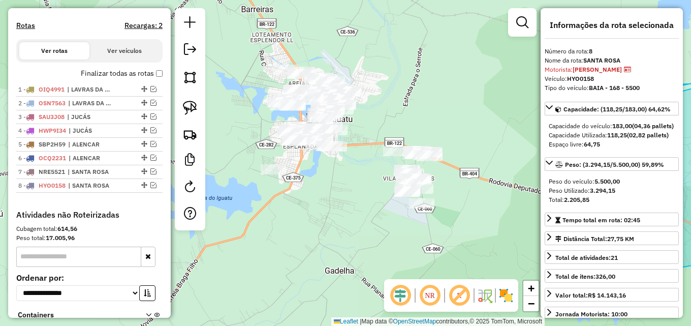
drag, startPoint x: 334, startPoint y: 258, endPoint x: 366, endPoint y: 189, distance: 76.2
click at [366, 189] on div "Janela de atendimento Grade de atendimento Capacidade Transportadoras Veículos …" at bounding box center [345, 163] width 691 height 326
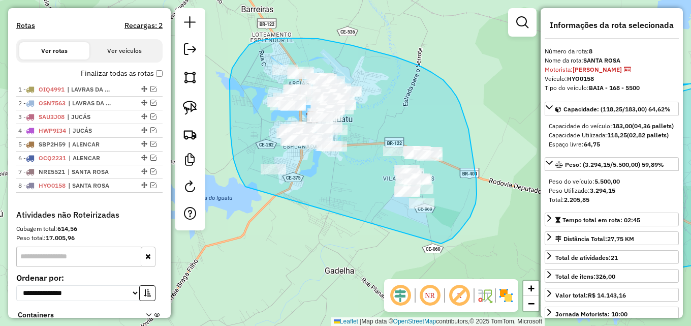
drag, startPoint x: 230, startPoint y: 130, endPoint x: 441, endPoint y: 243, distance: 238.9
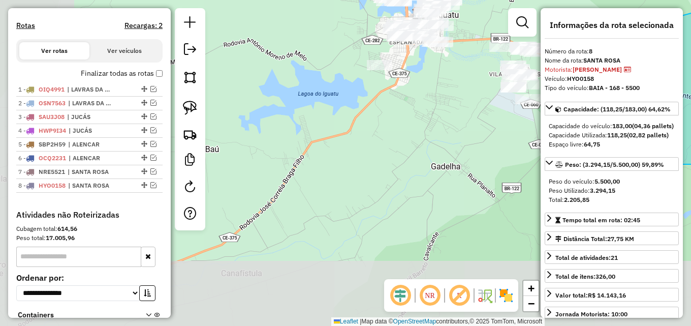
drag, startPoint x: 352, startPoint y: 208, endPoint x: 463, endPoint y: 101, distance: 154.2
click at [460, 103] on div "Janela de atendimento Grade de atendimento Capacidade Transportadoras Veículos …" at bounding box center [345, 163] width 691 height 326
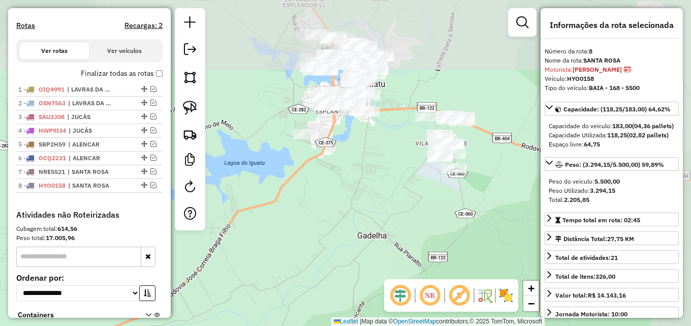
drag, startPoint x: 463, startPoint y: 66, endPoint x: 360, endPoint y: 151, distance: 133.5
click at [369, 158] on div "Janela de atendimento Grade de atendimento Capacidade Transportadoras Veículos …" at bounding box center [345, 163] width 691 height 326
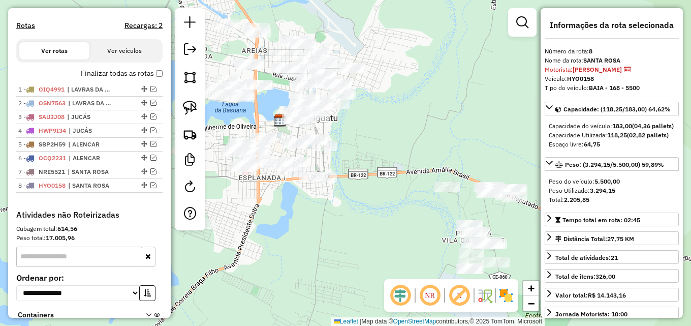
drag, startPoint x: 383, startPoint y: 108, endPoint x: 333, endPoint y: 200, distance: 104.3
click at [333, 202] on div "Janela de atendimento Grade de atendimento Capacidade Transportadoras Veículos …" at bounding box center [345, 163] width 691 height 326
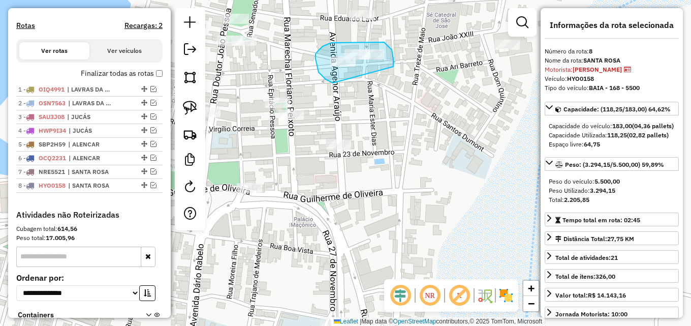
drag, startPoint x: 333, startPoint y: 83, endPoint x: 393, endPoint y: 71, distance: 61.6
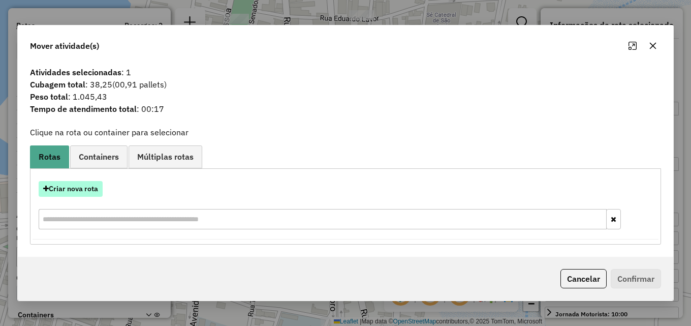
click at [87, 184] on button "Criar nova rota" at bounding box center [71, 189] width 64 height 16
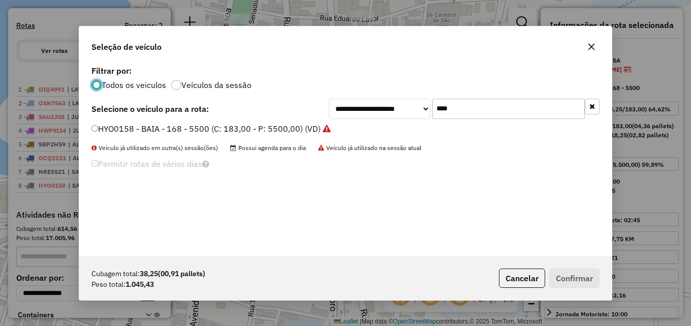
scroll to position [6, 3]
drag, startPoint x: 470, startPoint y: 107, endPoint x: 339, endPoint y: 107, distance: 131.1
click at [340, 107] on div "**********" at bounding box center [464, 109] width 271 height 20
type input "****"
click at [226, 124] on label "HXS3J10 - TOCO - 134 - 4000 (C: 134,00 - P: 4000,00) (VD)" at bounding box center [206, 128] width 230 height 12
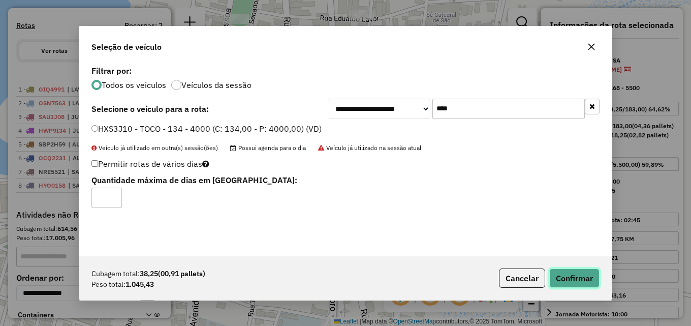
click at [575, 277] on button "Confirmar" at bounding box center [574, 277] width 50 height 19
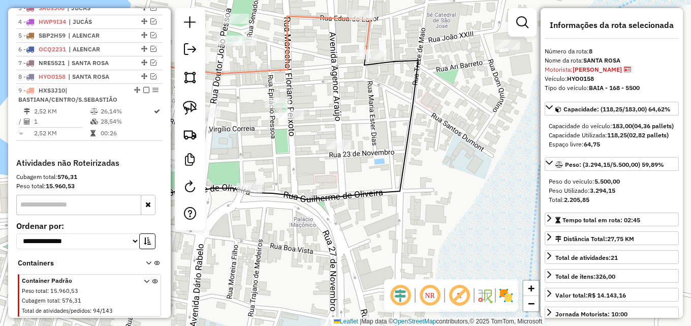
scroll to position [451, 0]
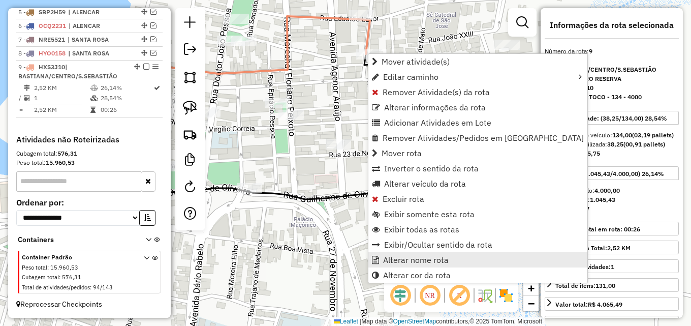
click at [408, 263] on span "Alterar nome rota" at bounding box center [416, 260] width 66 height 8
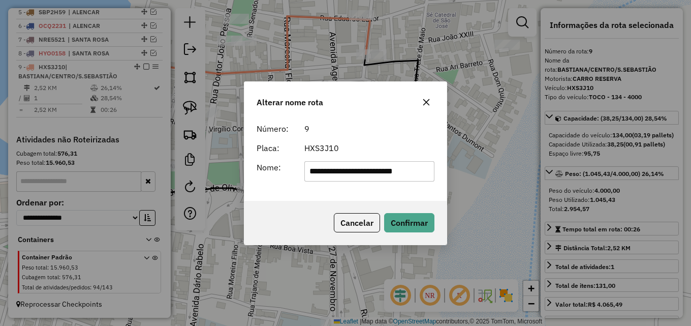
scroll to position [0, 0]
drag, startPoint x: 420, startPoint y: 171, endPoint x: 274, endPoint y: 171, distance: 146.3
click at [274, 171] on div "**********" at bounding box center [346, 171] width 190 height 20
type input "*"
type input "*********"
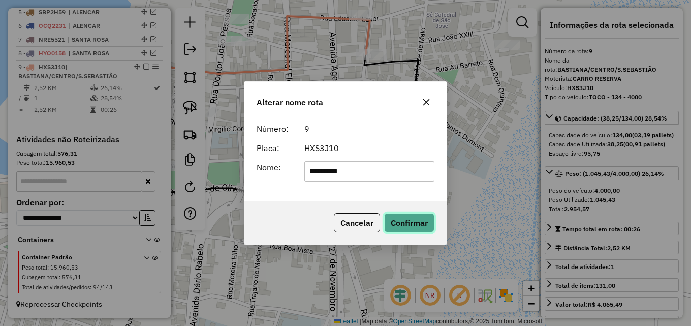
click at [400, 219] on button "Confirmar" at bounding box center [409, 222] width 50 height 19
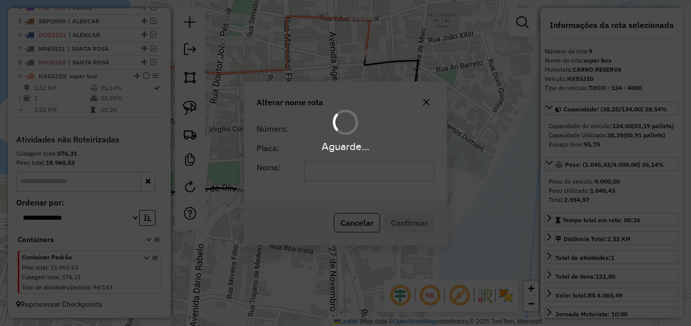
scroll to position [442, 0]
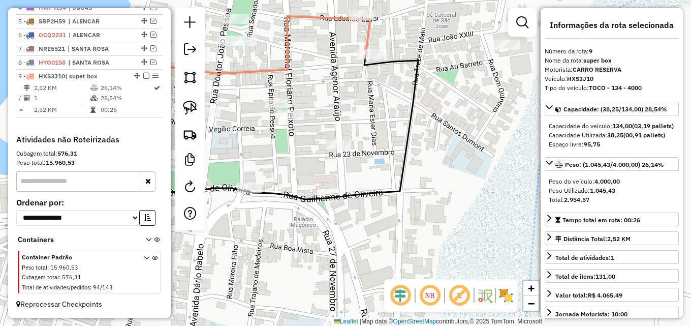
drag, startPoint x: 142, startPoint y: 76, endPoint x: 164, endPoint y: 80, distance: 22.1
click at [143, 76] on em at bounding box center [146, 76] width 6 height 6
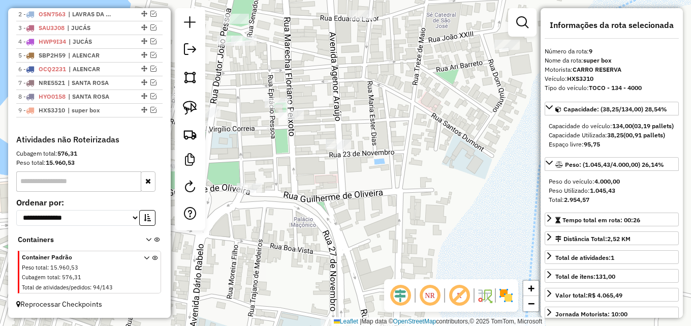
click at [384, 107] on div "Janela de atendimento Grade de atendimento Capacidade Transportadoras Veículos …" at bounding box center [345, 163] width 691 height 326
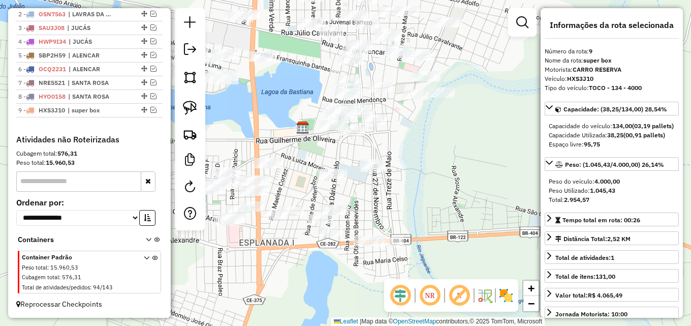
drag, startPoint x: 401, startPoint y: 185, endPoint x: 456, endPoint y: 109, distance: 93.9
click at [453, 98] on div at bounding box center [441, 92] width 25 height 10
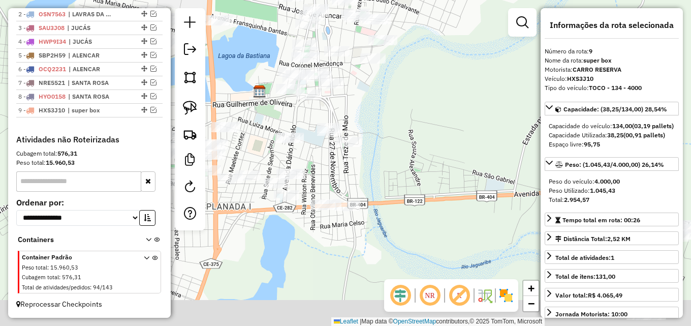
drag, startPoint x: 420, startPoint y: 151, endPoint x: 373, endPoint y: 103, distance: 67.2
click at [377, 105] on div "Janela de atendimento Grade de atendimento Capacidade Transportadoras Veículos …" at bounding box center [345, 163] width 691 height 326
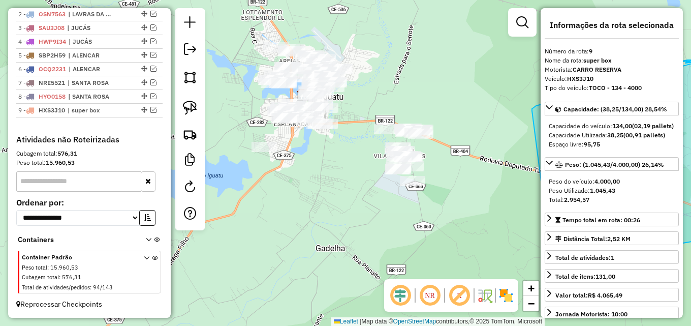
drag, startPoint x: 386, startPoint y: 150, endPoint x: 353, endPoint y: 153, distance: 33.2
click at [355, 153] on div "Janela de atendimento Grade de atendimento Capacidade Transportadoras Veículos …" at bounding box center [345, 163] width 691 height 326
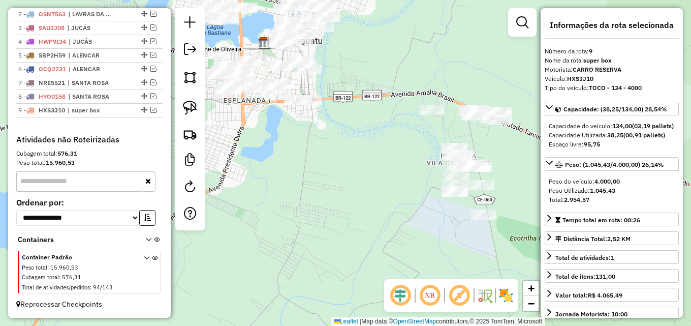
drag, startPoint x: 343, startPoint y: 146, endPoint x: 308, endPoint y: 145, distance: 35.6
click at [308, 145] on div "Janela de atendimento Grade de atendimento Capacidade Transportadoras Veículos …" at bounding box center [345, 163] width 691 height 326
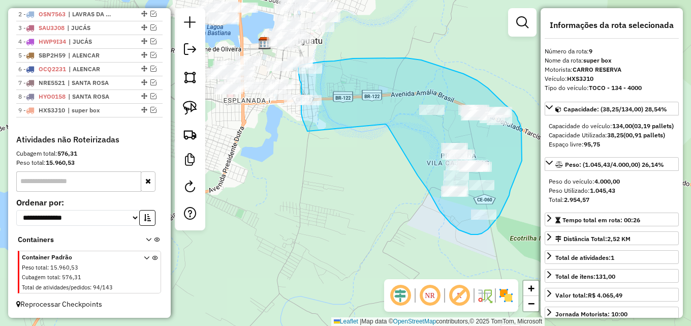
drag, startPoint x: 305, startPoint y: 127, endPoint x: 386, endPoint y: 124, distance: 80.3
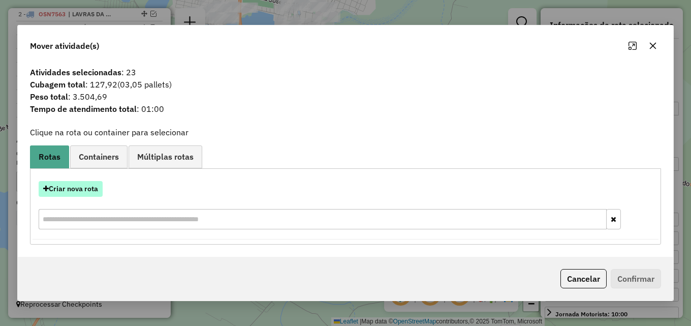
click at [80, 186] on button "Criar nova rota" at bounding box center [71, 189] width 64 height 16
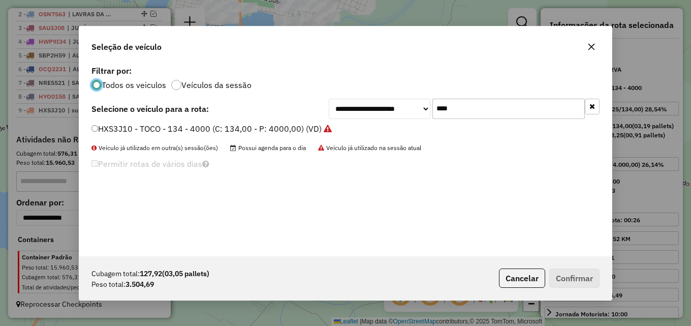
scroll to position [6, 3]
drag, startPoint x: 467, startPoint y: 108, endPoint x: 334, endPoint y: 100, distance: 133.3
click at [357, 105] on div "**********" at bounding box center [464, 109] width 271 height 20
type input "****"
click at [235, 130] on label "OSF2034 - BAIA - 168 - 5500 (C: 183,00 - P: 5500,00) (VD)" at bounding box center [205, 128] width 228 height 12
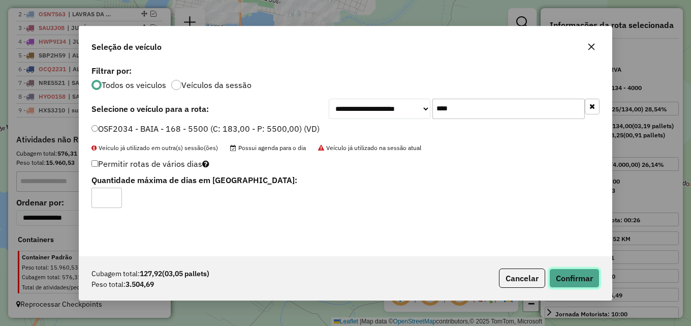
click at [576, 282] on button "Confirmar" at bounding box center [574, 277] width 50 height 19
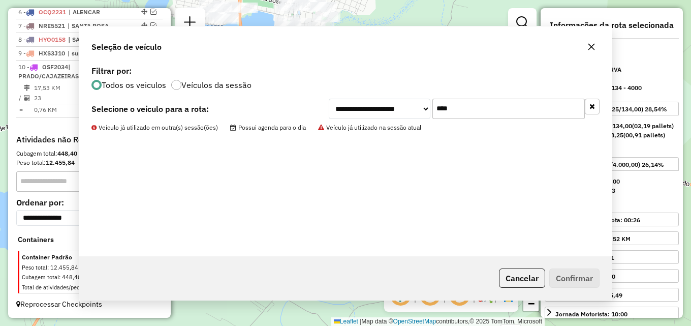
scroll to position [464, 0]
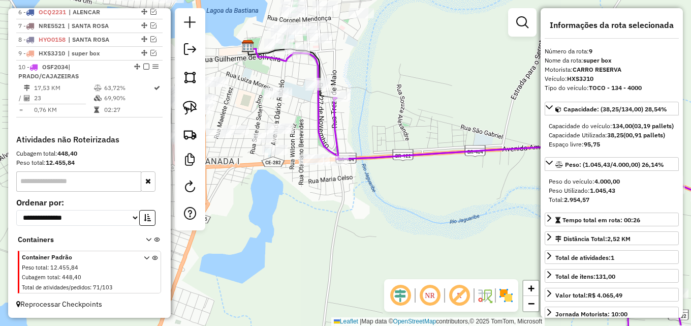
drag, startPoint x: 279, startPoint y: 112, endPoint x: 276, endPoint y: 182, distance: 70.7
click at [276, 184] on div "Janela de atendimento Grade de atendimento Capacidade Transportadoras Veículos …" at bounding box center [345, 163] width 691 height 326
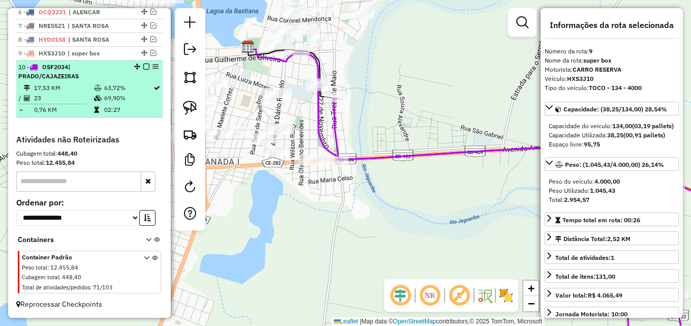
click at [98, 84] on td at bounding box center [98, 88] width 10 height 10
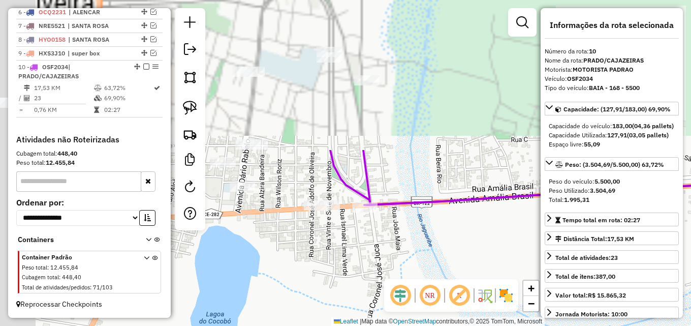
drag, startPoint x: 277, startPoint y: 95, endPoint x: 330, endPoint y: 276, distance: 188.5
click at [330, 278] on div "Janela de atendimento Grade de atendimento Capacidade Transportadoras Veículos …" at bounding box center [345, 163] width 691 height 326
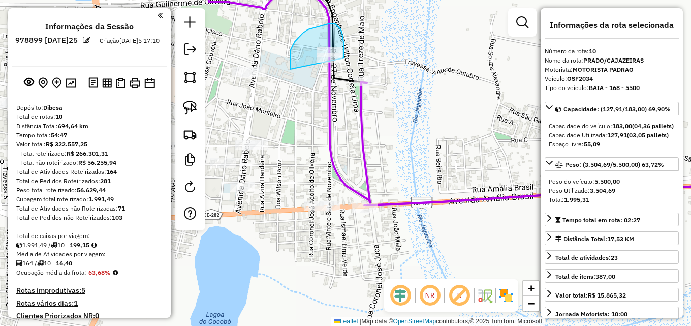
select select "*********"
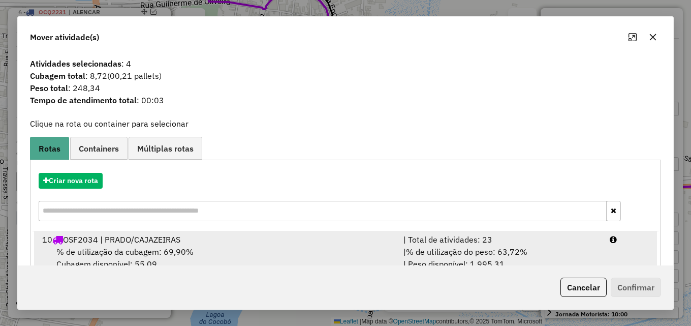
drag, startPoint x: 354, startPoint y: 238, endPoint x: 376, endPoint y: 239, distance: 21.9
click at [355, 239] on div "10 OSF2034 | PRADO/CAJAZEIRAS" at bounding box center [216, 239] width 361 height 12
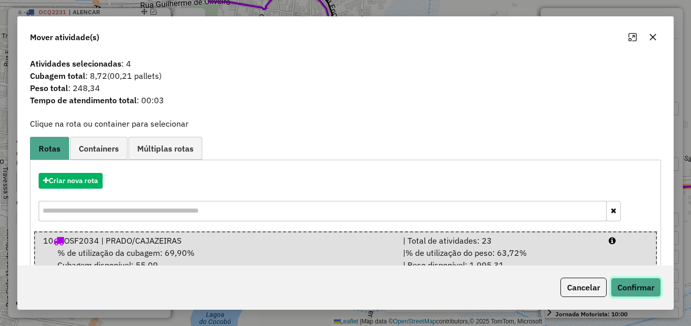
click at [637, 282] on button "Confirmar" at bounding box center [636, 286] width 50 height 19
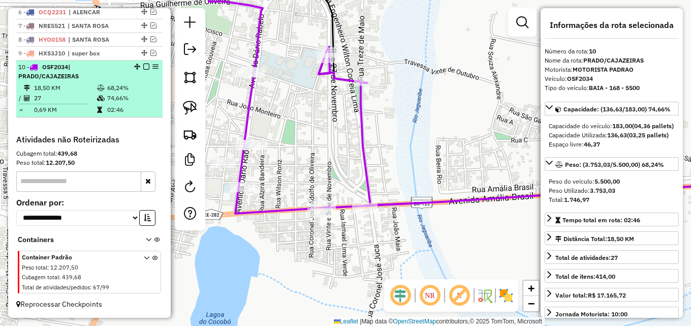
click at [141, 90] on td "68,24%" at bounding box center [132, 88] width 51 height 10
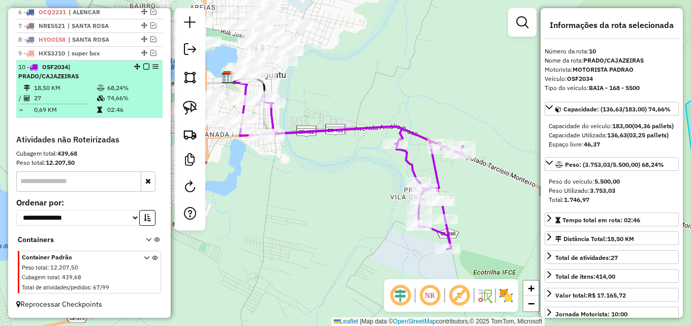
click at [144, 67] on em at bounding box center [146, 67] width 6 height 6
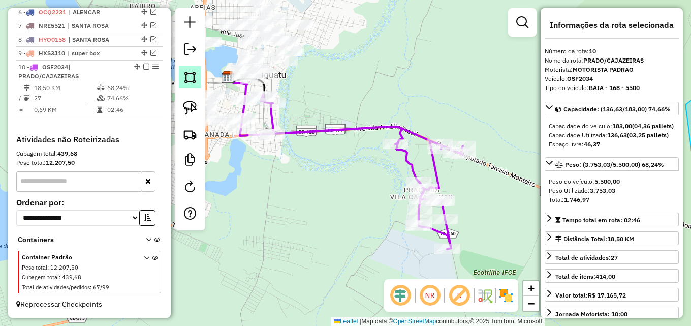
scroll to position [421, 0]
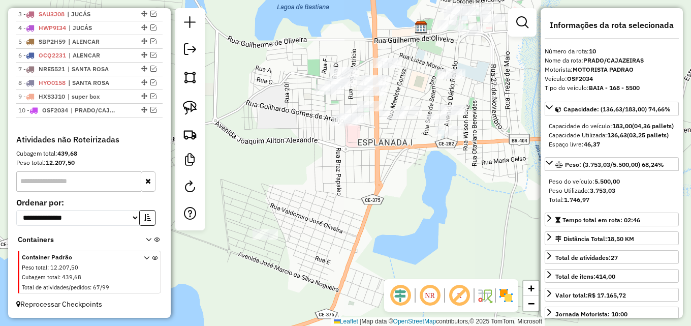
drag, startPoint x: 248, startPoint y: 161, endPoint x: 426, endPoint y: 165, distance: 177.4
click at [446, 159] on div "Janela de atendimento Grade de atendimento Capacidade Transportadoras Veículos …" at bounding box center [345, 163] width 691 height 326
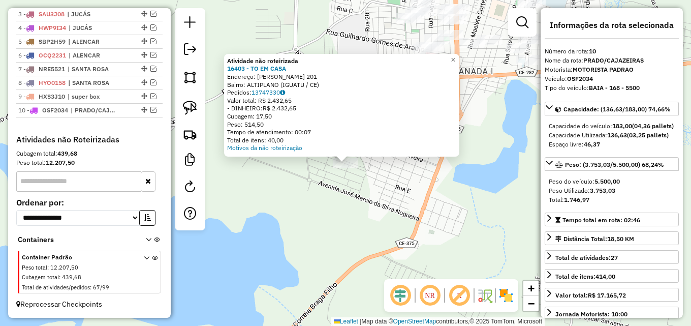
click at [264, 233] on div "Atividade não roteirizada 16403 - TO EM CASA Endereço: [PERSON_NAME] 201 Bairro…" at bounding box center [345, 163] width 691 height 326
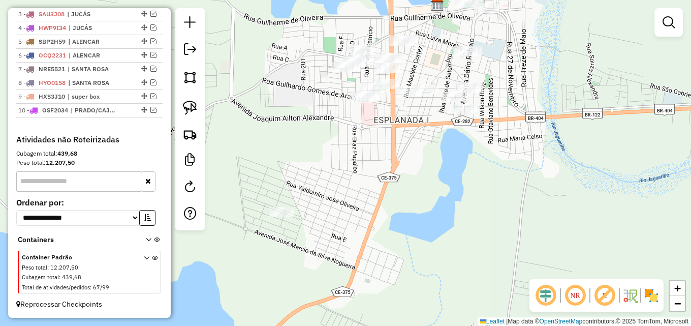
drag, startPoint x: 211, startPoint y: 237, endPoint x: 175, endPoint y: 281, distance: 56.7
click at [175, 281] on div "Janela de atendimento Grade de atendimento Capacidade Transportadoras Veículos …" at bounding box center [345, 163] width 691 height 326
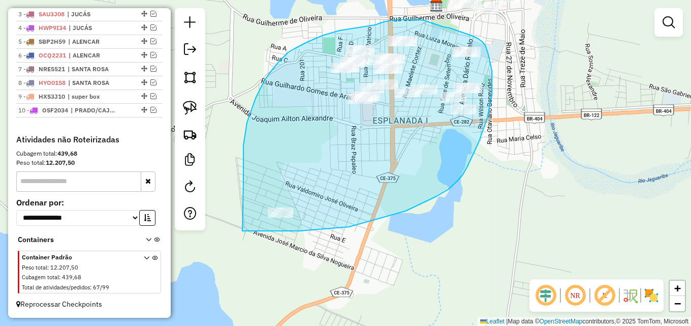
drag, startPoint x: 243, startPoint y: 161, endPoint x: 242, endPoint y: 231, distance: 70.1
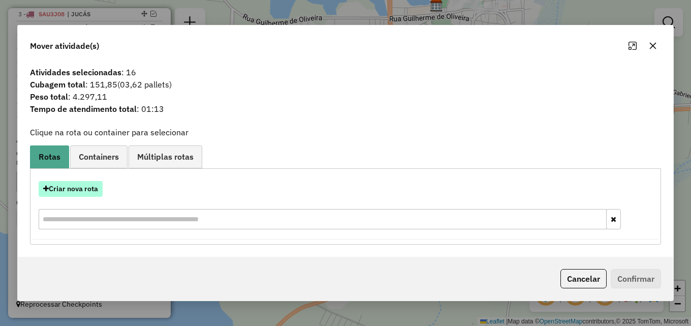
click at [82, 186] on button "Criar nova rota" at bounding box center [71, 189] width 64 height 16
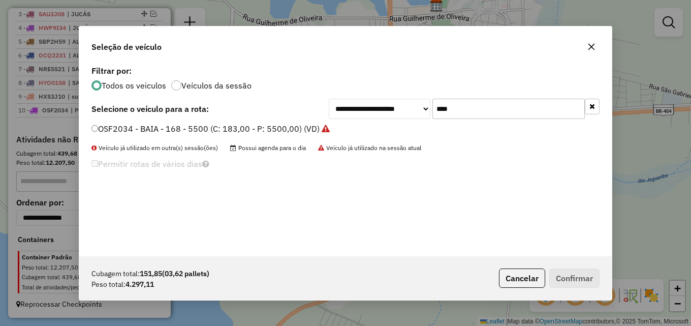
scroll to position [6, 3]
drag, startPoint x: 401, startPoint y: 106, endPoint x: 295, endPoint y: 106, distance: 106.2
click at [295, 106] on div "**********" at bounding box center [345, 109] width 508 height 20
type input "****"
click at [300, 132] on label "HZA4211 - BAIA - 168 - 5500 (C: 183,00 - P: 5500,00) (VD)" at bounding box center [205, 128] width 229 height 12
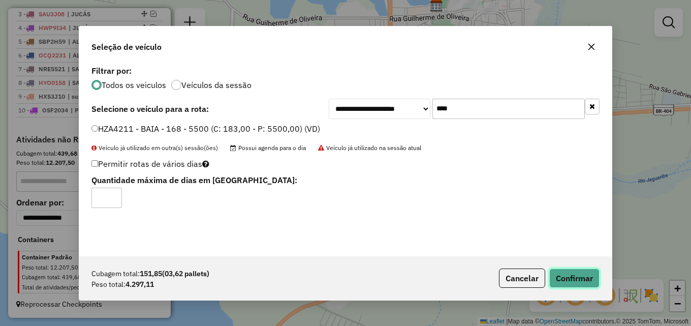
click at [568, 273] on button "Confirmar" at bounding box center [574, 277] width 50 height 19
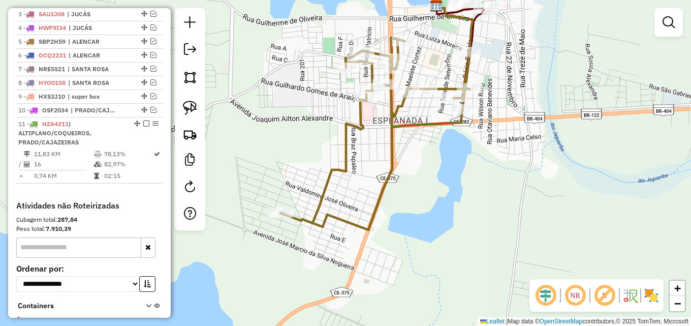
scroll to position [464, 0]
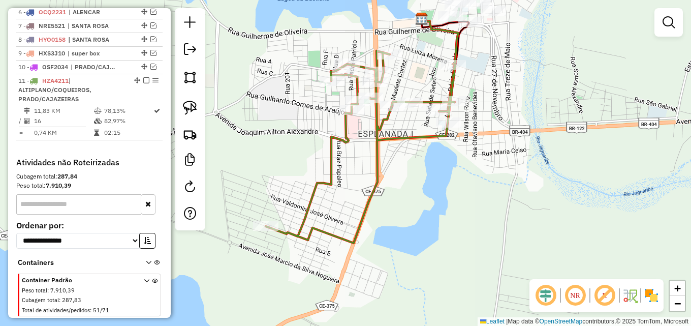
drag, startPoint x: 438, startPoint y: 163, endPoint x: 390, endPoint y: 197, distance: 59.0
click at [391, 196] on div "Janela de atendimento Grade de atendimento Capacidade Transportadoras Veículos …" at bounding box center [345, 163] width 691 height 326
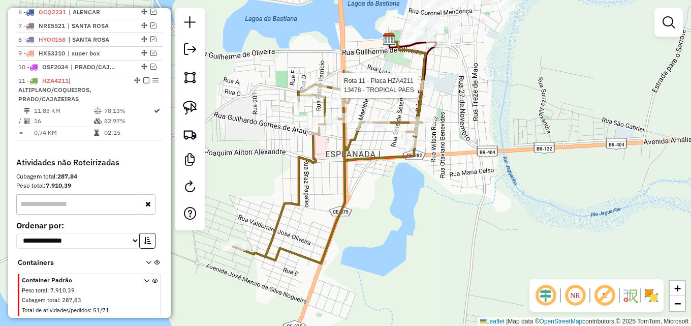
select select "*********"
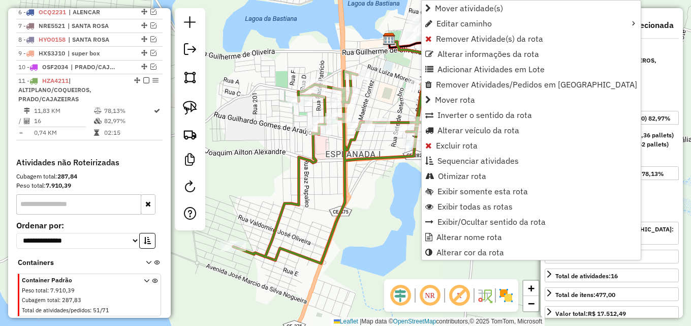
scroll to position [487, 0]
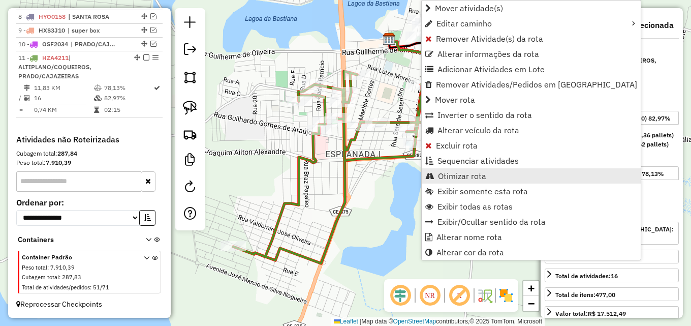
click at [451, 177] on span "Otimizar rota" at bounding box center [462, 176] width 48 height 8
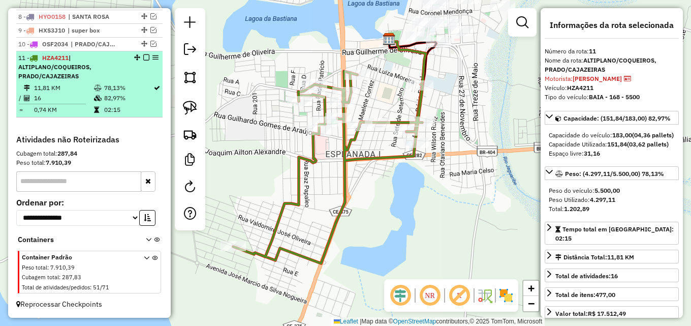
click at [143, 59] on em at bounding box center [146, 57] width 6 height 6
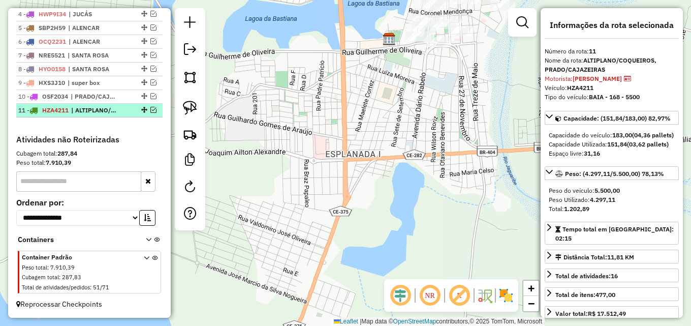
scroll to position [435, 0]
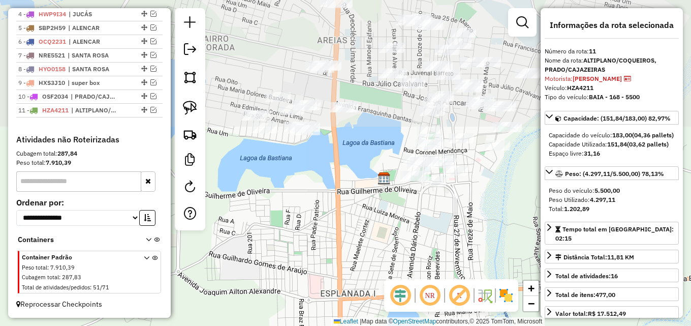
drag, startPoint x: 294, startPoint y: 117, endPoint x: 289, endPoint y: 199, distance: 82.5
click at [289, 199] on div "Janela de atendimento Grade de atendimento Capacidade Transportadoras Veículos …" at bounding box center [345, 163] width 691 height 326
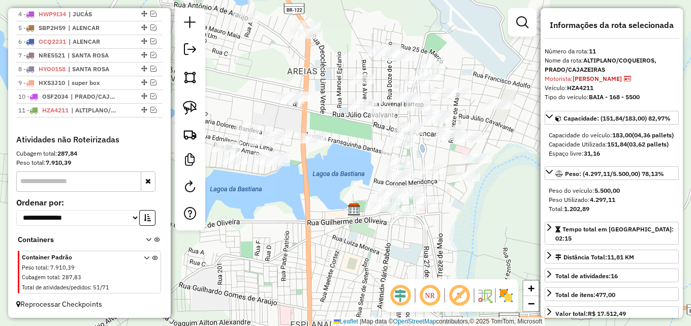
drag, startPoint x: 313, startPoint y: 178, endPoint x: 275, endPoint y: 214, distance: 52.1
click at [275, 214] on div "Janela de atendimento Grade de atendimento Capacidade Transportadoras Veículos …" at bounding box center [345, 163] width 691 height 326
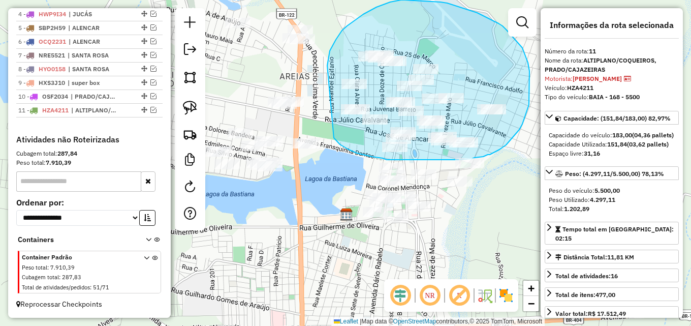
drag, startPoint x: 329, startPoint y: 54, endPoint x: 334, endPoint y: 138, distance: 84.0
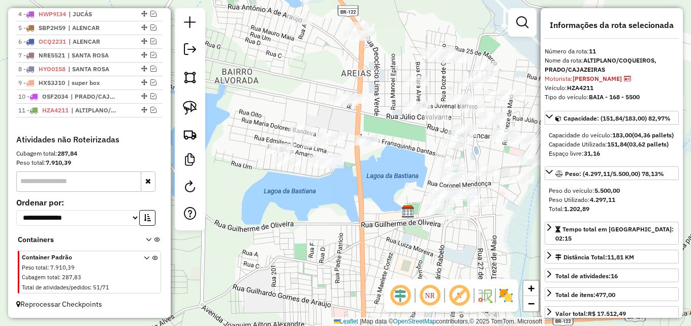
drag, startPoint x: 298, startPoint y: 118, endPoint x: 358, endPoint y: 115, distance: 60.0
click at [358, 115] on div "Janela de atendimento Grade de atendimento Capacidade Transportadoras Veículos …" at bounding box center [345, 163] width 691 height 326
click at [359, 115] on div "Janela de atendimento Grade de atendimento Capacidade Transportadoras Veículos …" at bounding box center [345, 163] width 691 height 326
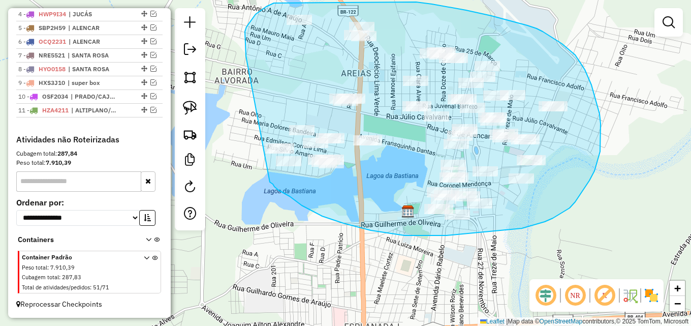
drag, startPoint x: 245, startPoint y: 50, endPoint x: 269, endPoint y: 181, distance: 133.3
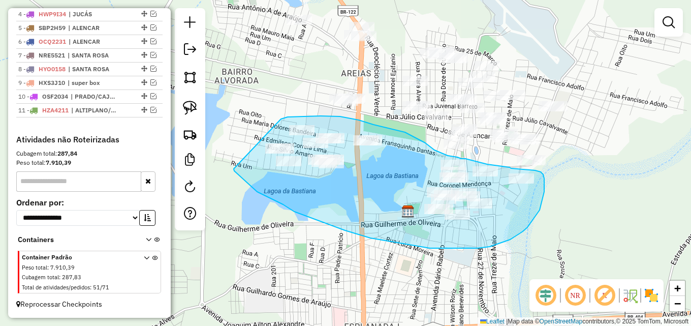
drag, startPoint x: 284, startPoint y: 118, endPoint x: 234, endPoint y: 169, distance: 71.1
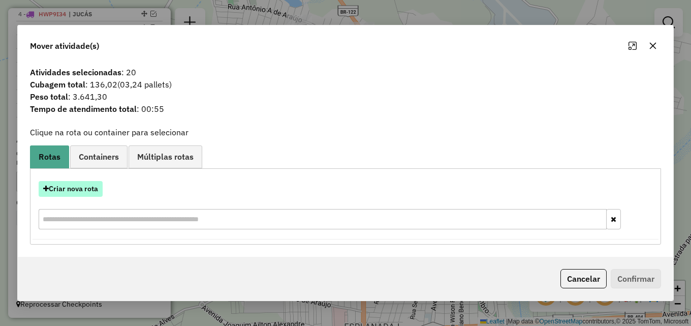
click at [91, 184] on button "Criar nova rota" at bounding box center [71, 189] width 64 height 16
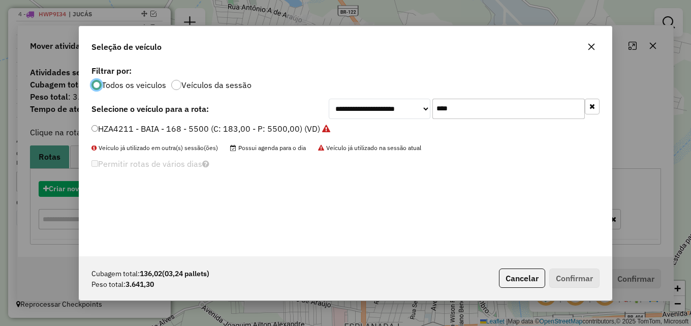
scroll to position [6, 3]
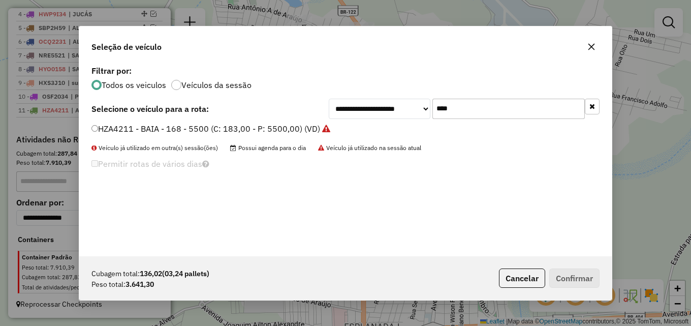
drag, startPoint x: 465, startPoint y: 108, endPoint x: 338, endPoint y: 113, distance: 127.1
click at [369, 113] on div "**********" at bounding box center [464, 109] width 271 height 20
type input "***"
click at [302, 130] on label "NRE5551 - BAIA - 168 - 5500 (C: 183,00 - P: 5500,00) (VD)" at bounding box center [205, 128] width 229 height 12
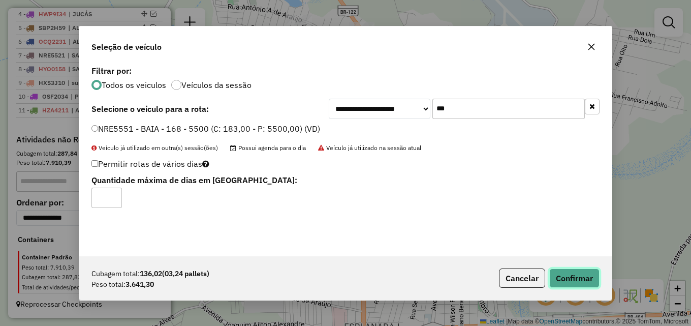
click at [566, 277] on button "Confirmar" at bounding box center [574, 277] width 50 height 19
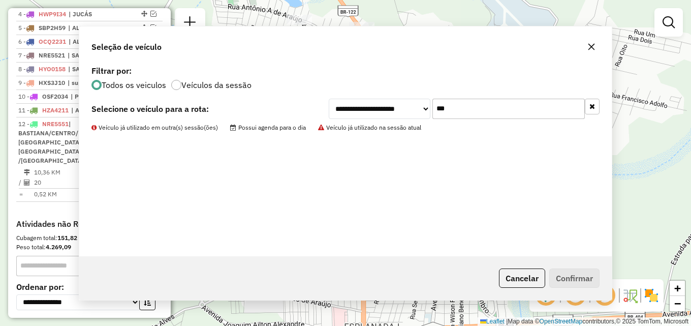
scroll to position [487, 0]
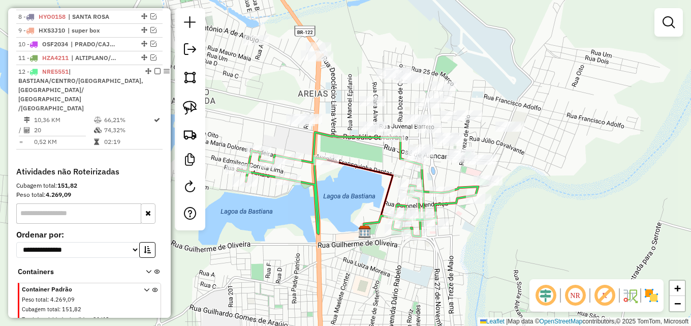
drag, startPoint x: 386, startPoint y: 128, endPoint x: 343, endPoint y: 148, distance: 47.7
click at [343, 148] on div "Janela de atendimento Grade de atendimento Capacidade Transportadoras Veículos …" at bounding box center [345, 163] width 691 height 326
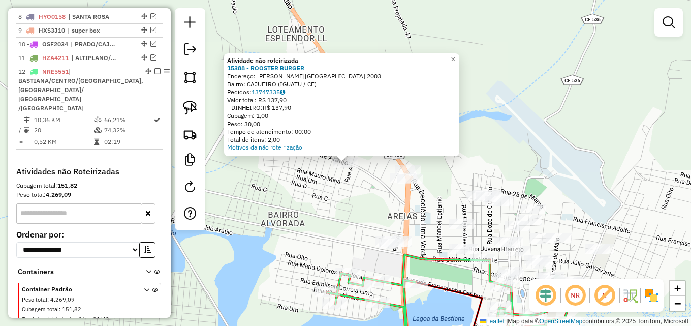
click at [348, 192] on div "Atividade não roteirizada 15388 - ROOSTER BURGER Endereço: ANTONIO [GEOGRAPHIC_…" at bounding box center [345, 163] width 691 height 326
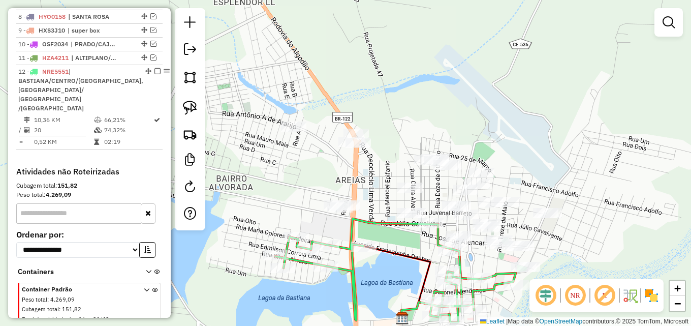
drag, startPoint x: 347, startPoint y: 202, endPoint x: 294, endPoint y: 165, distance: 64.6
click at [294, 166] on div "Janela de atendimento Grade de atendimento Capacidade Transportadoras Veículos …" at bounding box center [345, 163] width 691 height 326
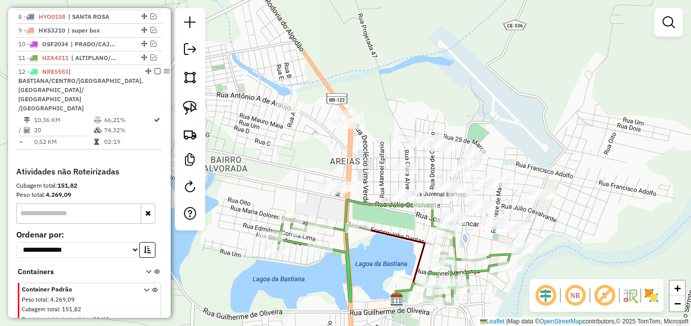
drag, startPoint x: 263, startPoint y: 175, endPoint x: 257, endPoint y: 162, distance: 14.8
click at [257, 162] on div "Janela de atendimento Grade de atendimento Capacidade Transportadoras Veículos …" at bounding box center [345, 163] width 691 height 326
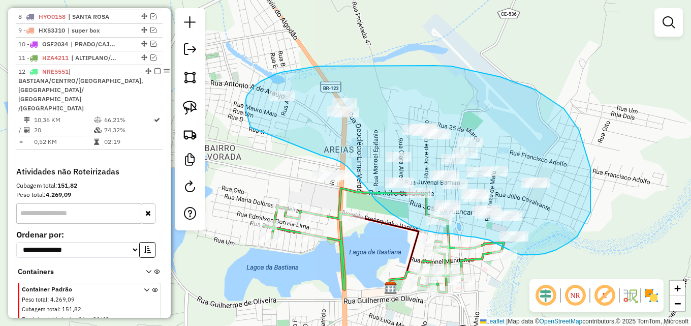
drag, startPoint x: 246, startPoint y: 100, endPoint x: 320, endPoint y: 155, distance: 92.6
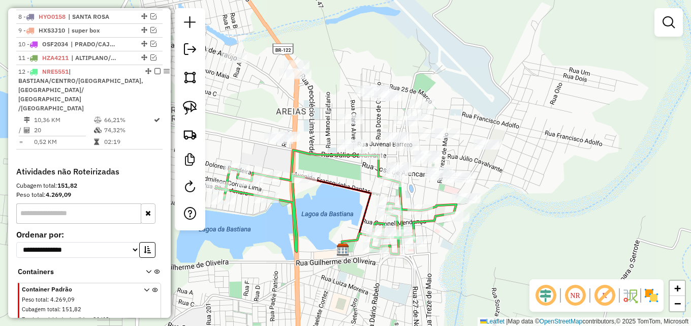
drag, startPoint x: 387, startPoint y: 206, endPoint x: 342, endPoint y: 171, distance: 57.1
click at [342, 171] on div "Janela de atendimento Grade de atendimento Capacidade Transportadoras Veículos …" at bounding box center [345, 163] width 691 height 326
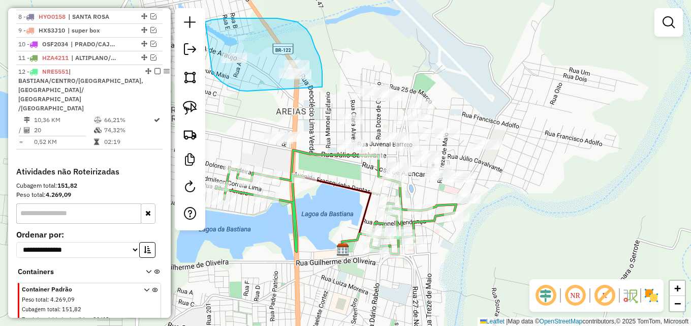
drag, startPoint x: 218, startPoint y: 78, endPoint x: 322, endPoint y: 87, distance: 104.5
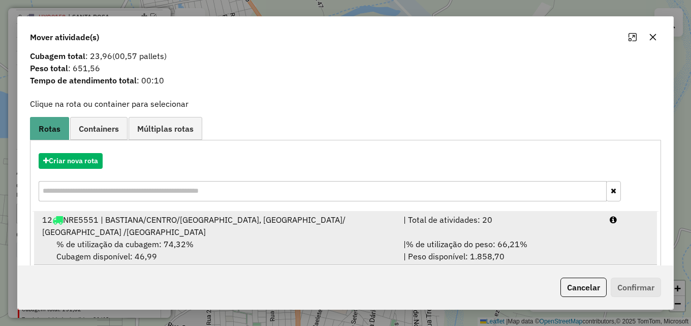
scroll to position [24, 0]
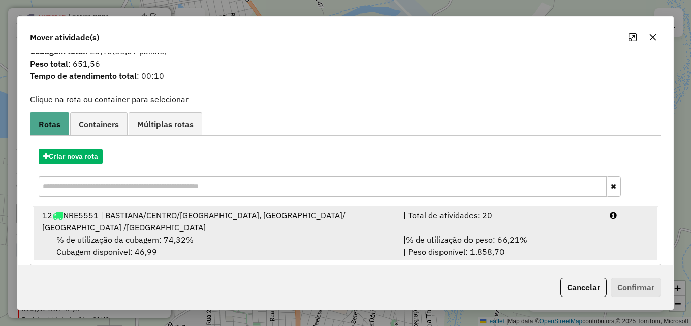
click at [435, 234] on span "% de utilização do peso: 66,21%" at bounding box center [466, 239] width 121 height 10
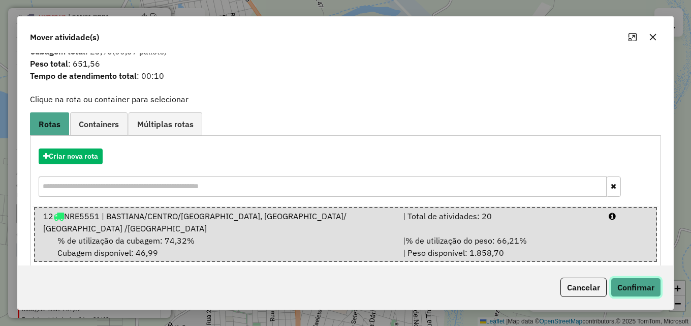
click at [636, 286] on button "Confirmar" at bounding box center [636, 286] width 50 height 19
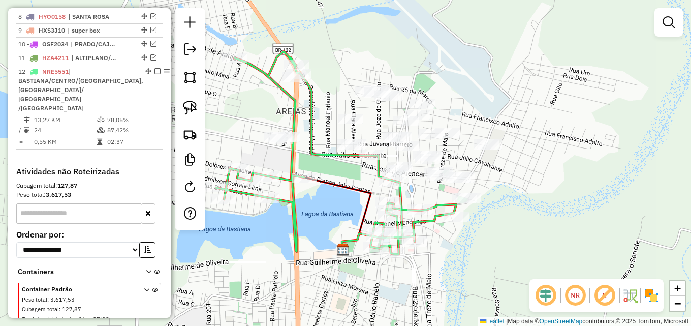
scroll to position [0, 0]
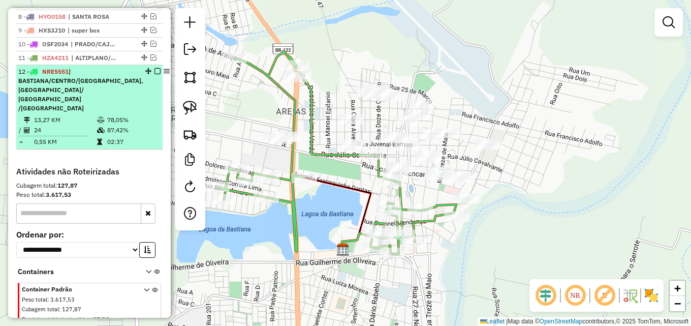
click at [89, 115] on td "13,27 KM" at bounding box center [65, 120] width 63 height 10
select select "*********"
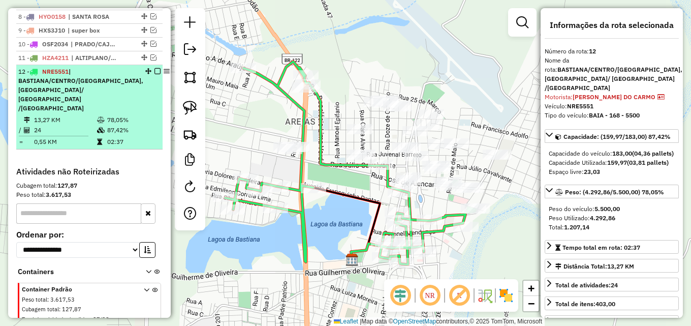
click at [142, 66] on li "12 - NRE5551 | BASTIANA/CENTRO/[GEOGRAPHIC_DATA], [GEOGRAPHIC_DATA]/ [GEOGRAPHI…" at bounding box center [89, 107] width 146 height 84
click at [154, 70] on em at bounding box center [157, 71] width 6 height 6
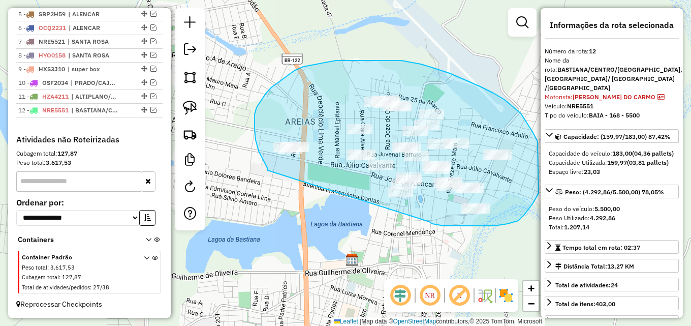
drag, startPoint x: 265, startPoint y: 165, endPoint x: 427, endPoint y: 221, distance: 171.5
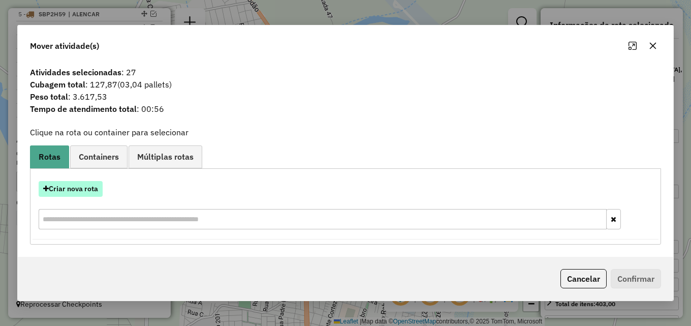
click at [84, 191] on button "Criar nova rota" at bounding box center [71, 189] width 64 height 16
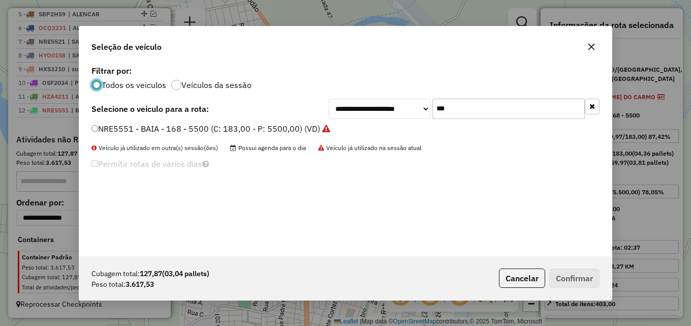
scroll to position [6, 3]
drag, startPoint x: 496, startPoint y: 108, endPoint x: 319, endPoint y: 112, distance: 176.9
click at [320, 112] on div "**********" at bounding box center [345, 109] width 508 height 20
type input "****"
click at [308, 129] on label "HZA4191 - CAMINHÃO - 470 - 15000 (C: 500,00 - P: 15000,00) (VD)" at bounding box center [222, 128] width 262 height 12
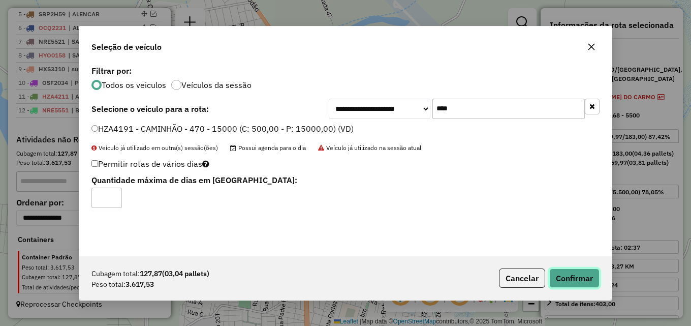
click at [580, 275] on button "Confirmar" at bounding box center [574, 277] width 50 height 19
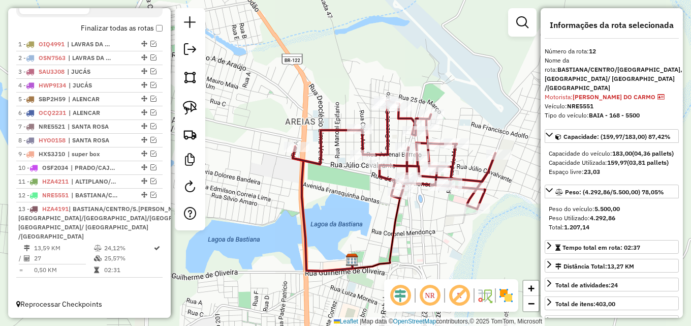
scroll to position [364, 0]
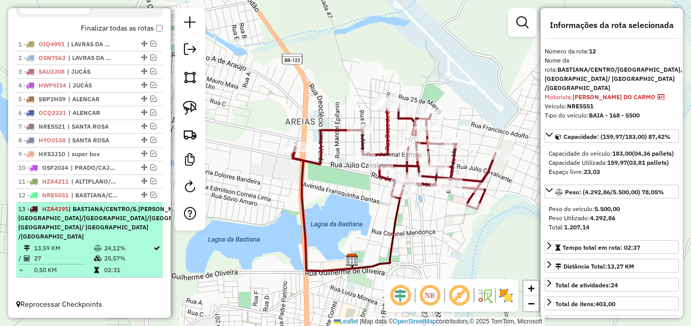
click at [226, 209] on em at bounding box center [229, 208] width 6 height 6
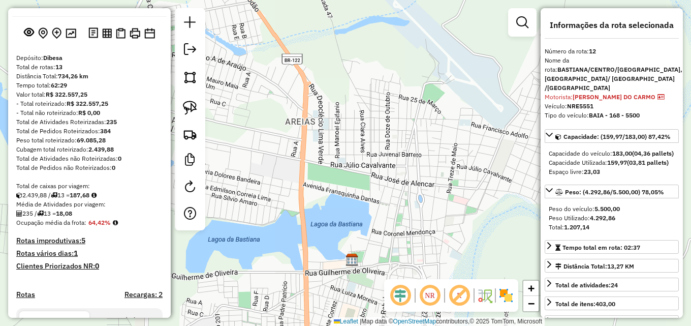
scroll to position [48, 0]
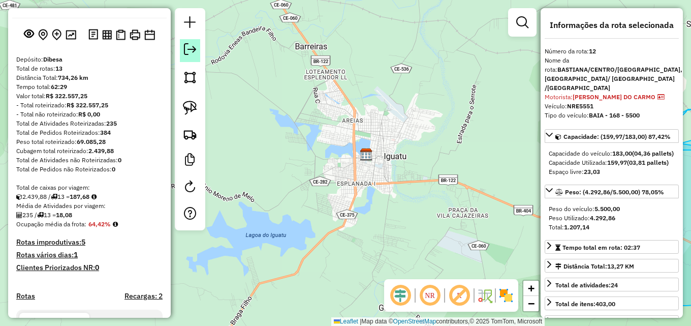
click at [188, 55] on link at bounding box center [190, 50] width 20 height 23
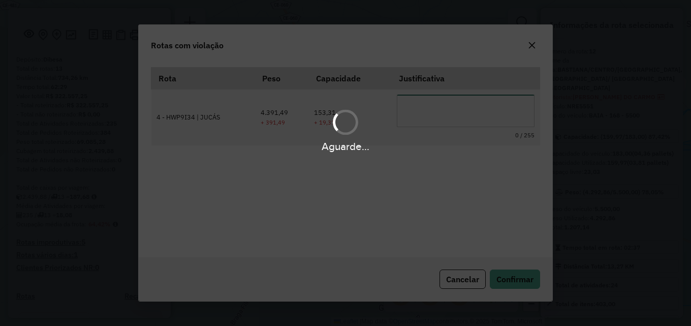
scroll to position [19, 0]
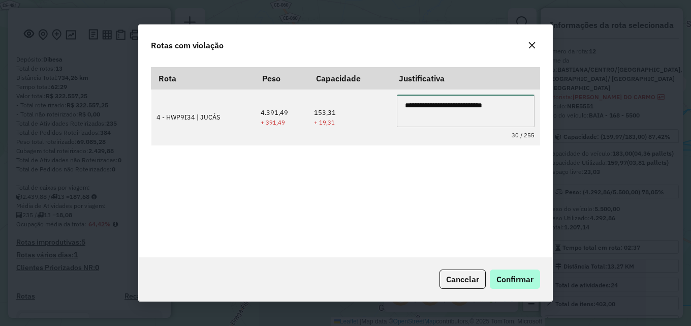
type textarea "**********"
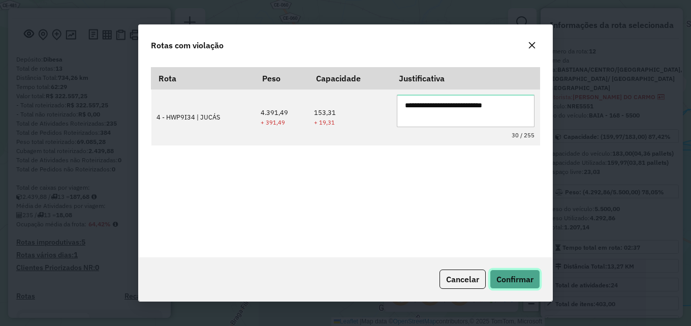
click at [518, 278] on span "Confirmar" at bounding box center [514, 279] width 37 height 10
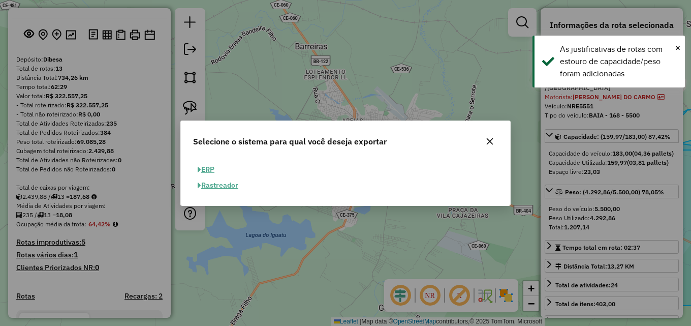
click at [215, 169] on button "ERP" at bounding box center [206, 170] width 26 height 16
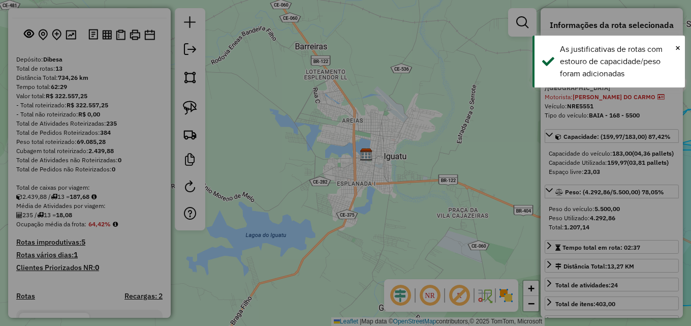
select select "**"
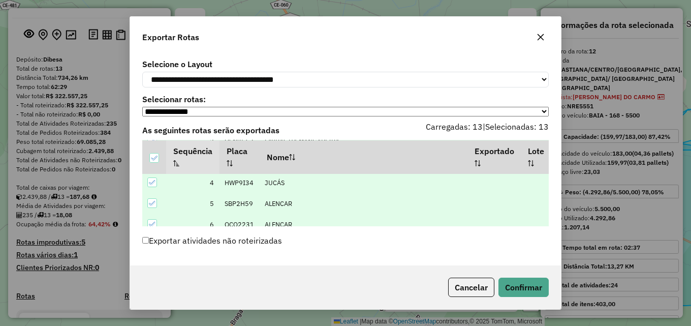
scroll to position [152, 0]
click at [524, 285] on button "Confirmar" at bounding box center [523, 286] width 50 height 19
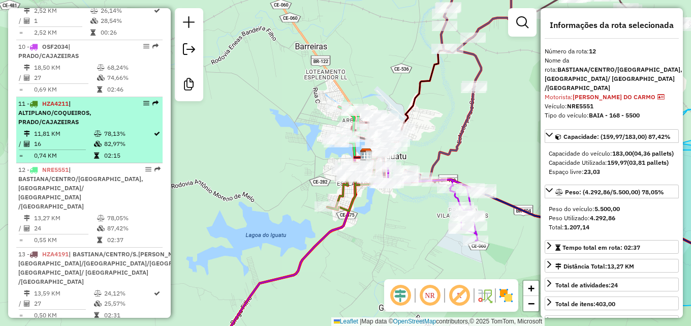
scroll to position [823, 0]
